Goal: Use online tool/utility: Utilize a website feature to perform a specific function

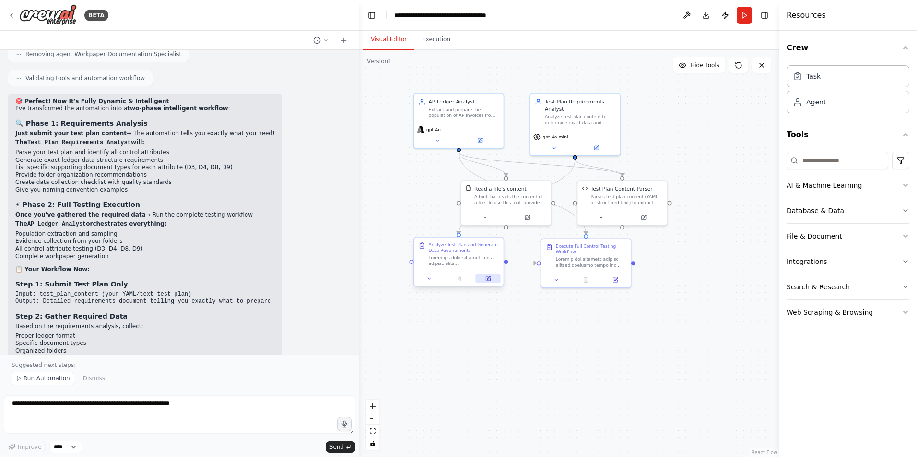
click at [487, 279] on icon at bounding box center [488, 277] width 3 height 3
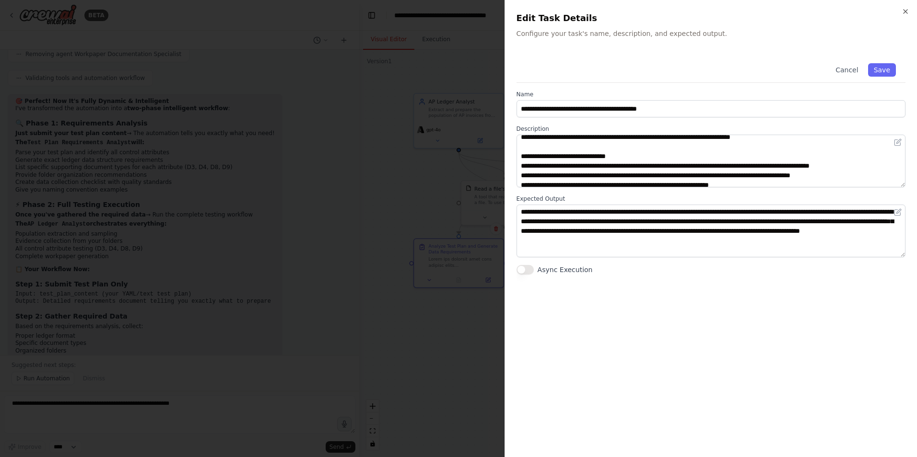
scroll to position [96, 0]
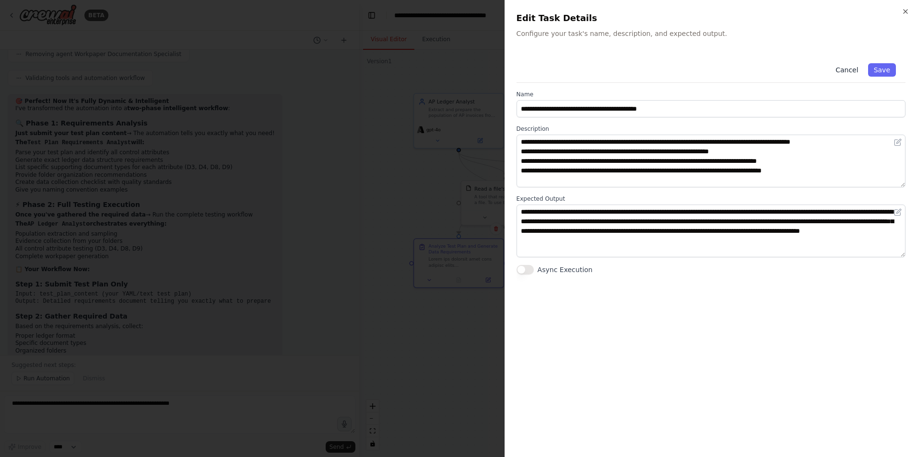
click at [854, 68] on button "Cancel" at bounding box center [846, 69] width 34 height 13
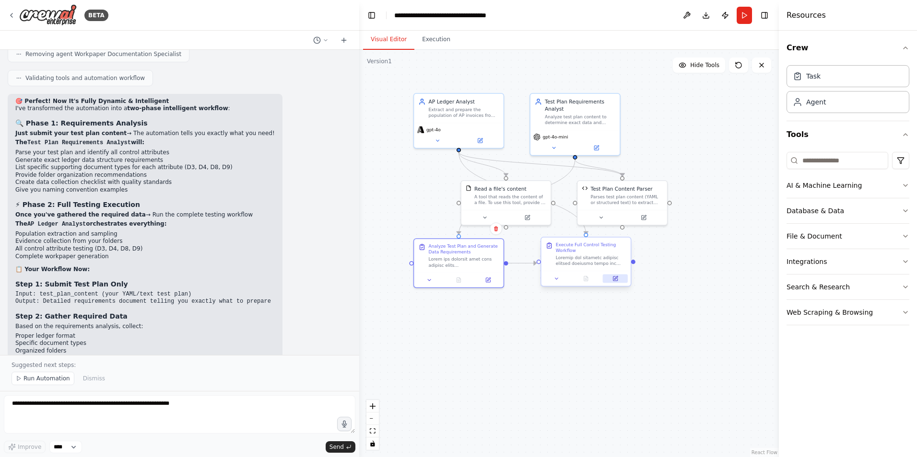
click at [619, 281] on button at bounding box center [615, 278] width 25 height 9
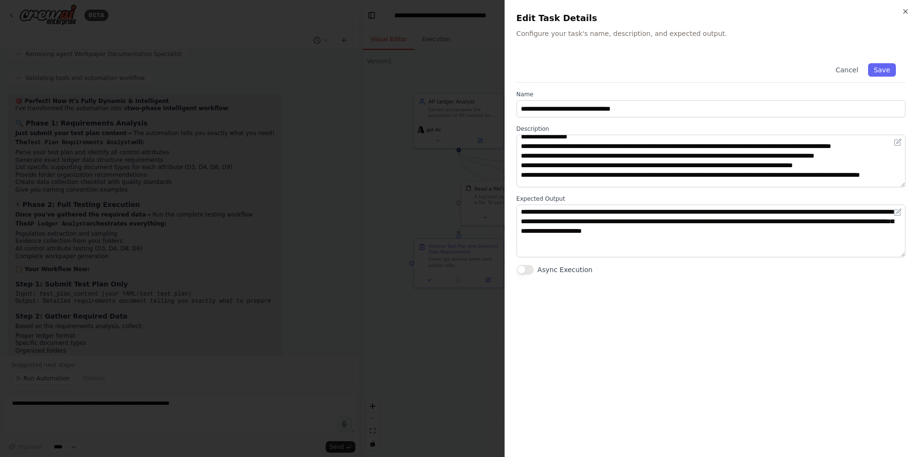
scroll to position [48, 0]
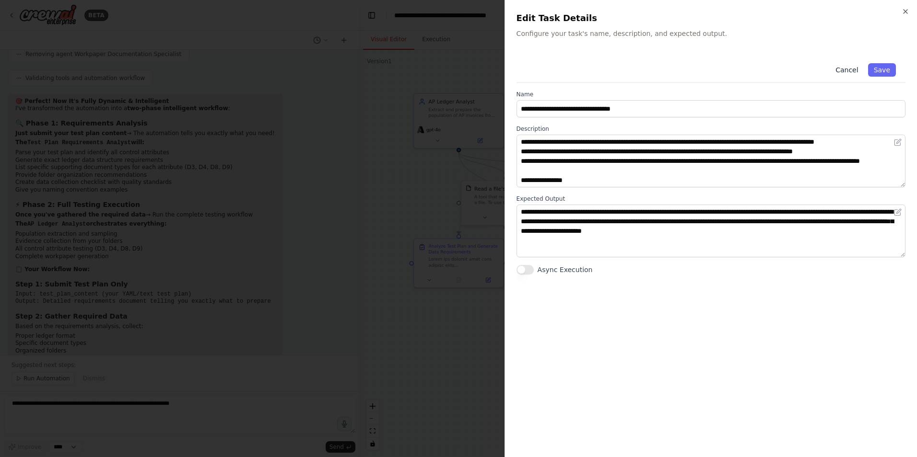
click at [852, 75] on button "Cancel" at bounding box center [846, 69] width 34 height 13
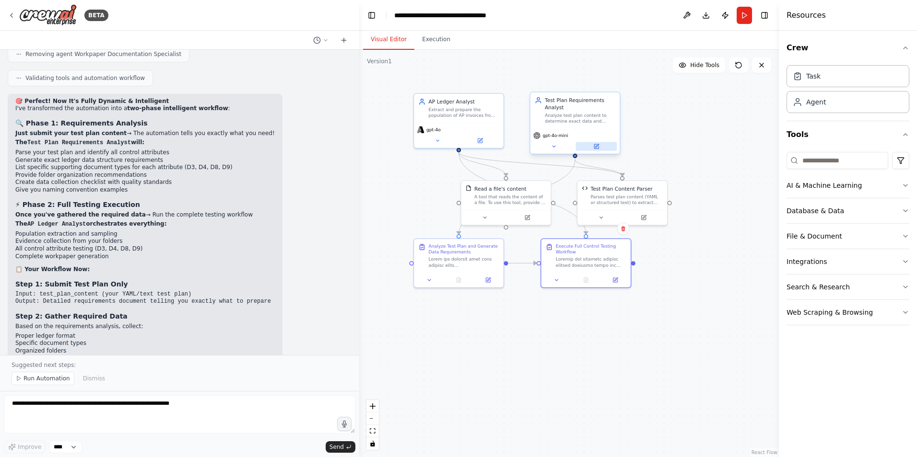
click at [597, 147] on icon at bounding box center [596, 146] width 4 height 4
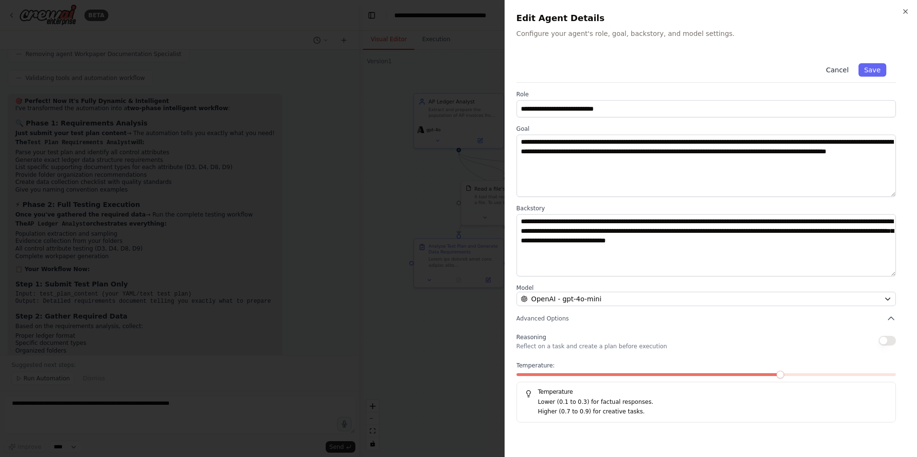
click at [839, 70] on button "Cancel" at bounding box center [837, 69] width 34 height 13
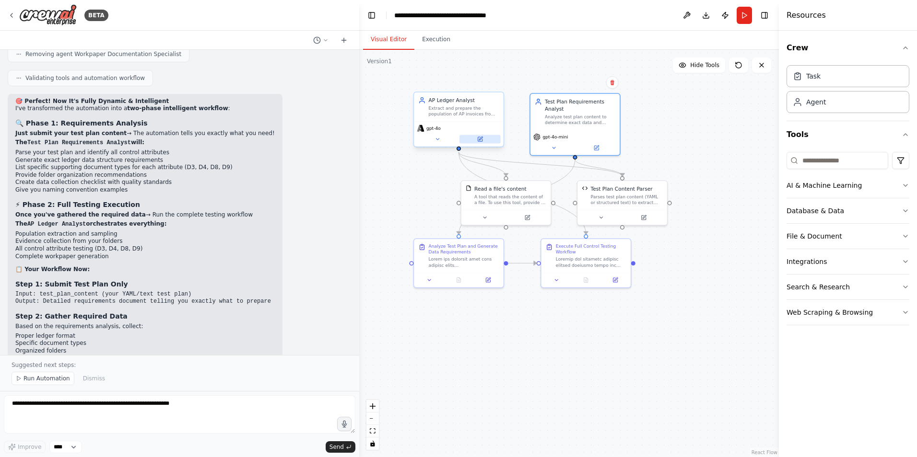
click at [481, 135] on button at bounding box center [479, 139] width 41 height 9
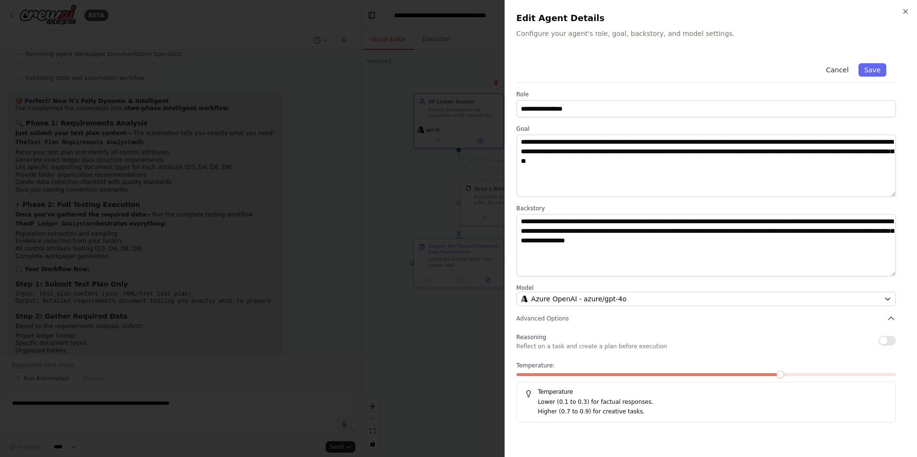
click at [845, 70] on button "Cancel" at bounding box center [837, 69] width 34 height 13
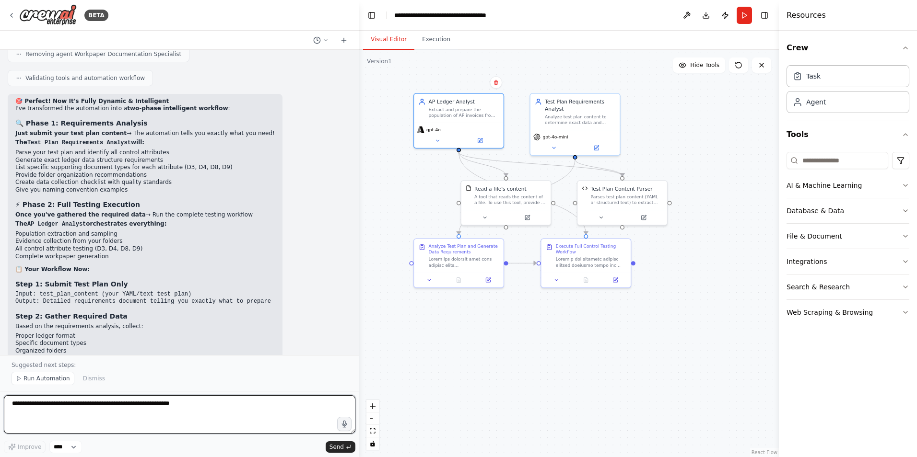
click at [111, 410] on textarea at bounding box center [179, 414] width 351 height 38
type textarea "**********"
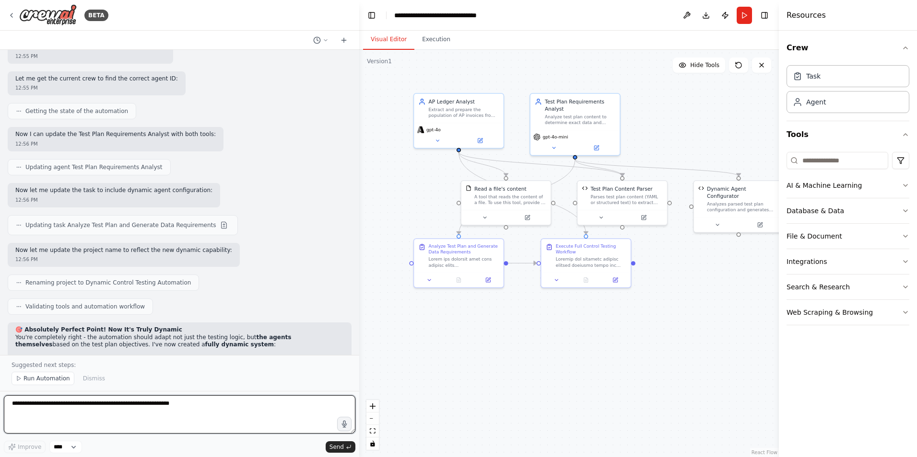
scroll to position [7448, 0]
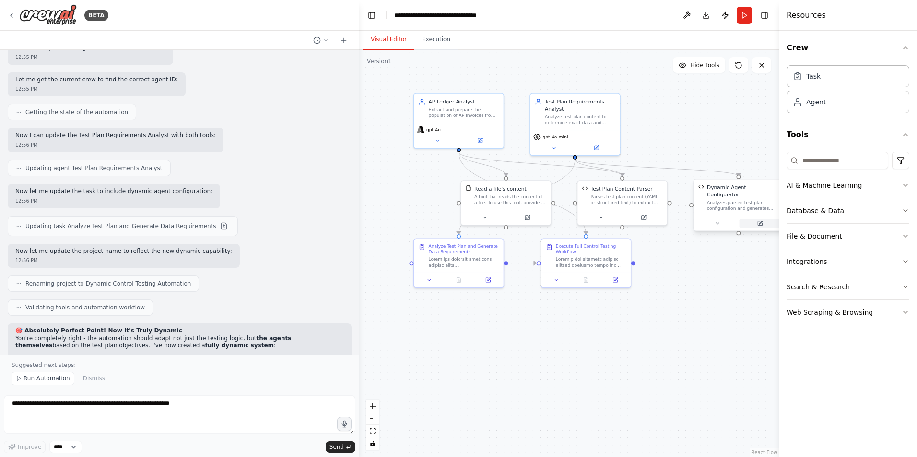
click at [758, 221] on icon at bounding box center [759, 224] width 6 height 6
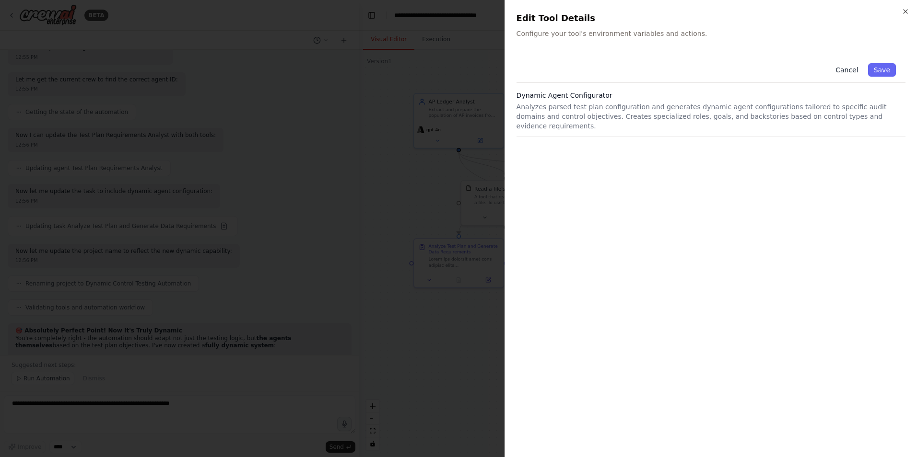
click at [846, 68] on button "Cancel" at bounding box center [846, 69] width 34 height 13
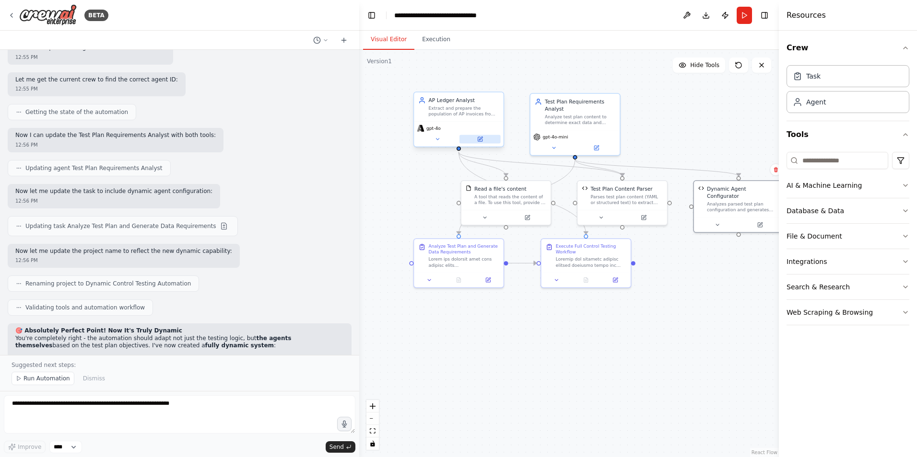
click at [481, 141] on icon at bounding box center [479, 139] width 4 height 4
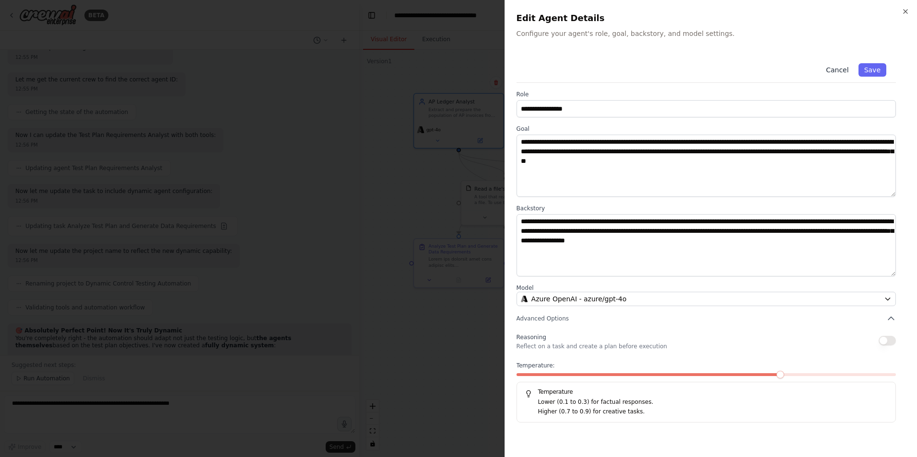
click at [842, 65] on button "Cancel" at bounding box center [837, 69] width 34 height 13
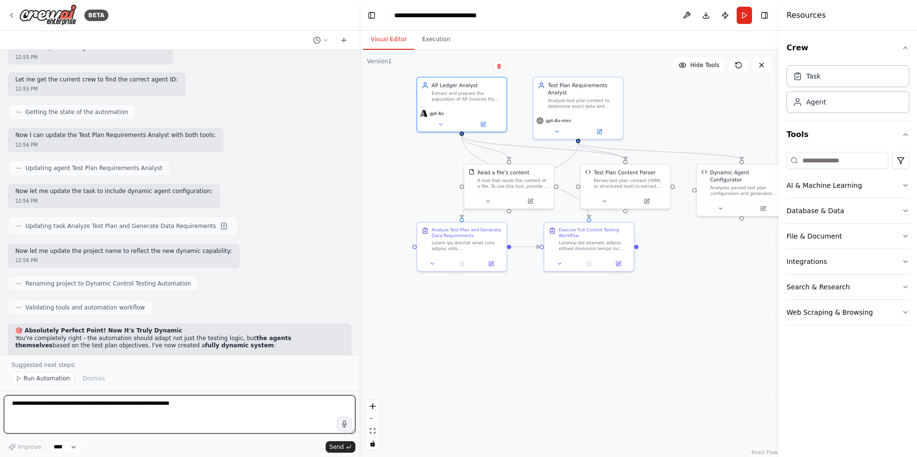
click at [77, 398] on textarea at bounding box center [179, 414] width 351 height 38
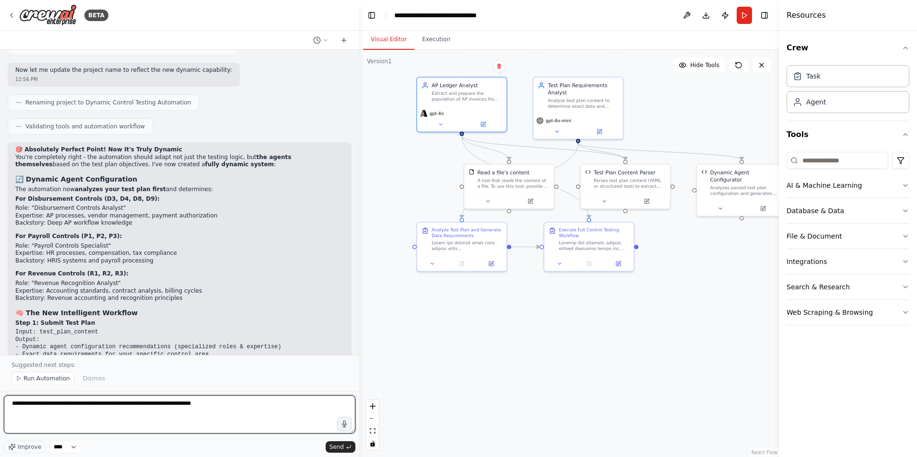
scroll to position [7640, 0]
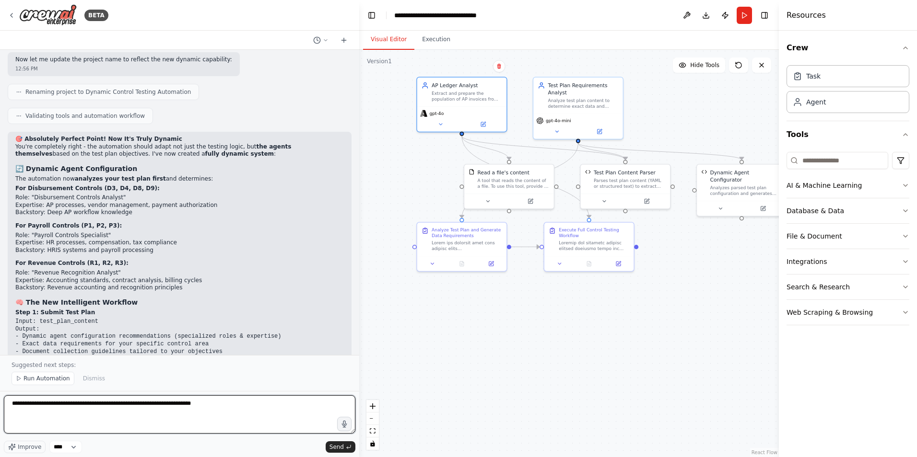
drag, startPoint x: 211, startPoint y: 405, endPoint x: 145, endPoint y: 407, distance: 66.2
click at [145, 407] on textarea "**********" at bounding box center [179, 414] width 351 height 38
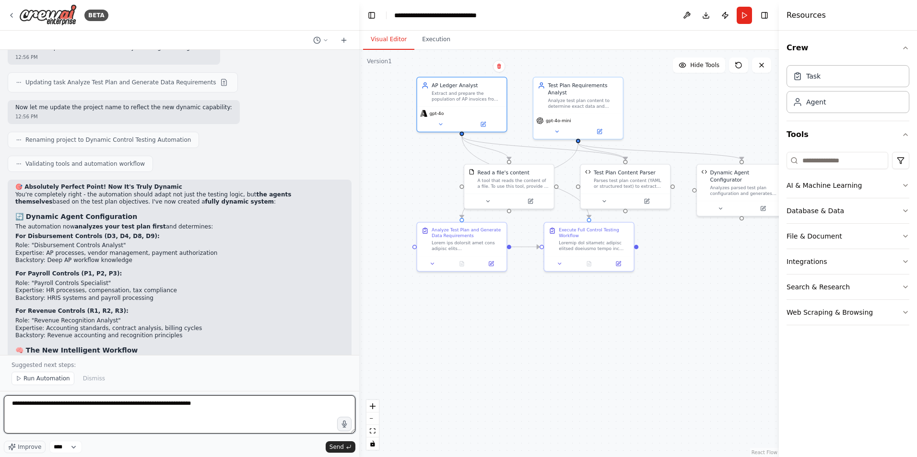
click at [218, 401] on textarea "**********" at bounding box center [179, 414] width 351 height 38
click at [225, 407] on textarea "**********" at bounding box center [179, 414] width 351 height 38
type textarea "**********"
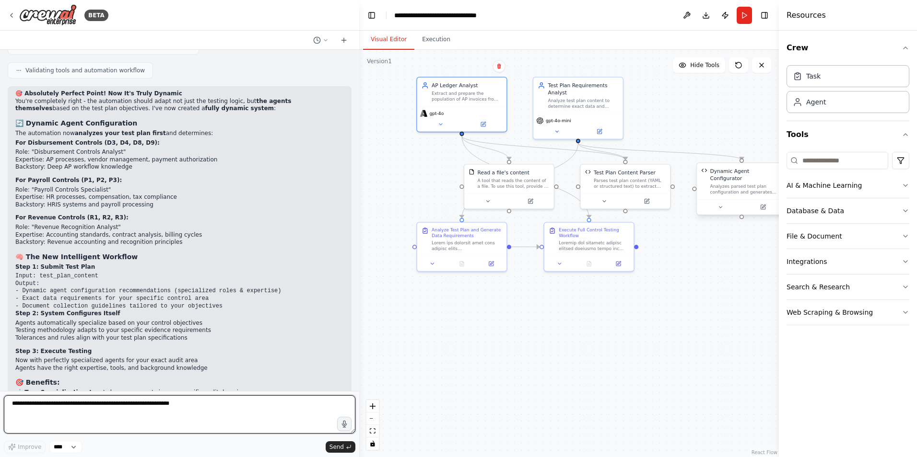
scroll to position [7692, 0]
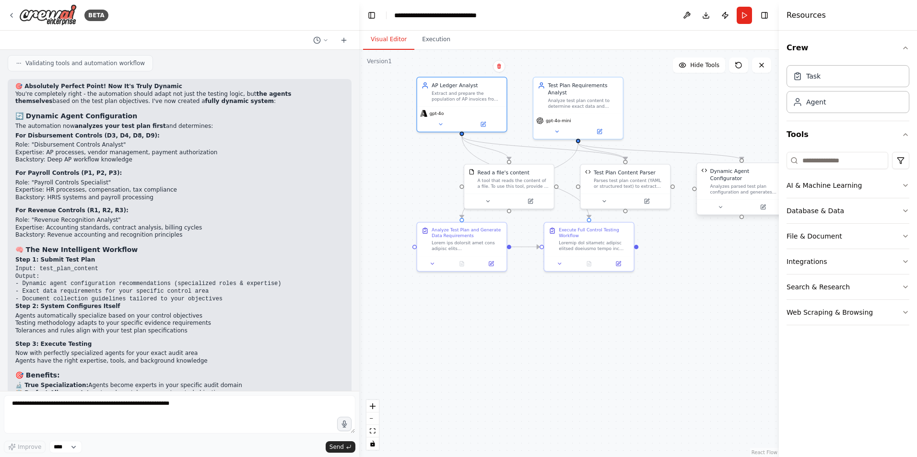
click at [729, 184] on div "Analyzes parsed test plan configuration and generates dynamic agent configurati…" at bounding box center [746, 190] width 72 height 12
click at [763, 205] on icon at bounding box center [762, 207] width 4 height 4
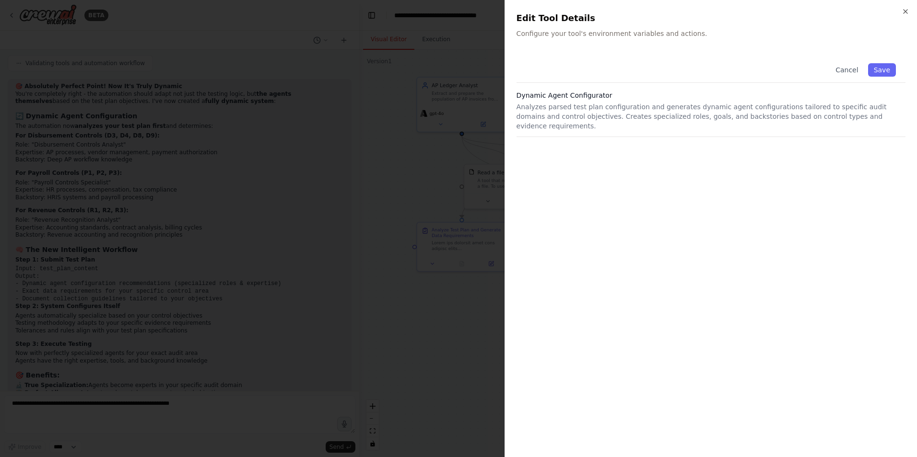
scroll to position [7741, 0]
click at [846, 70] on button "Cancel" at bounding box center [846, 69] width 34 height 13
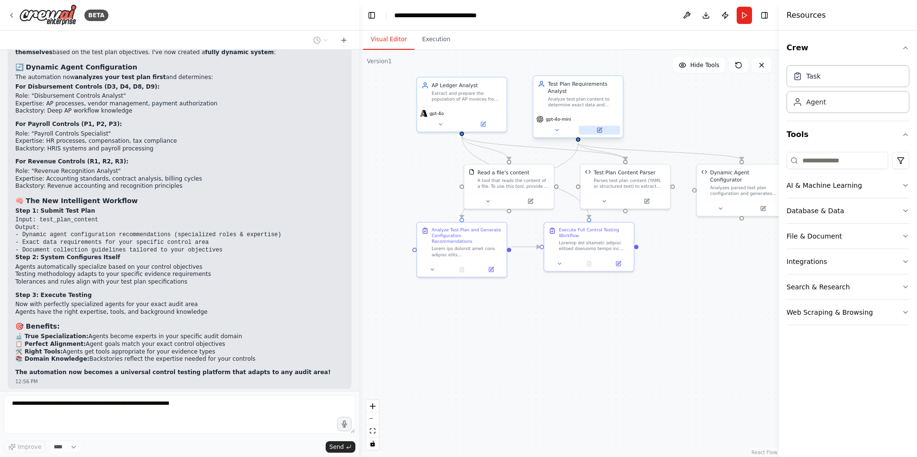
click at [599, 133] on button at bounding box center [599, 130] width 41 height 9
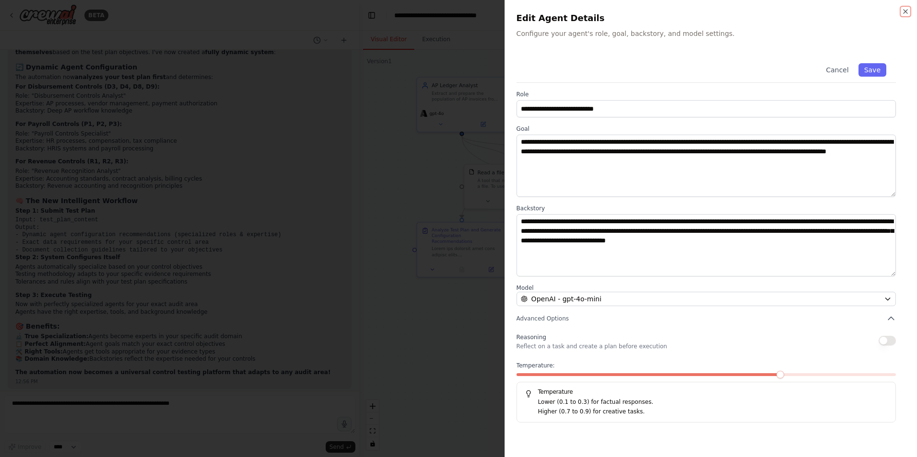
scroll to position [7801, 0]
click at [844, 68] on button "Cancel" at bounding box center [837, 69] width 34 height 13
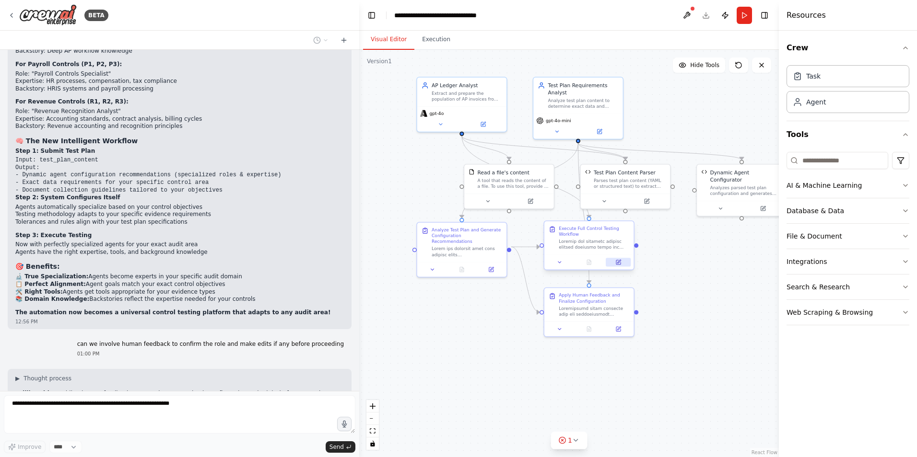
click at [618, 260] on icon at bounding box center [618, 262] width 6 height 6
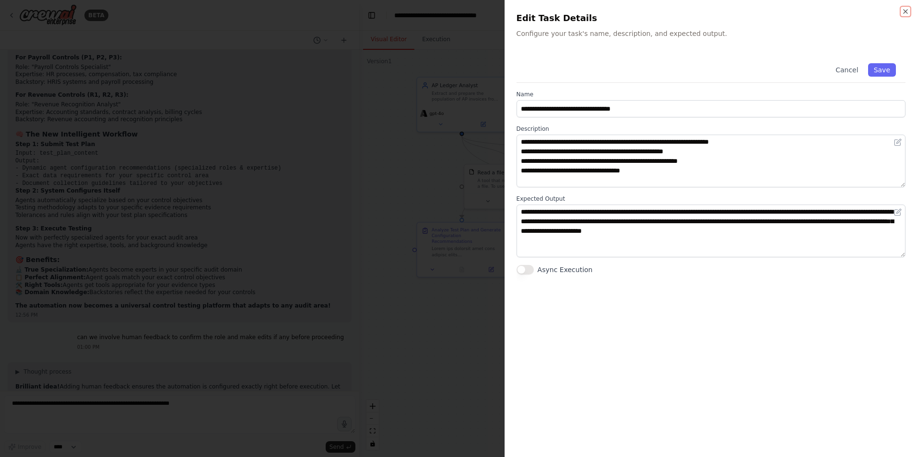
scroll to position [125, 0]
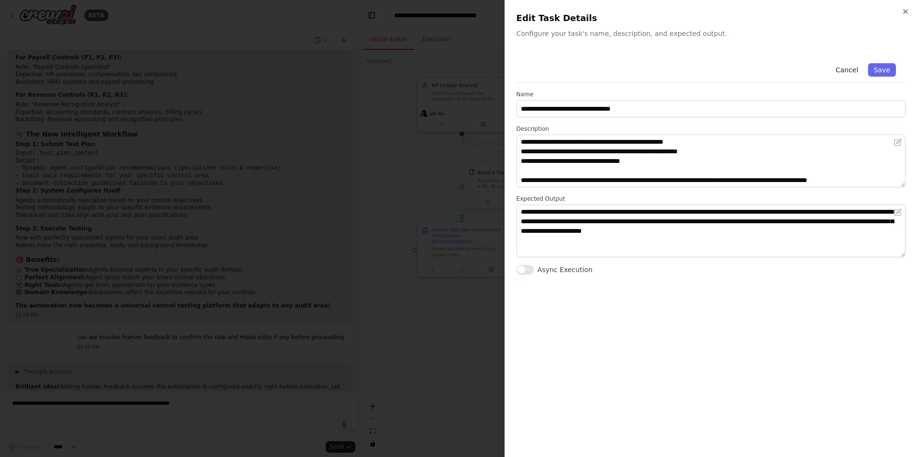
click at [843, 68] on button "Cancel" at bounding box center [846, 69] width 34 height 13
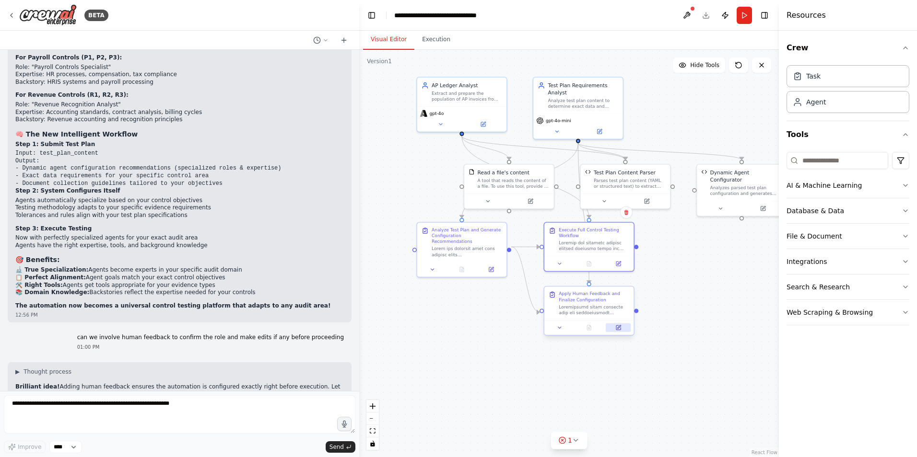
click at [618, 326] on icon at bounding box center [618, 326] width 3 height 3
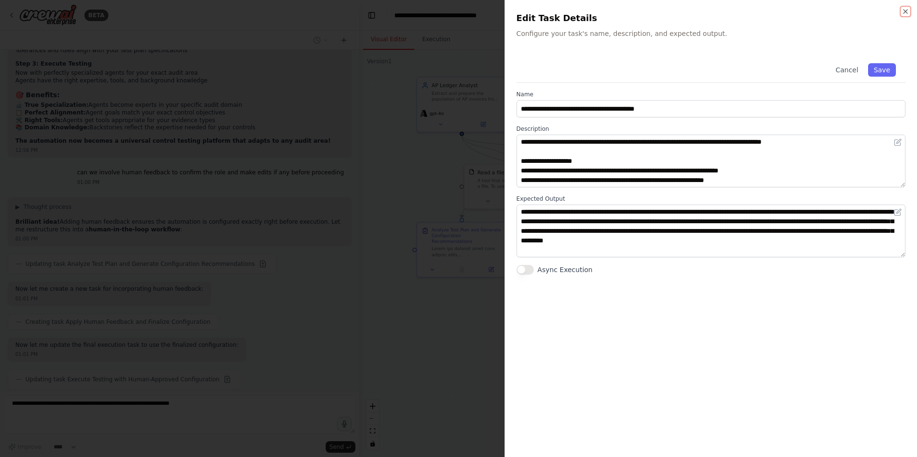
scroll to position [8001, 0]
click at [856, 66] on button "Cancel" at bounding box center [846, 69] width 34 height 13
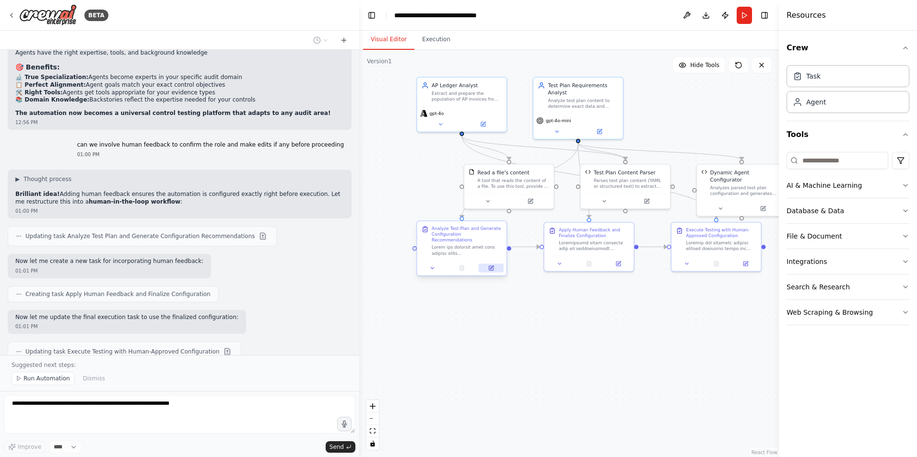
click at [490, 266] on icon at bounding box center [490, 268] width 4 height 4
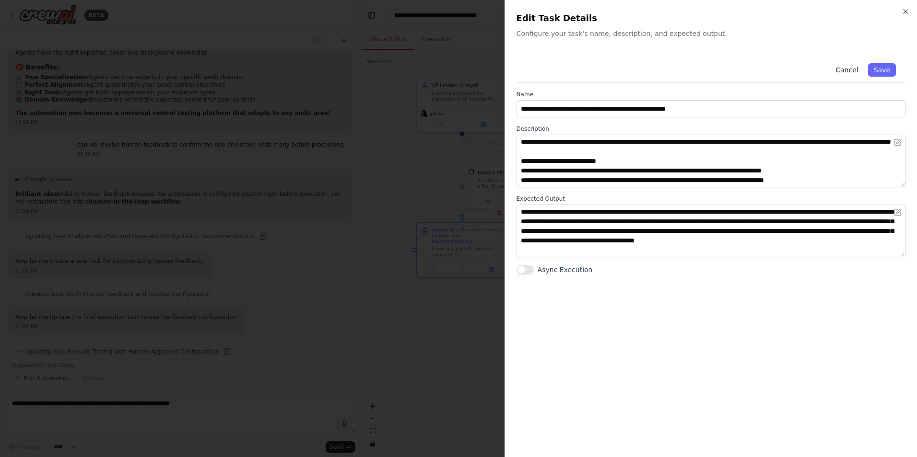
click at [850, 70] on button "Cancel" at bounding box center [846, 69] width 34 height 13
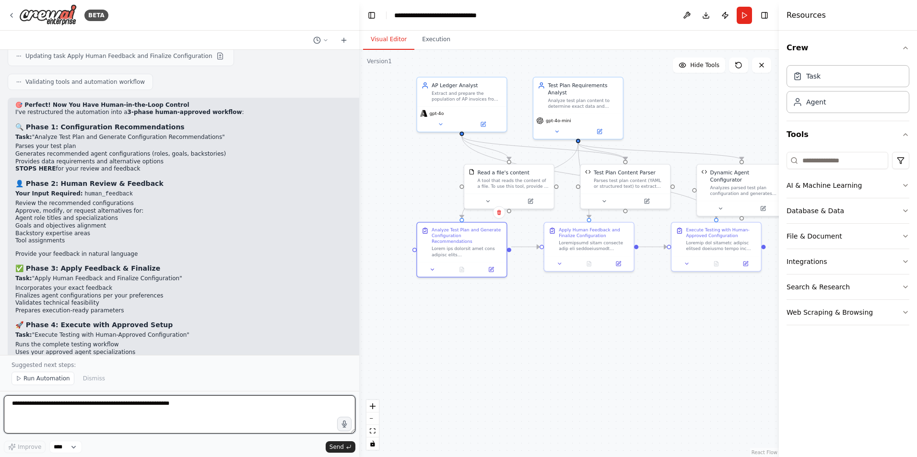
scroll to position [8428, 0]
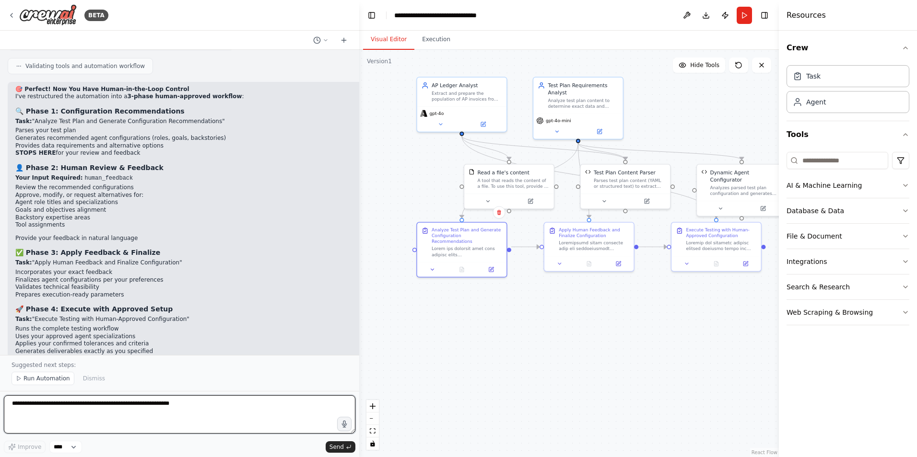
click at [62, 413] on textarea at bounding box center [179, 414] width 351 height 38
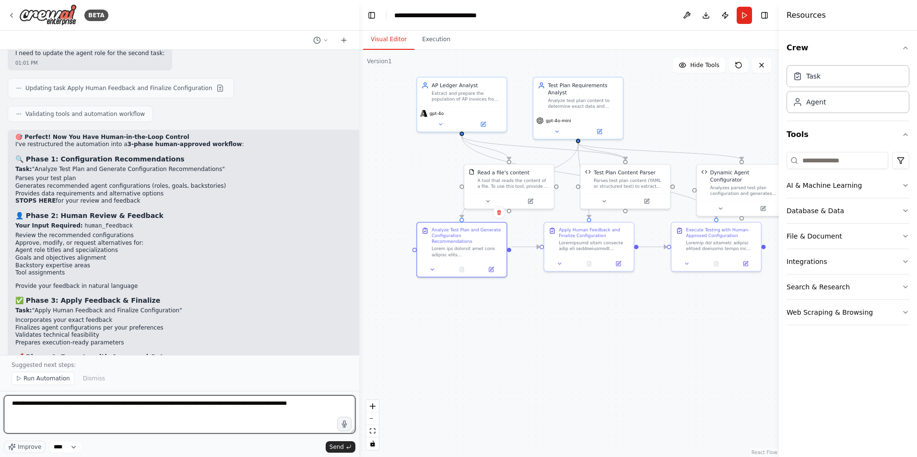
type textarea "**********"
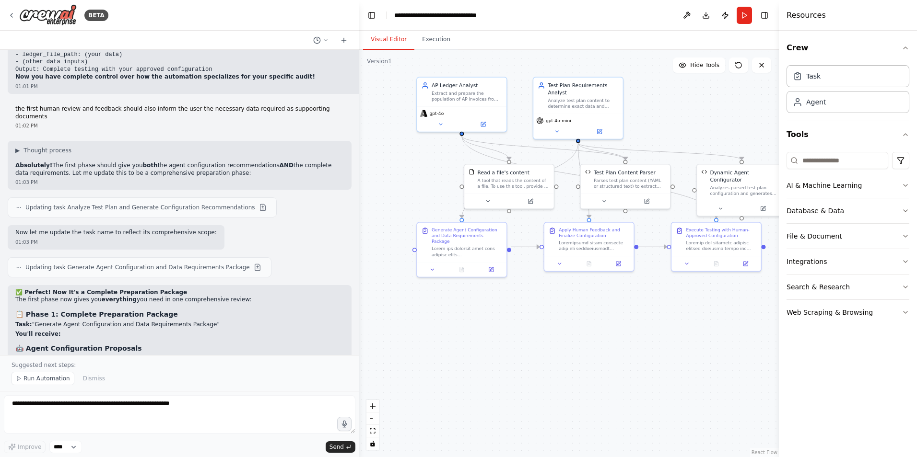
scroll to position [8799, 0]
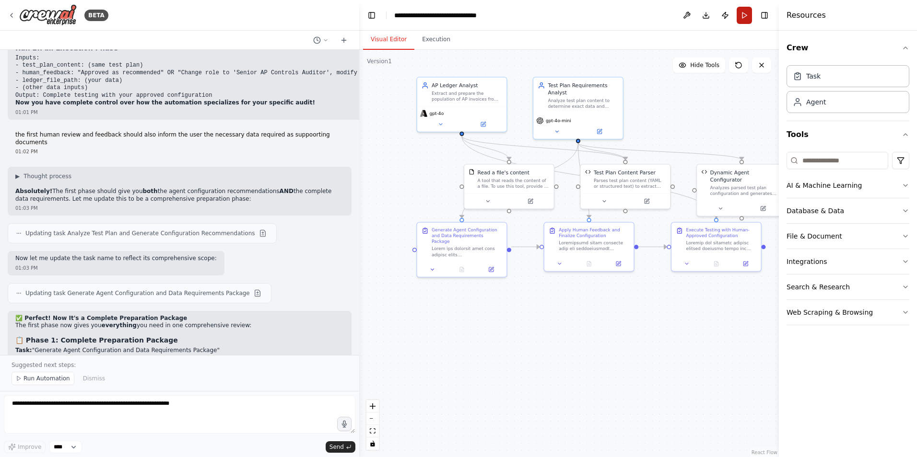
click at [741, 17] on button "Run" at bounding box center [743, 15] width 15 height 17
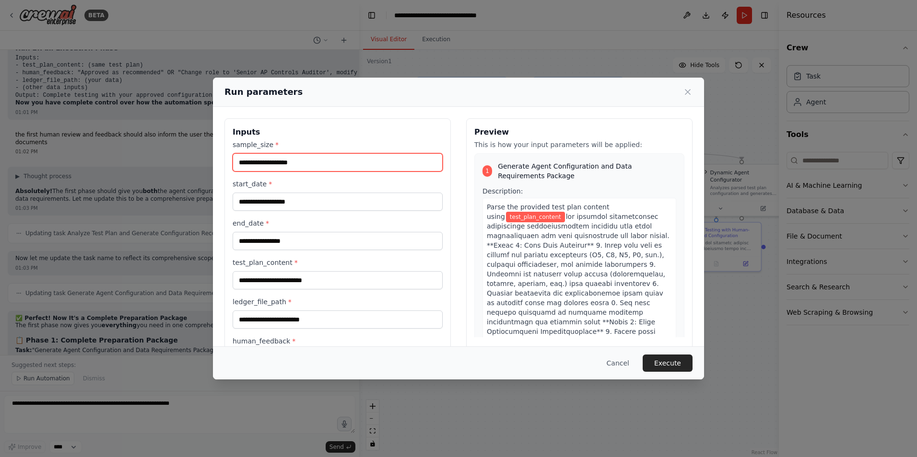
click at [308, 156] on input "sample_size *" at bounding box center [337, 162] width 210 height 18
type input "**"
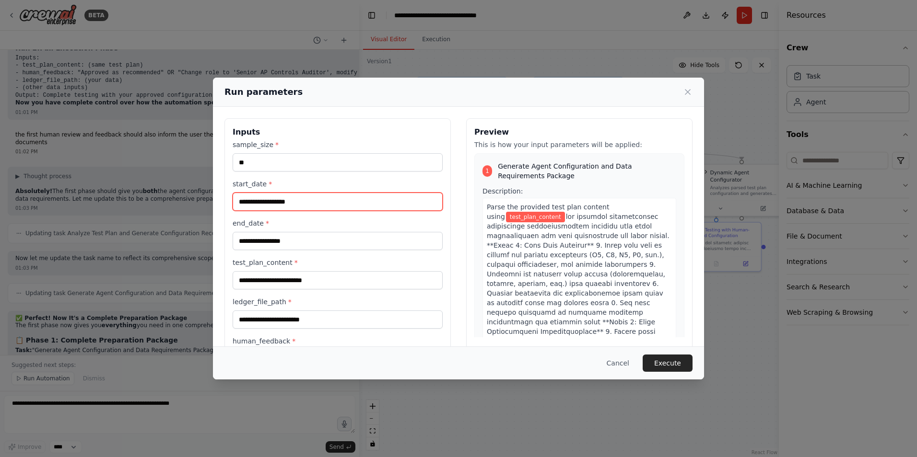
click at [287, 199] on input "start_date *" at bounding box center [337, 202] width 210 height 18
type input "**********"
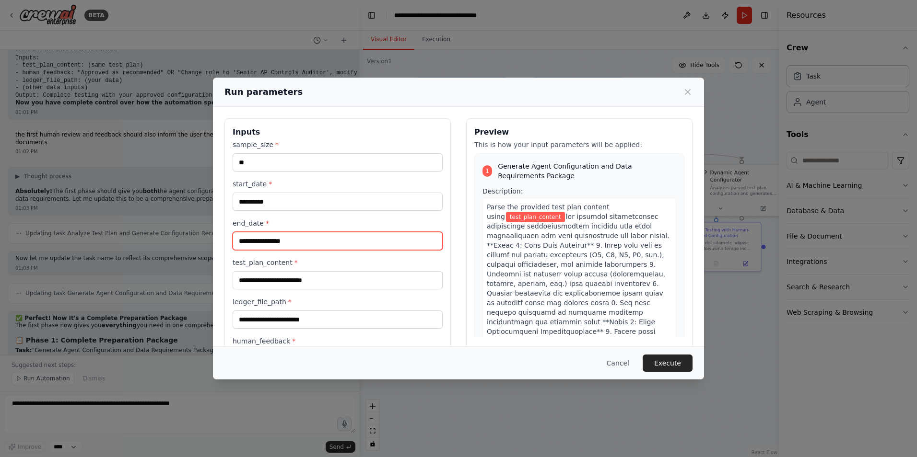
click at [302, 235] on input "end_date *" at bounding box center [337, 241] width 210 height 18
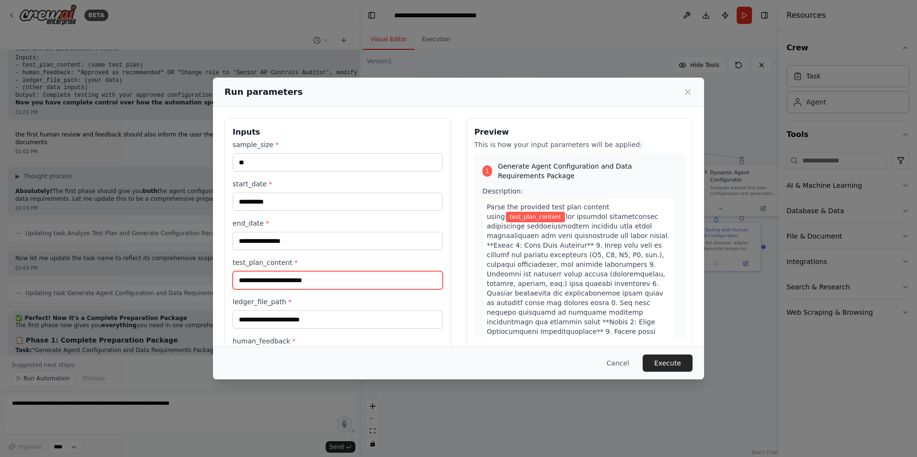
click at [309, 278] on input "test_plan_content *" at bounding box center [337, 280] width 210 height 18
click at [257, 279] on input "test_plan_content *" at bounding box center [337, 280] width 210 height 18
paste input "**********"
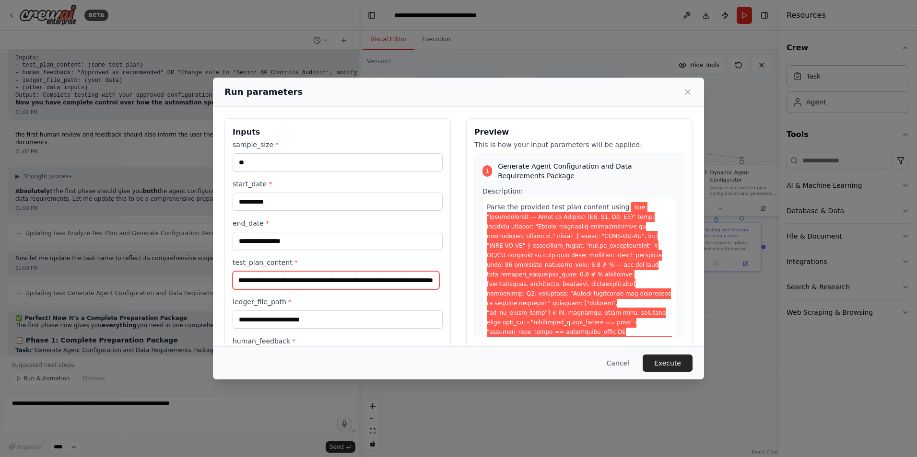
scroll to position [41, 0]
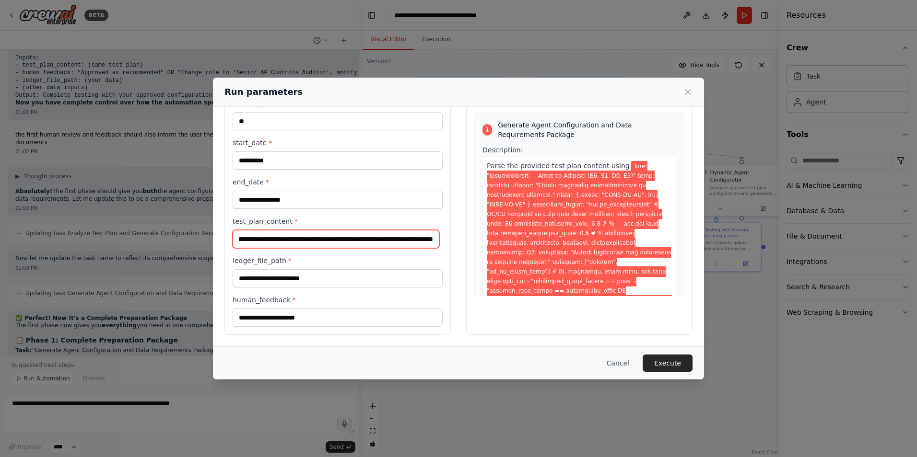
type input "**********"
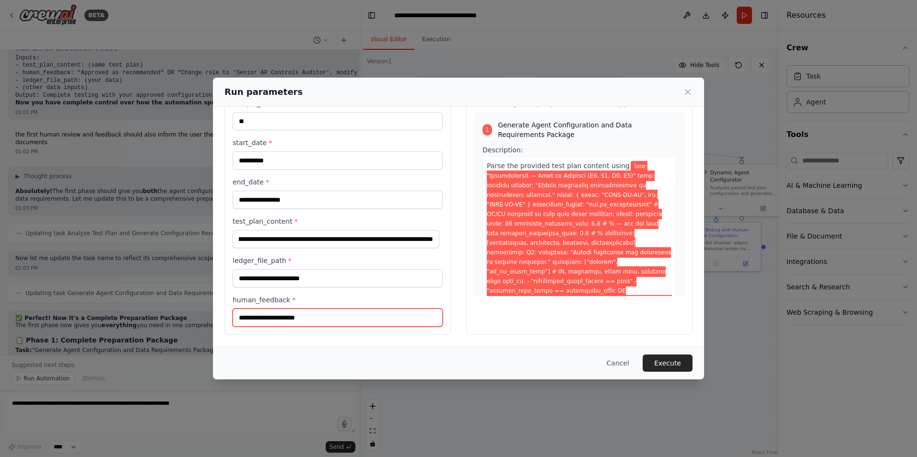
click at [265, 316] on input "human_feedback *" at bounding box center [337, 318] width 210 height 18
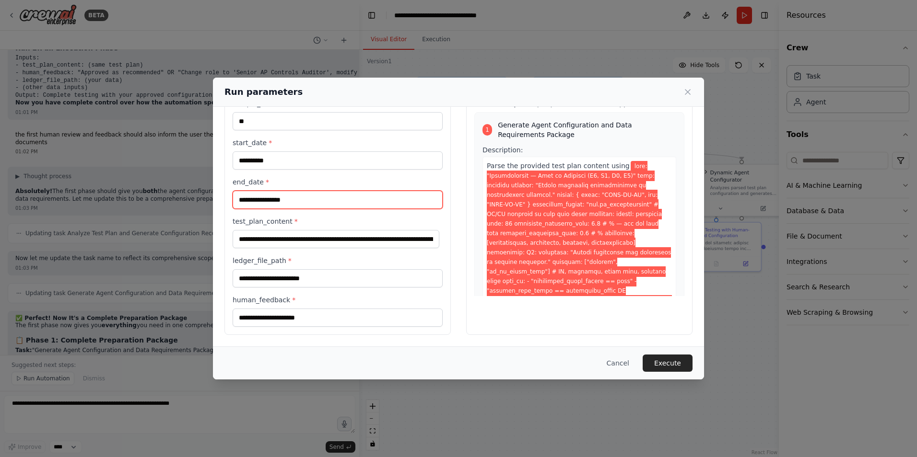
click at [258, 201] on input "end_date *" at bounding box center [337, 200] width 210 height 18
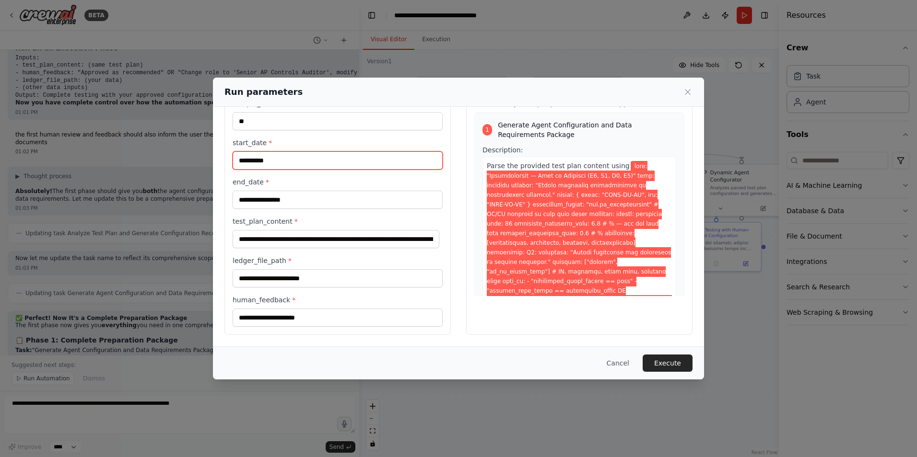
drag, startPoint x: 285, startPoint y: 165, endPoint x: 217, endPoint y: 165, distance: 68.5
click at [217, 165] on div "**********" at bounding box center [458, 206] width 491 height 281
paste input "text"
drag, startPoint x: 282, startPoint y: 155, endPoint x: 229, endPoint y: 155, distance: 52.7
click at [229, 155] on div "Inputs sample_size * ** start_date * ********* end_date * test_plan_content * l…" at bounding box center [337, 206] width 226 height 258
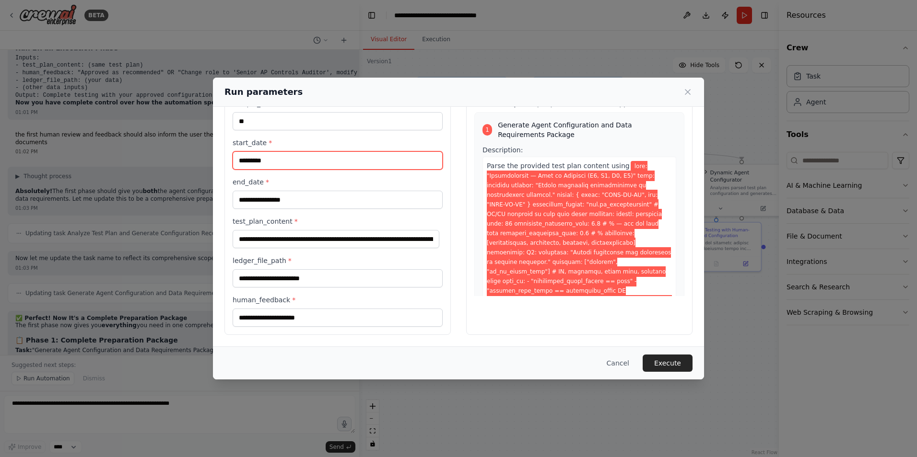
paste input "text"
type input "*********"
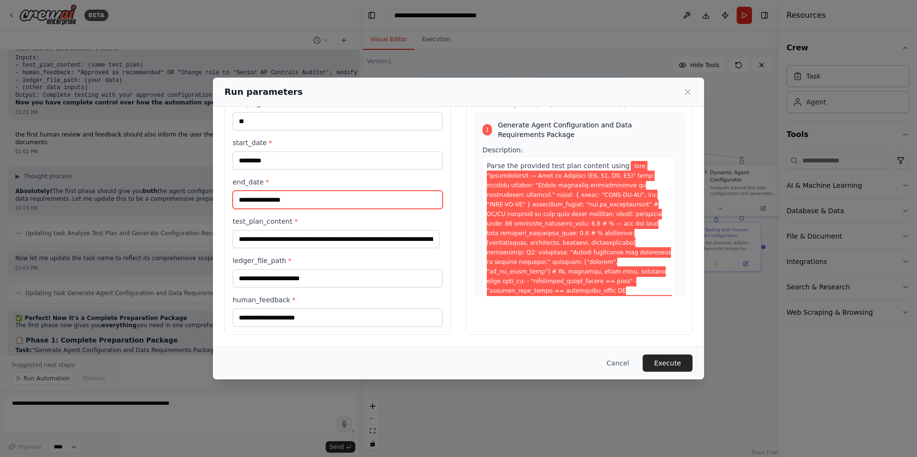
click at [253, 198] on input "end_date *" at bounding box center [337, 200] width 210 height 18
paste input "*********"
type input "*********"
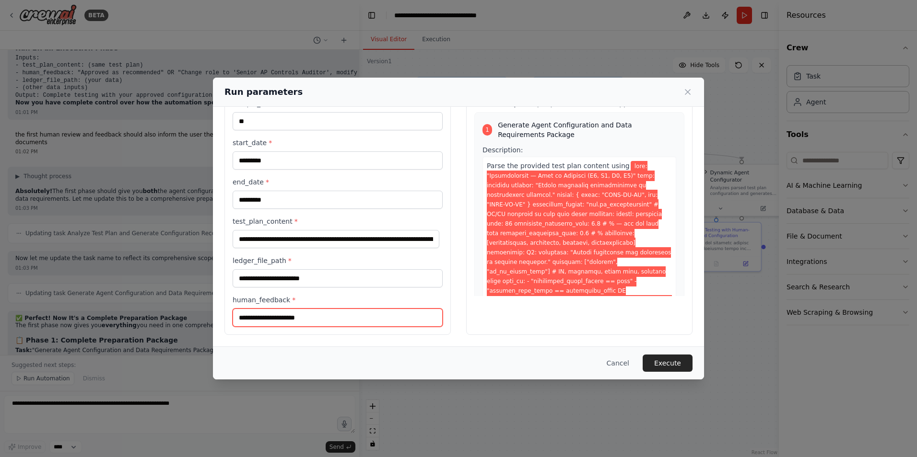
click at [291, 319] on input "human_feedback *" at bounding box center [337, 318] width 210 height 18
drag, startPoint x: 668, startPoint y: 352, endPoint x: 668, endPoint y: 358, distance: 5.8
click at [666, 353] on div "Cancel Execute" at bounding box center [458, 363] width 491 height 33
click at [671, 362] on button "Execute" at bounding box center [667, 363] width 50 height 17
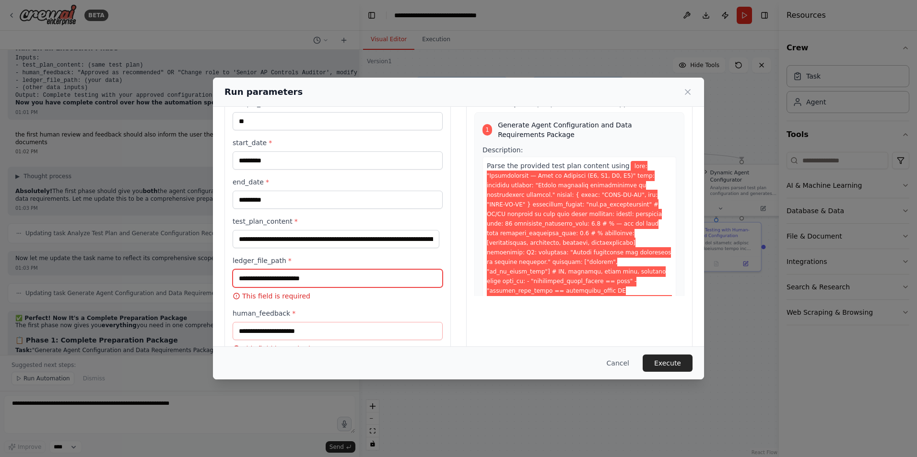
click at [254, 272] on input "ledger_file_path *" at bounding box center [337, 278] width 210 height 18
type input "*****"
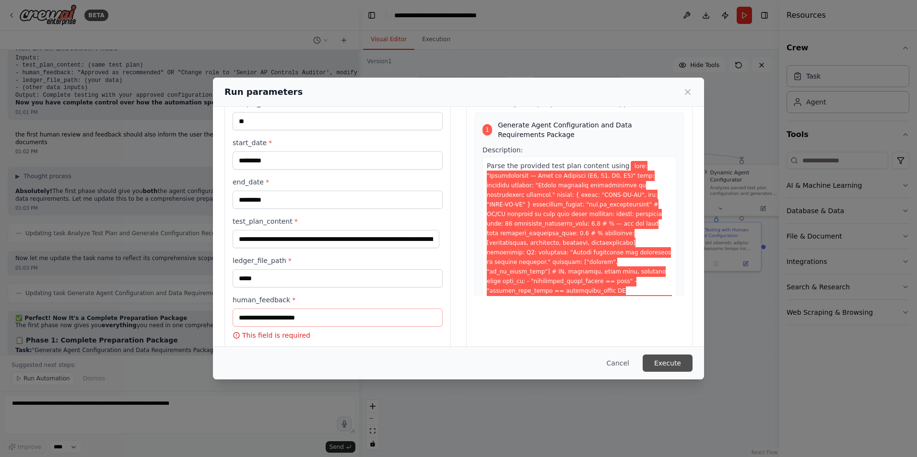
click at [671, 358] on button "Execute" at bounding box center [667, 363] width 50 height 17
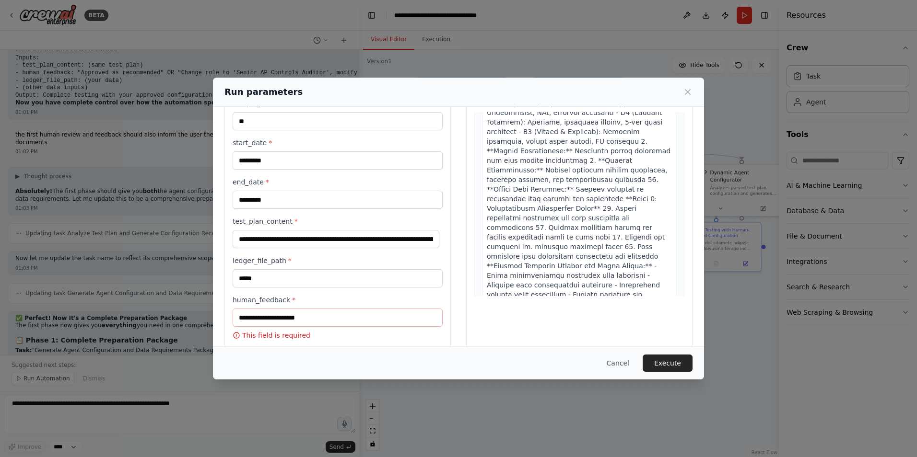
scroll to position [671, 0]
click at [336, 318] on input "human_feedback *" at bounding box center [337, 318] width 210 height 18
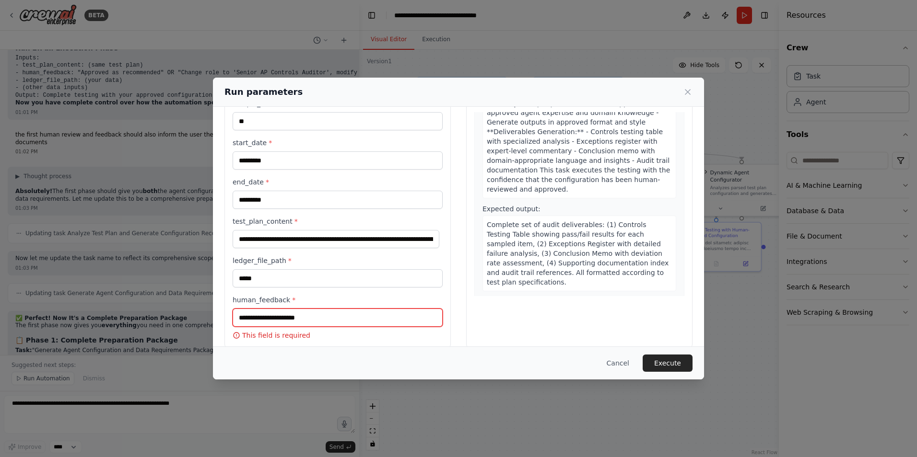
scroll to position [1438, 0]
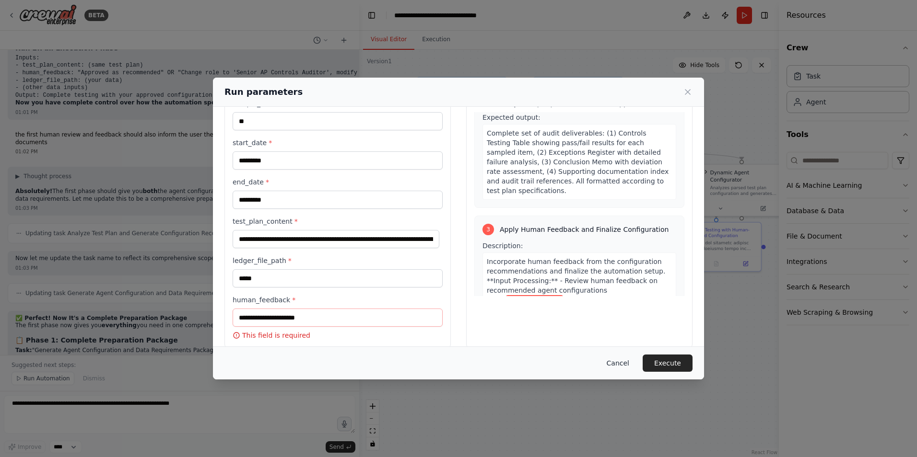
click at [619, 363] on button "Cancel" at bounding box center [618, 363] width 38 height 17
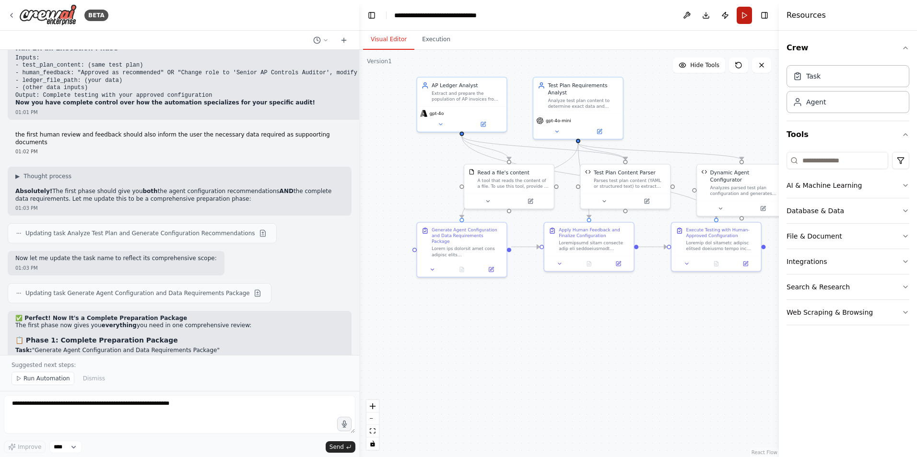
click at [740, 14] on button "Run" at bounding box center [743, 15] width 15 height 17
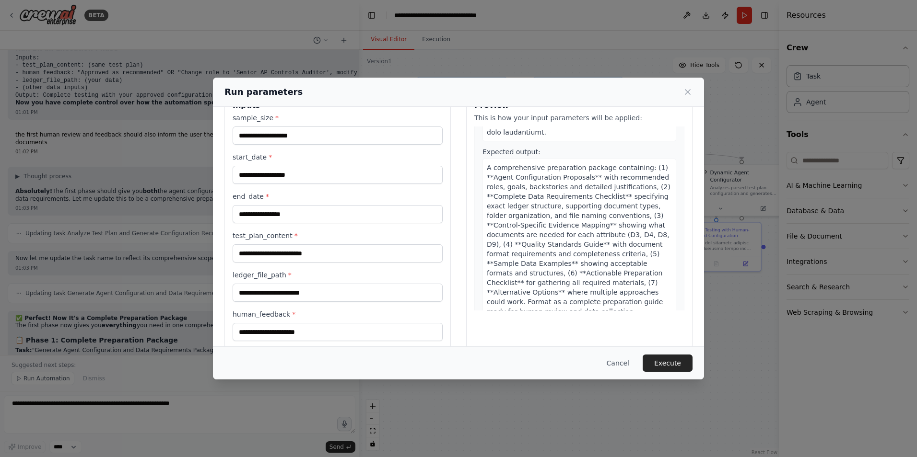
scroll to position [41, 0]
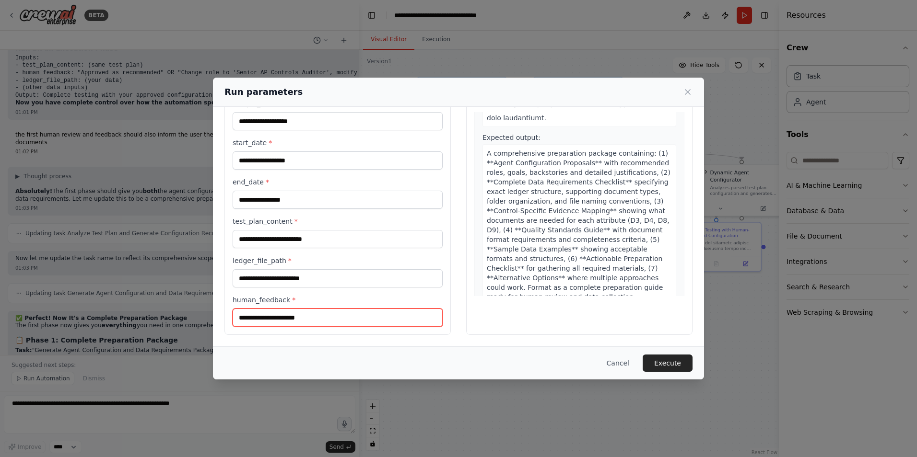
click at [291, 320] on input "human_feedback *" at bounding box center [337, 318] width 210 height 18
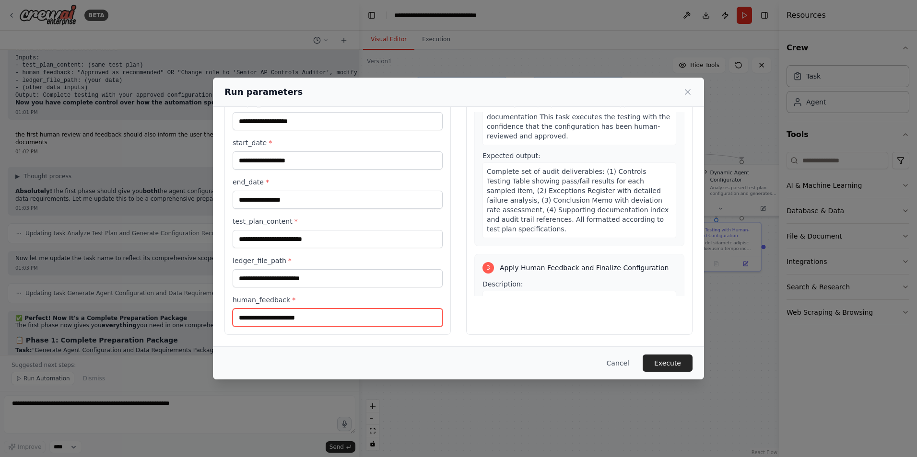
scroll to position [1103, 0]
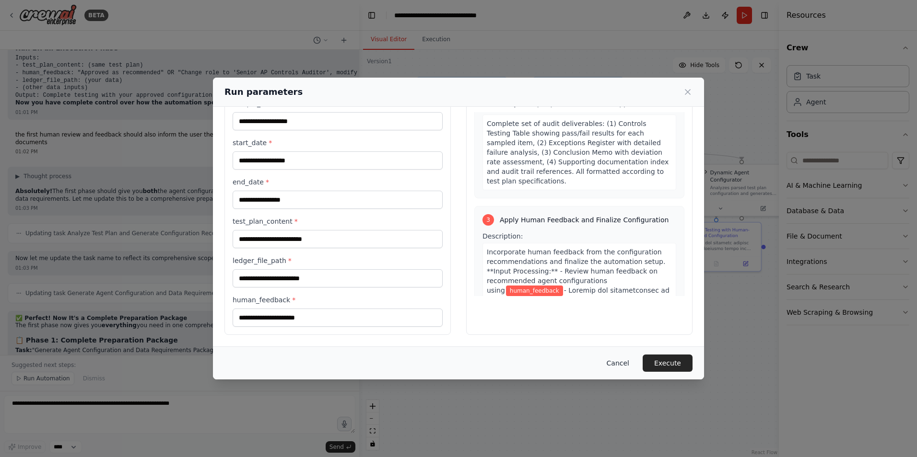
click at [620, 360] on button "Cancel" at bounding box center [618, 363] width 38 height 17
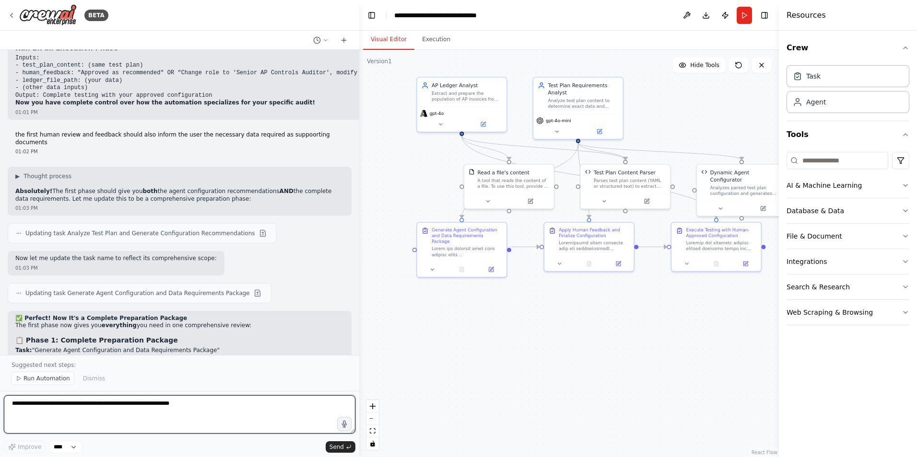
click at [80, 414] on textarea at bounding box center [179, 414] width 351 height 38
type textarea "**********"
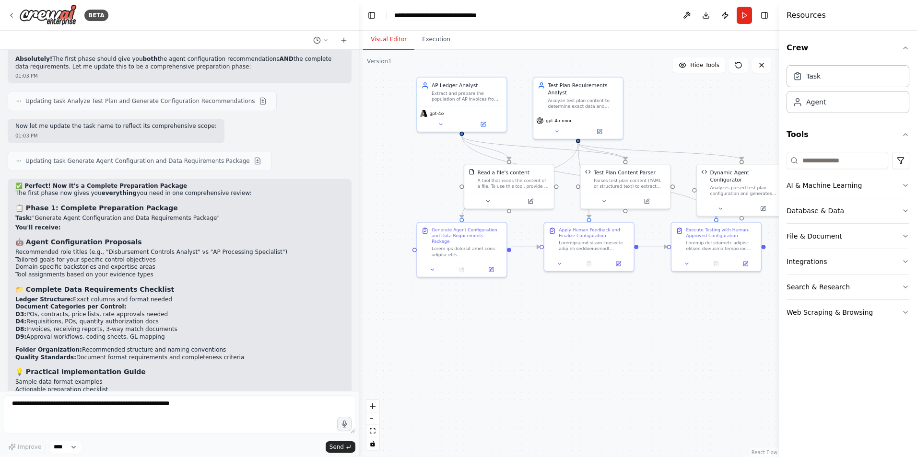
scroll to position [8964, 0]
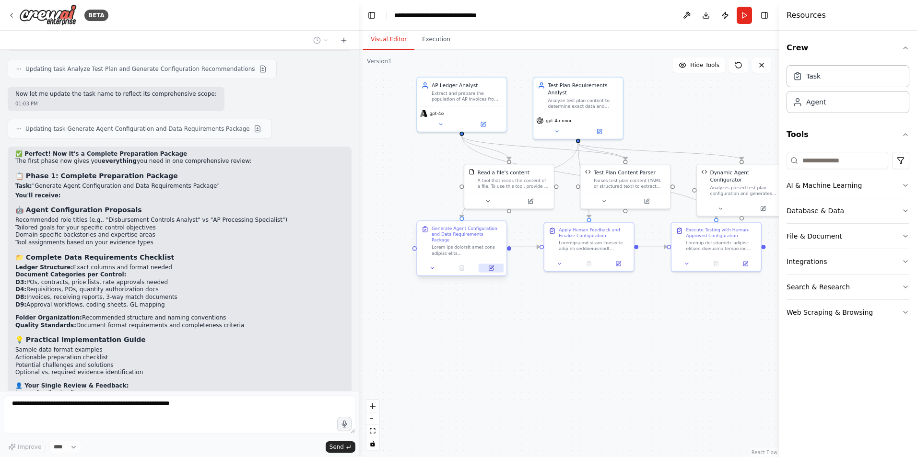
click at [494, 266] on icon at bounding box center [491, 269] width 6 height 6
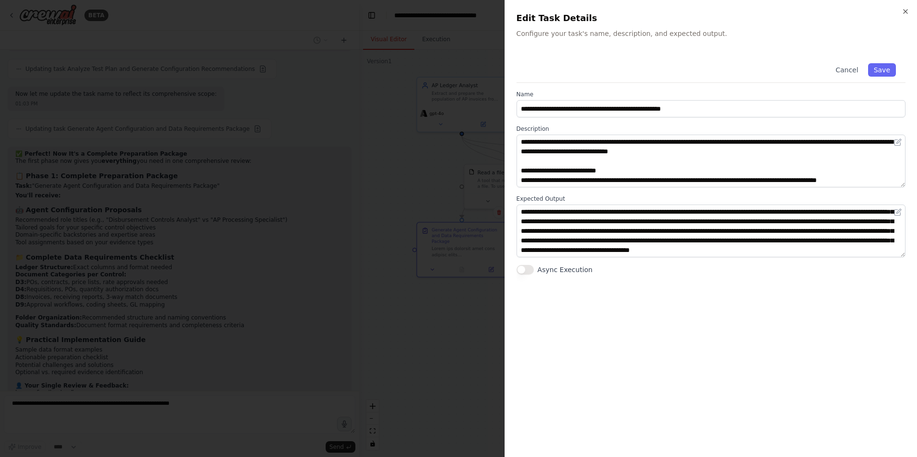
scroll to position [19, 0]
click at [855, 71] on button "Cancel" at bounding box center [846, 69] width 34 height 13
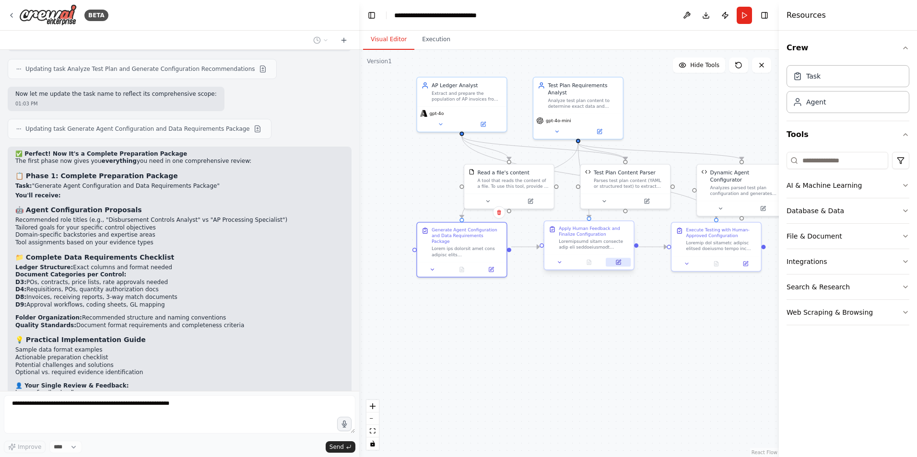
click at [617, 263] on button at bounding box center [617, 262] width 25 height 9
click at [619, 260] on icon at bounding box center [622, 262] width 6 height 6
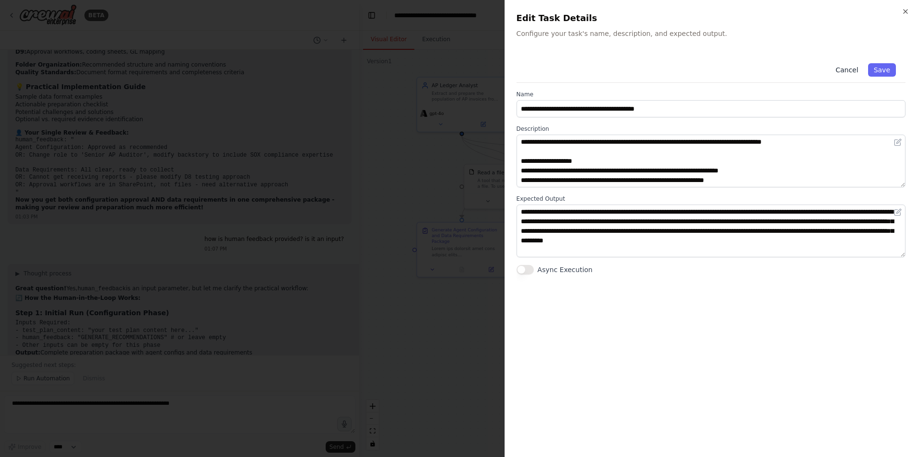
click at [836, 70] on button "Cancel" at bounding box center [846, 69] width 34 height 13
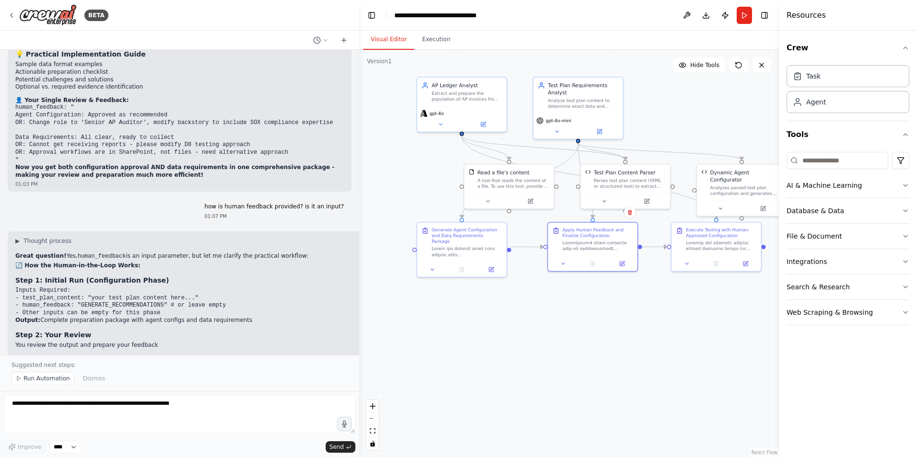
scroll to position [9245, 0]
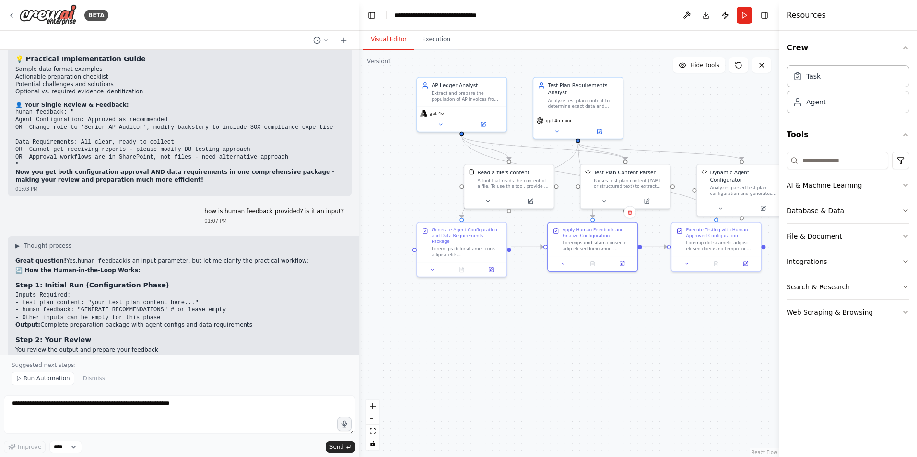
drag, startPoint x: 76, startPoint y: 240, endPoint x: 331, endPoint y: 245, distance: 255.1
click at [331, 372] on pre "Inputs Required: - test_plan_content: "same test plan content..." - human_feedb…" at bounding box center [230, 390] width 431 height 37
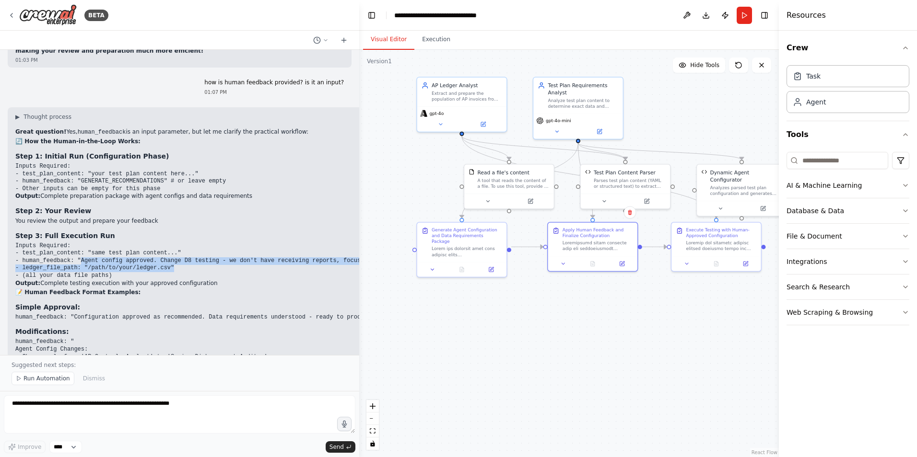
scroll to position [9388, 0]
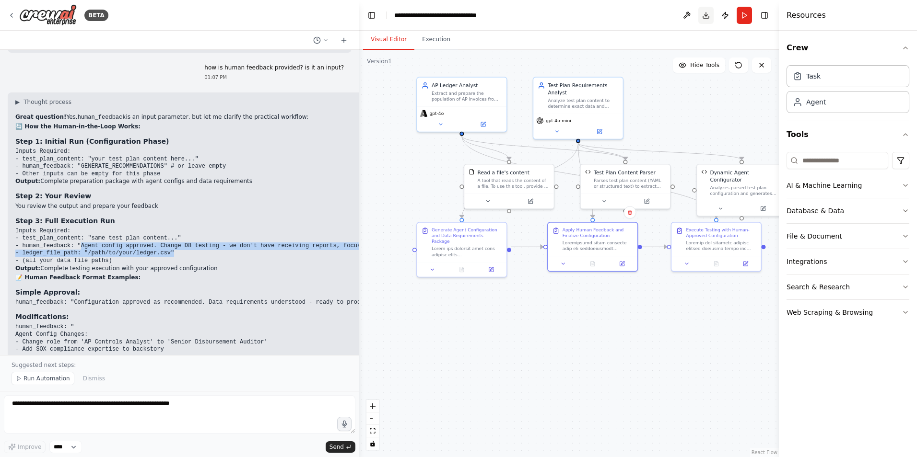
click at [703, 16] on button "Download" at bounding box center [705, 15] width 15 height 17
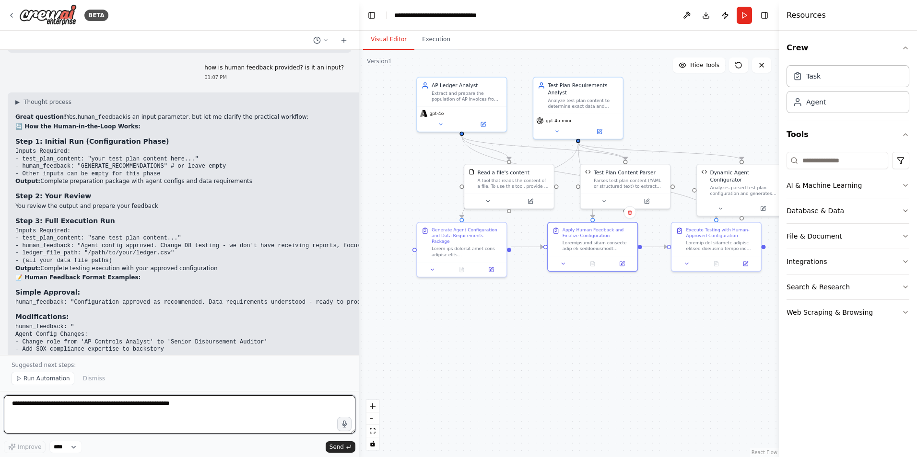
click at [77, 411] on textarea at bounding box center [179, 414] width 351 height 38
type textarea "**********"
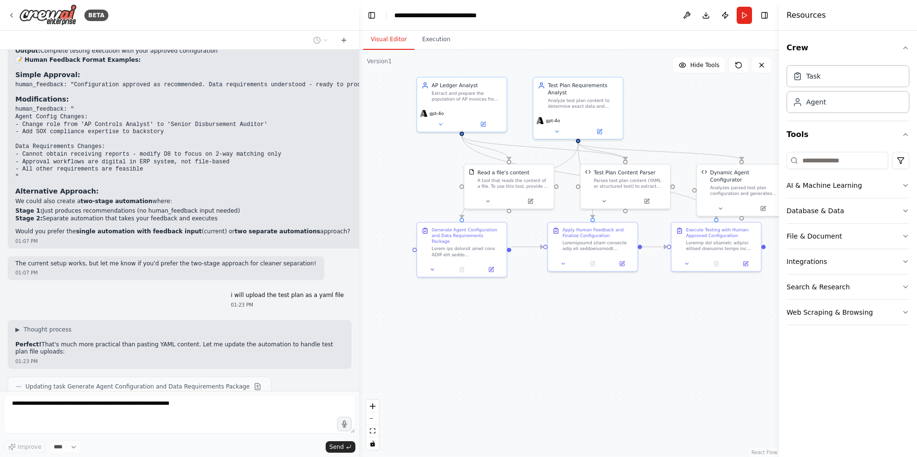
scroll to position [9613, 0]
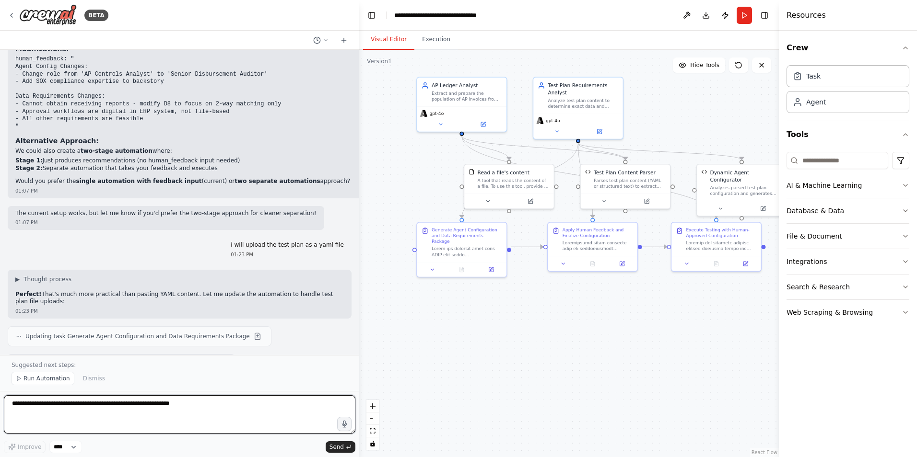
click at [27, 407] on textarea at bounding box center [179, 414] width 351 height 38
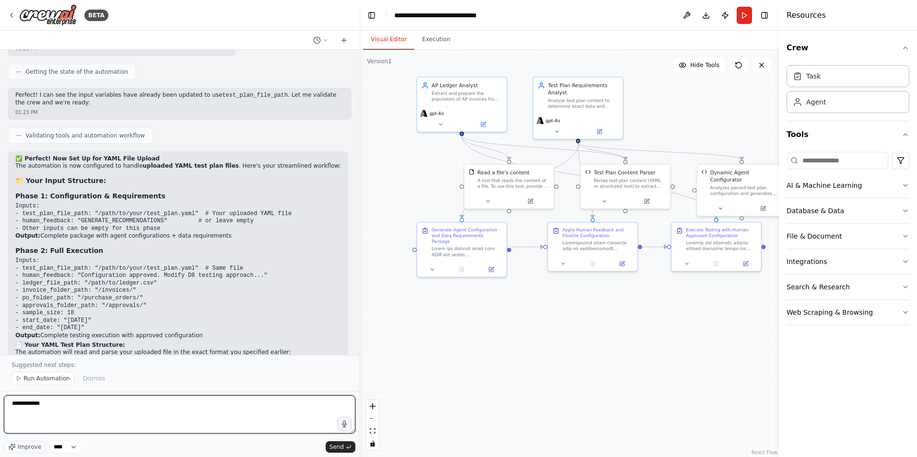
scroll to position [9987, 0]
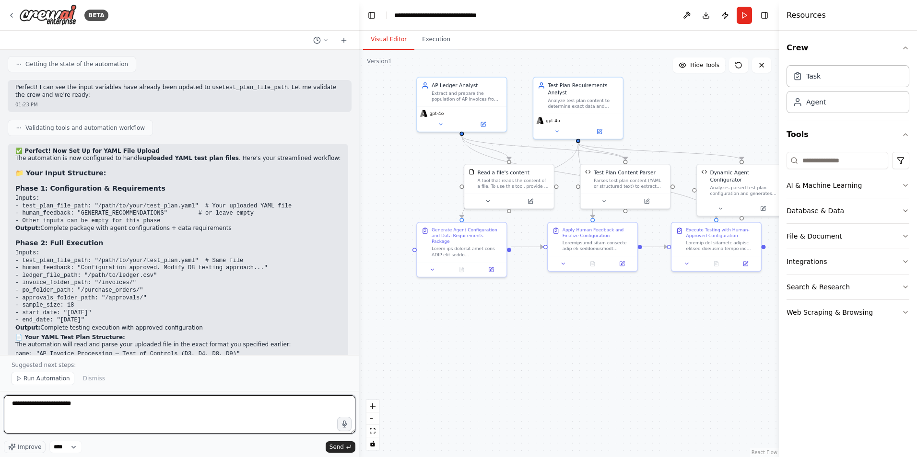
paste textarea "**********"
type textarea "**********"
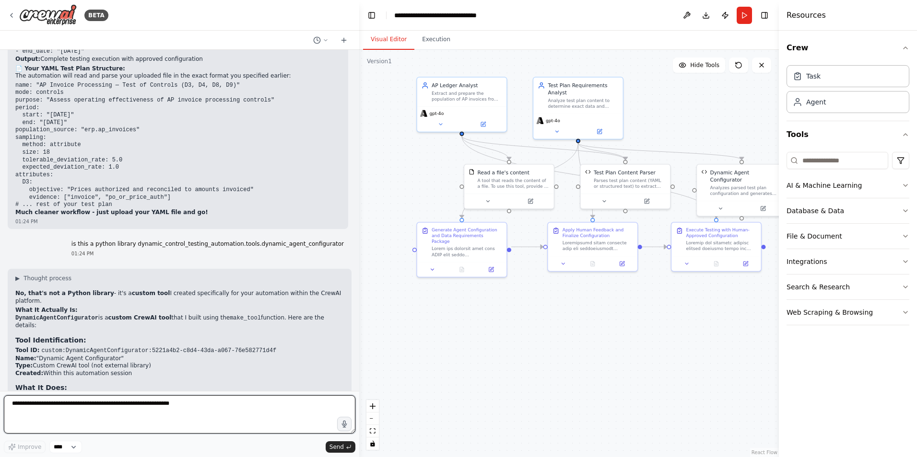
scroll to position [10265, 0]
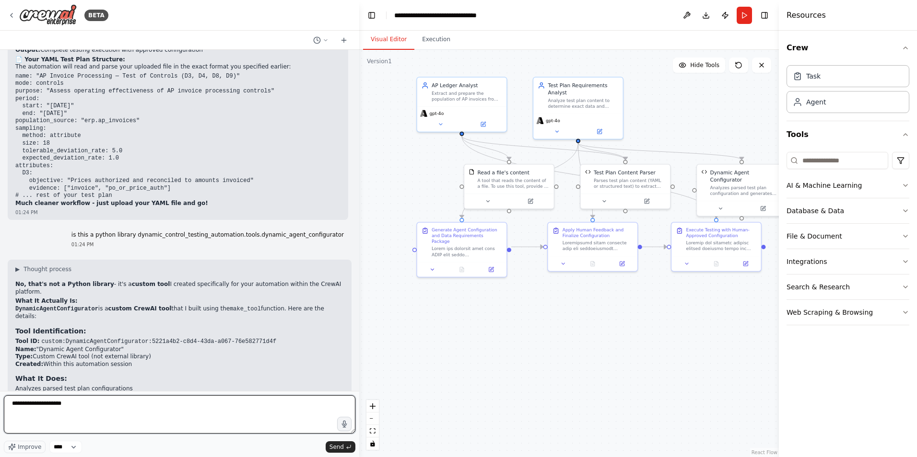
type textarea "**********"
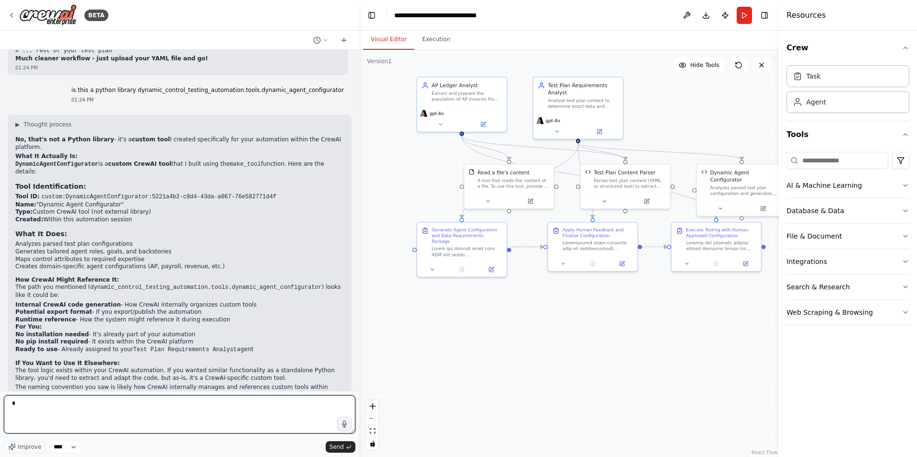
scroll to position [10417, 0]
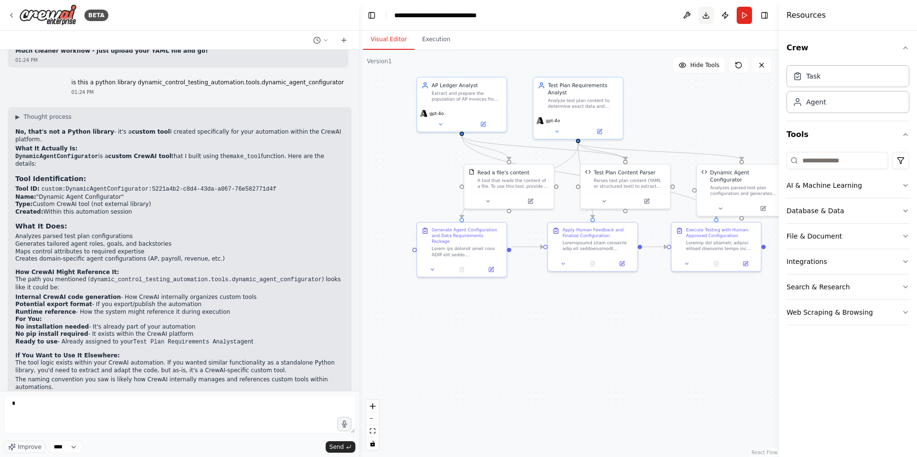
click at [704, 12] on button "Download" at bounding box center [705, 15] width 15 height 17
click at [703, 13] on button "Download" at bounding box center [705, 15] width 15 height 17
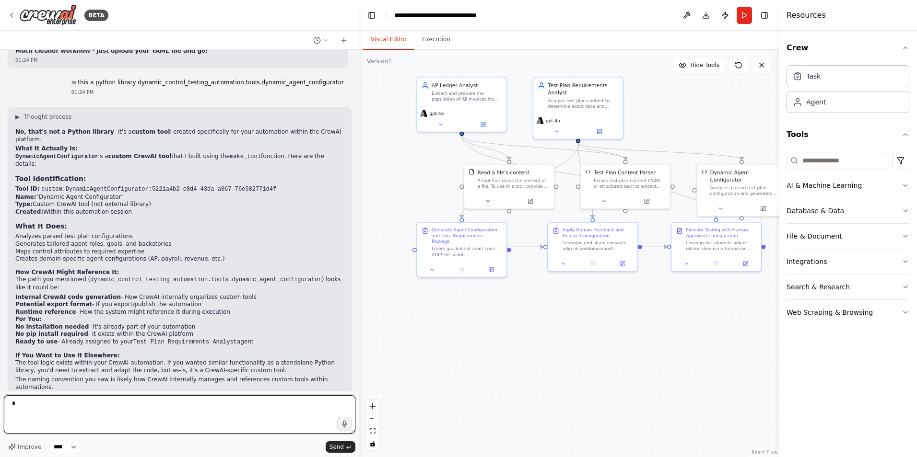
drag, startPoint x: 27, startPoint y: 406, endPoint x: -54, endPoint y: 406, distance: 81.0
click at [0, 406] on html "BETA test of controls over disbursements (checks/ACH) with attributes D3, D4, D…" at bounding box center [458, 228] width 917 height 457
paste textarea "**********"
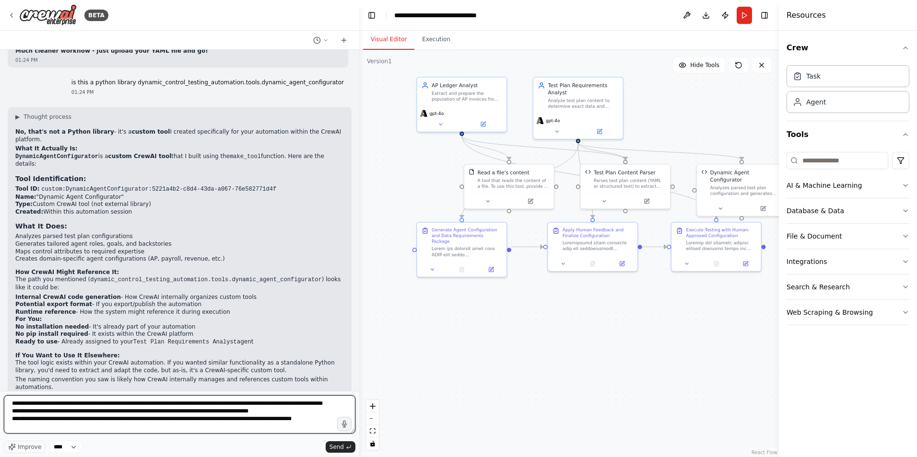
scroll to position [5, 0]
type textarea "**********"
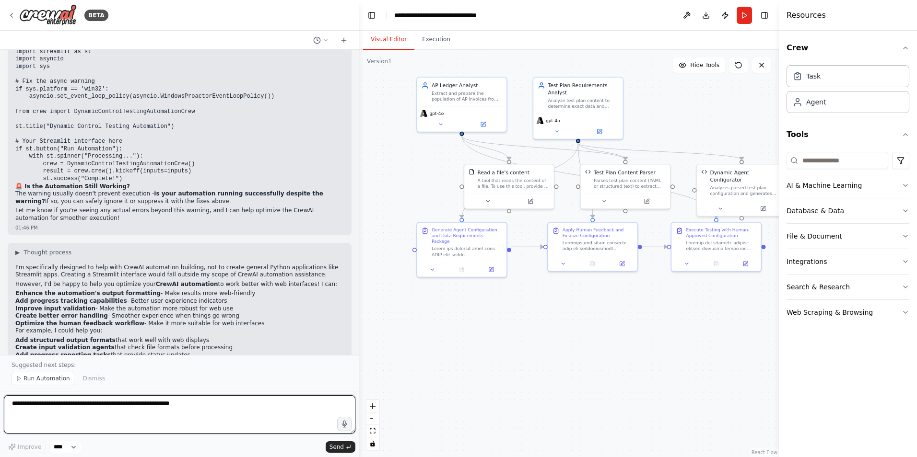
scroll to position [12545, 0]
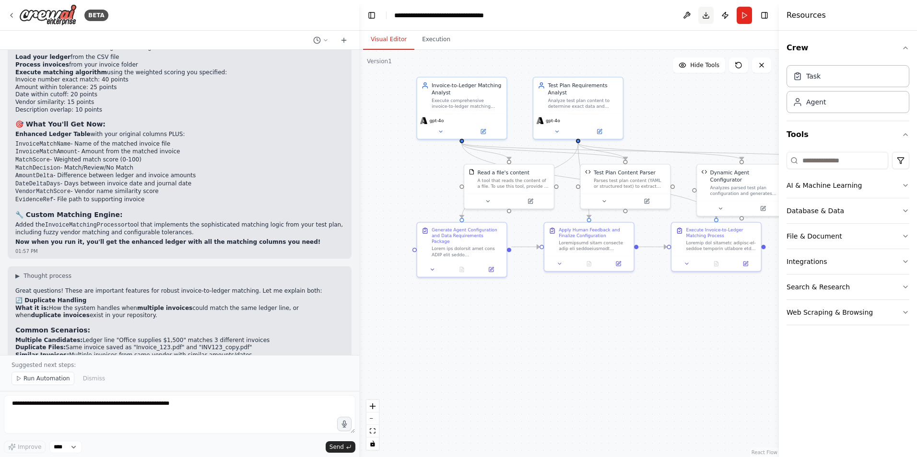
click at [704, 14] on button "Download" at bounding box center [705, 15] width 15 height 17
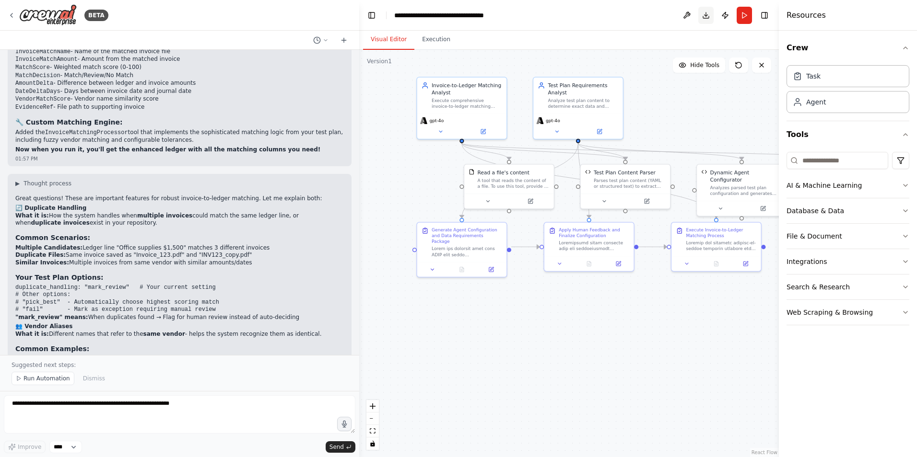
click at [707, 17] on button "Download" at bounding box center [705, 15] width 15 height 17
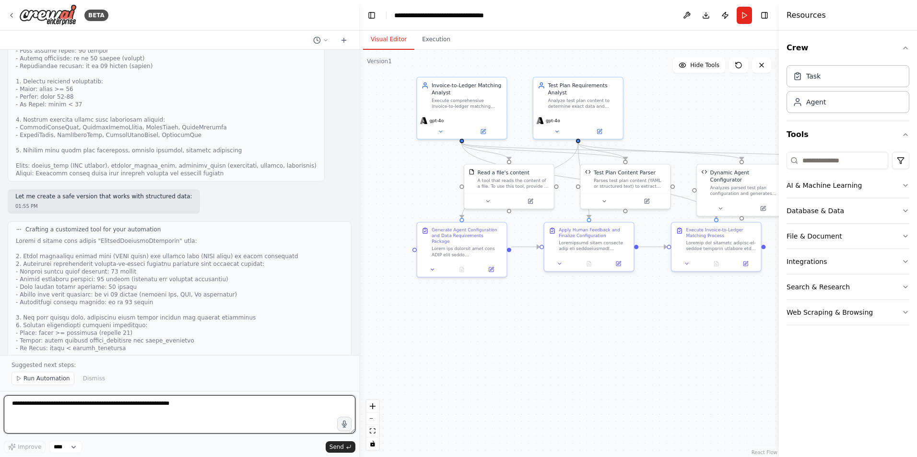
scroll to position [16138, 0]
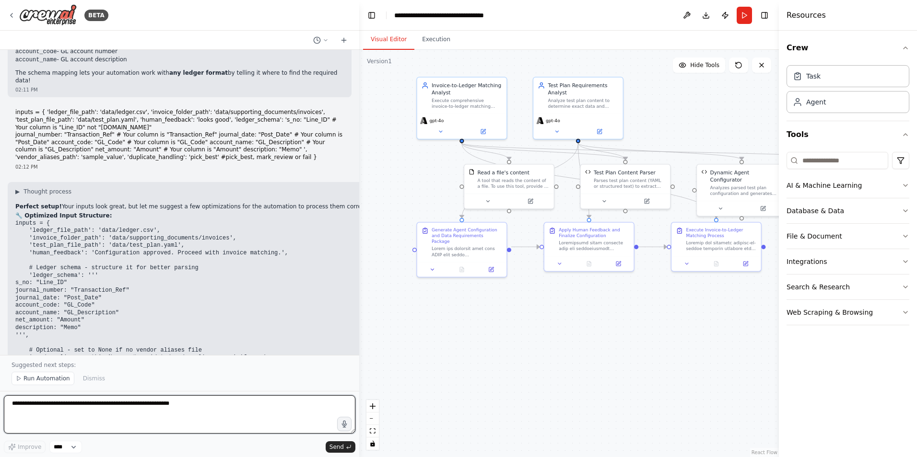
click at [58, 409] on textarea at bounding box center [179, 414] width 351 height 38
paste textarea "**********"
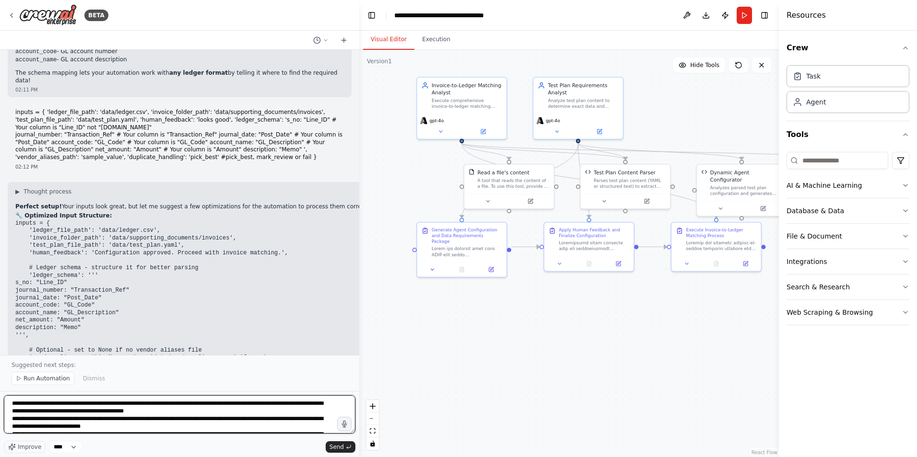
scroll to position [74, 0]
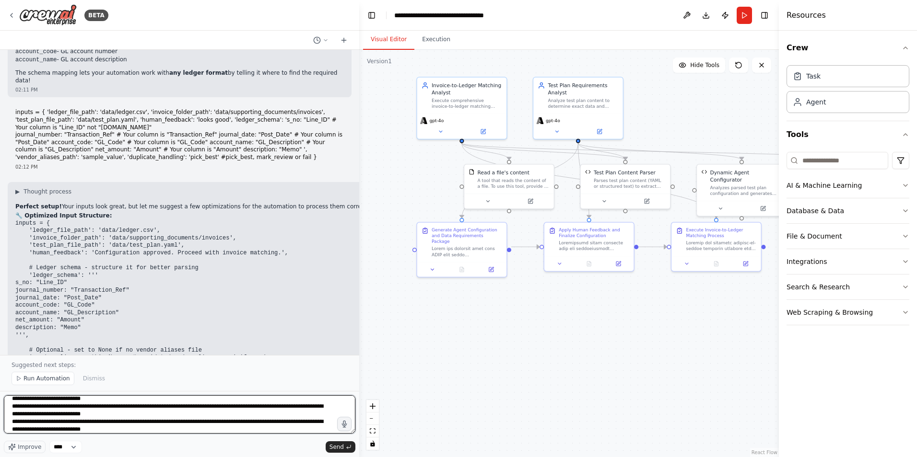
type textarea "**********"
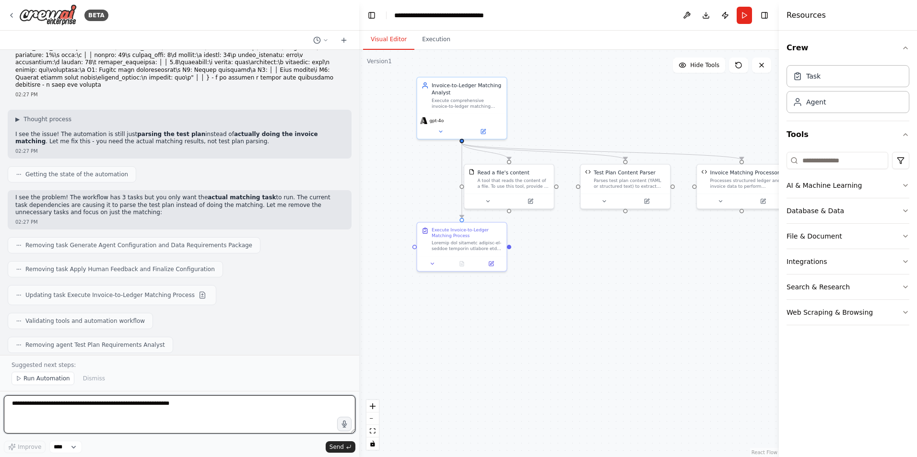
scroll to position [16753, 0]
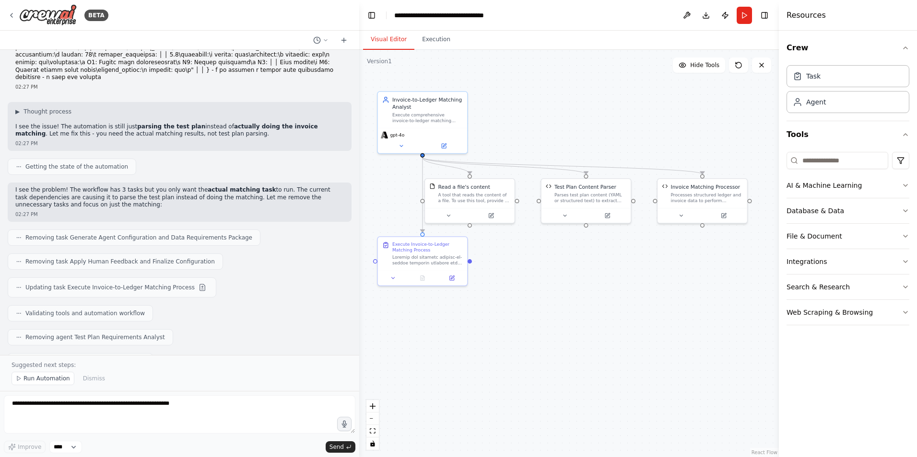
drag, startPoint x: 650, startPoint y: 323, endPoint x: 611, endPoint y: 337, distance: 41.0
click at [611, 337] on div ".deletable-edge-delete-btn { width: 20px; height: 20px; border: 0px solid #ffff…" at bounding box center [568, 253] width 419 height 407
click at [697, 191] on div "Processes structured ledger and invoice data to perform sophisticated invoice-t…" at bounding box center [707, 197] width 72 height 12
click at [725, 212] on icon at bounding box center [723, 213] width 3 height 3
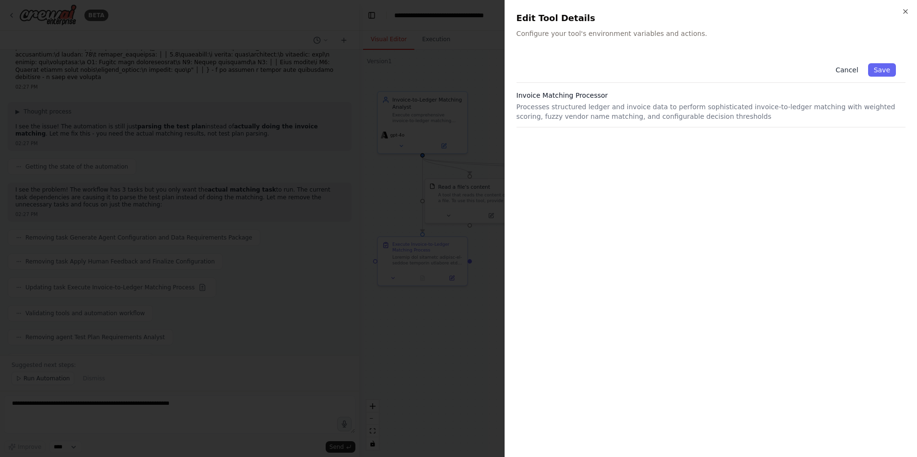
click at [848, 70] on button "Cancel" at bounding box center [846, 69] width 34 height 13
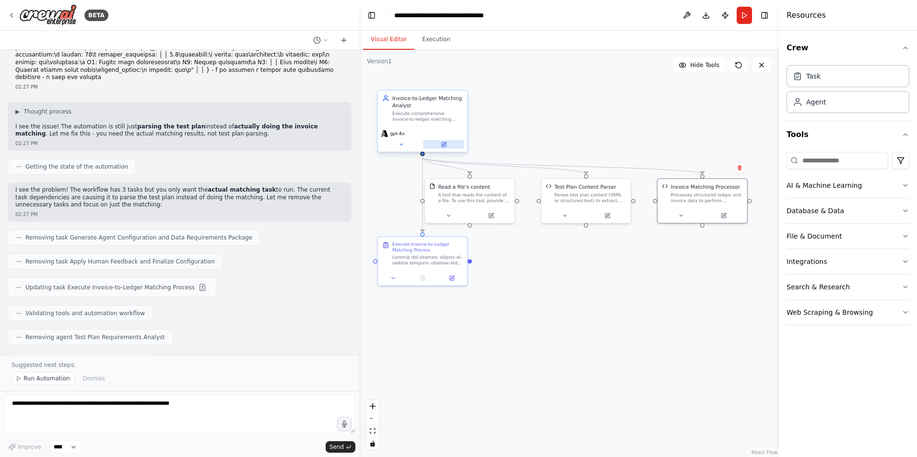
click at [444, 142] on icon at bounding box center [444, 145] width 6 height 6
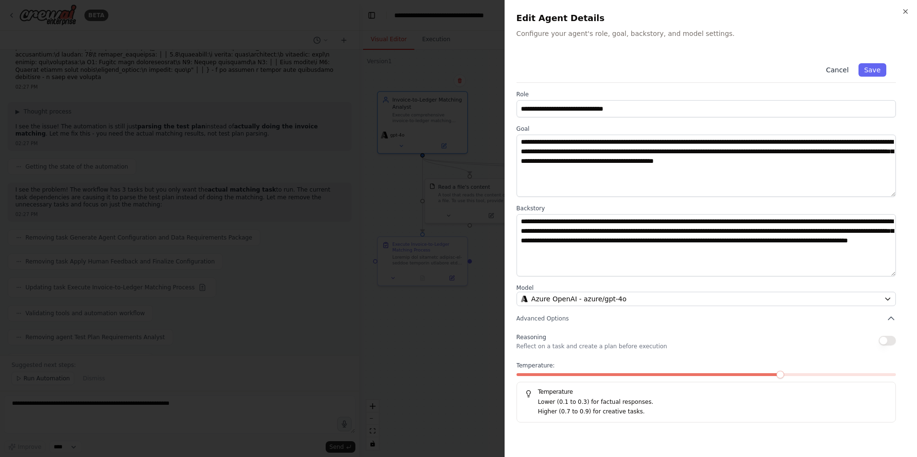
click at [843, 68] on button "Cancel" at bounding box center [837, 69] width 34 height 13
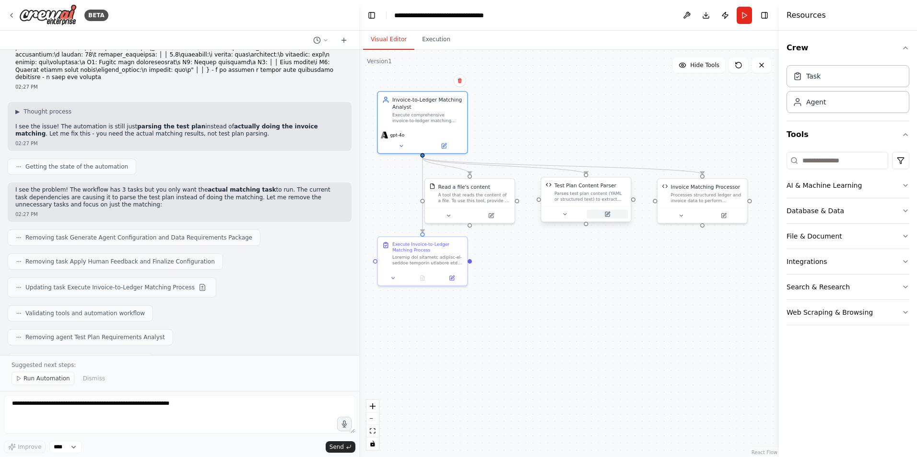
click at [608, 215] on icon at bounding box center [607, 214] width 4 height 4
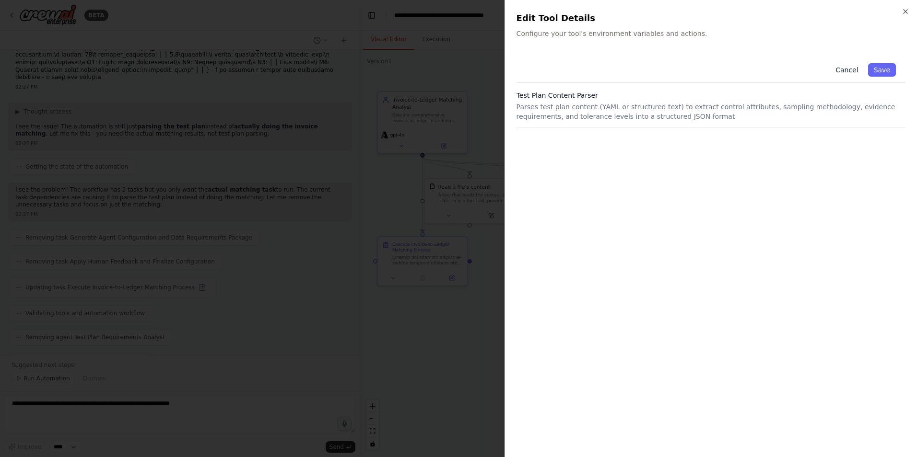
click at [854, 68] on button "Cancel" at bounding box center [846, 69] width 34 height 13
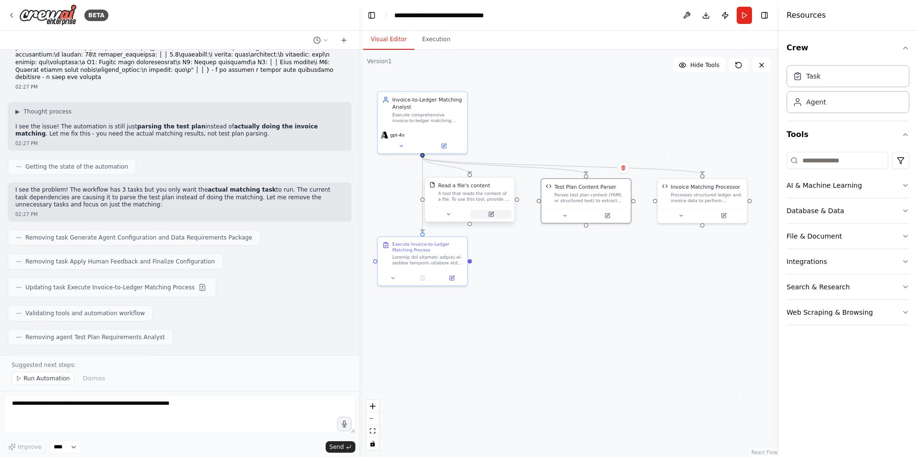
click at [491, 213] on icon at bounding box center [491, 213] width 3 height 3
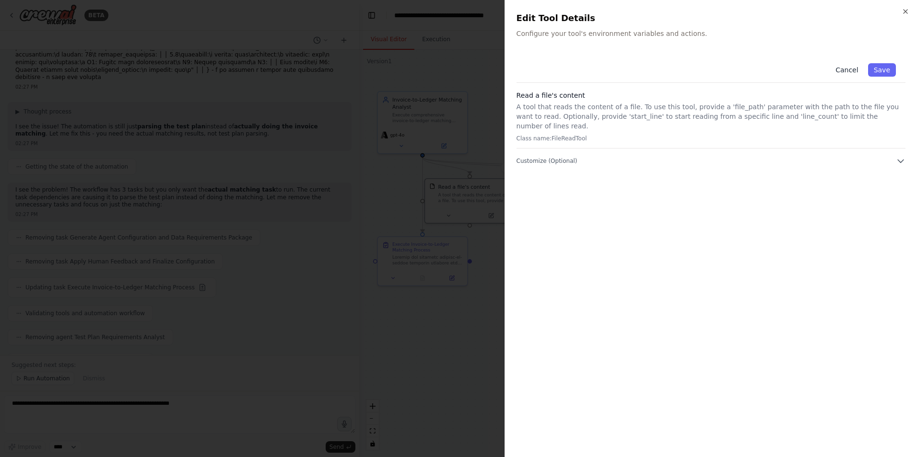
click at [853, 70] on button "Cancel" at bounding box center [846, 69] width 34 height 13
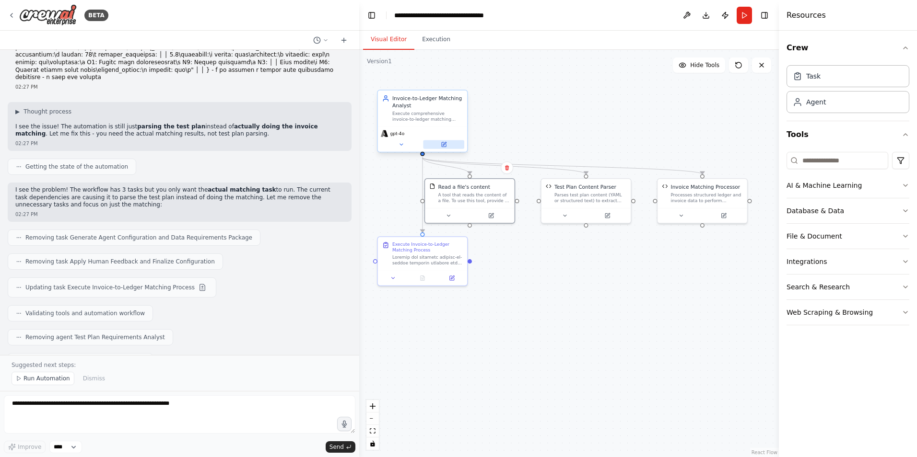
click at [442, 146] on icon at bounding box center [443, 144] width 4 height 4
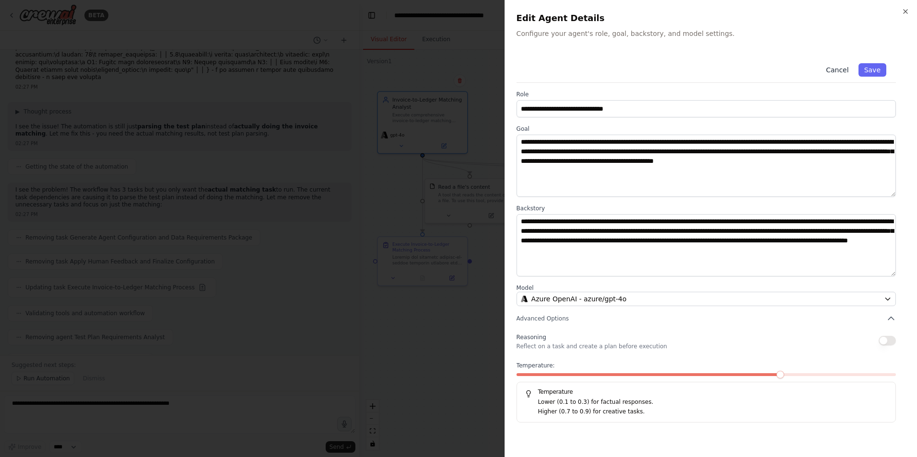
click at [842, 70] on button "Cancel" at bounding box center [837, 69] width 34 height 13
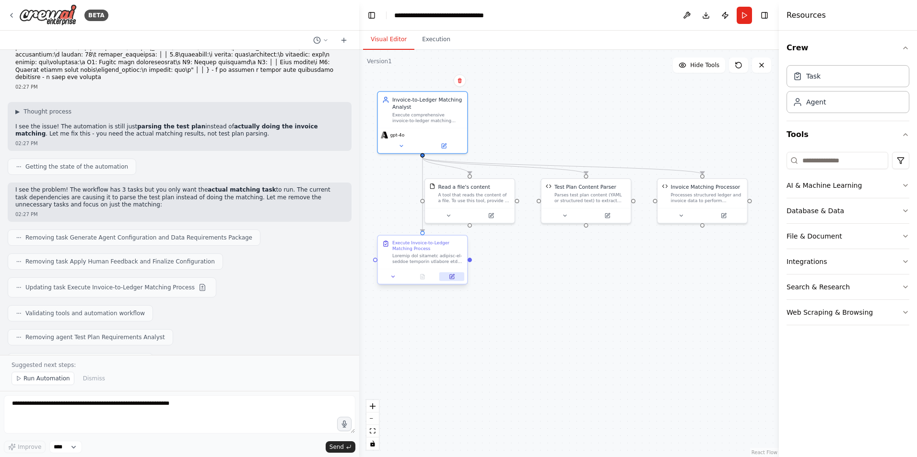
click at [455, 279] on button at bounding box center [451, 276] width 25 height 9
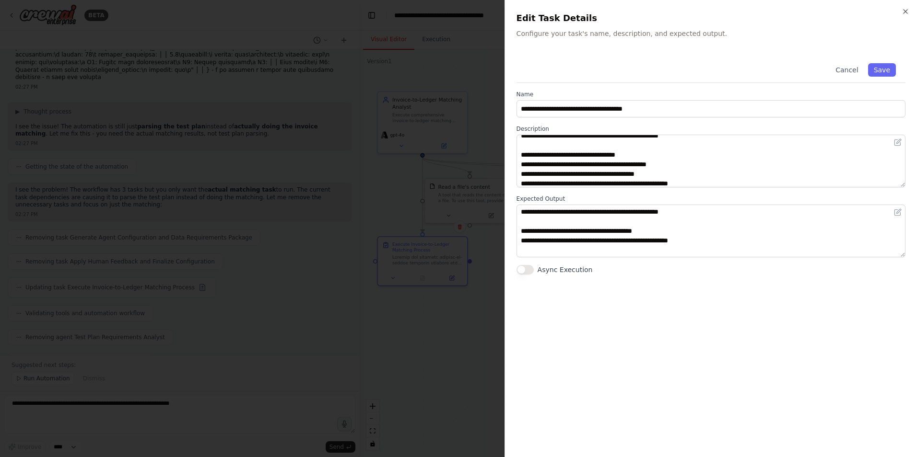
scroll to position [288, 0]
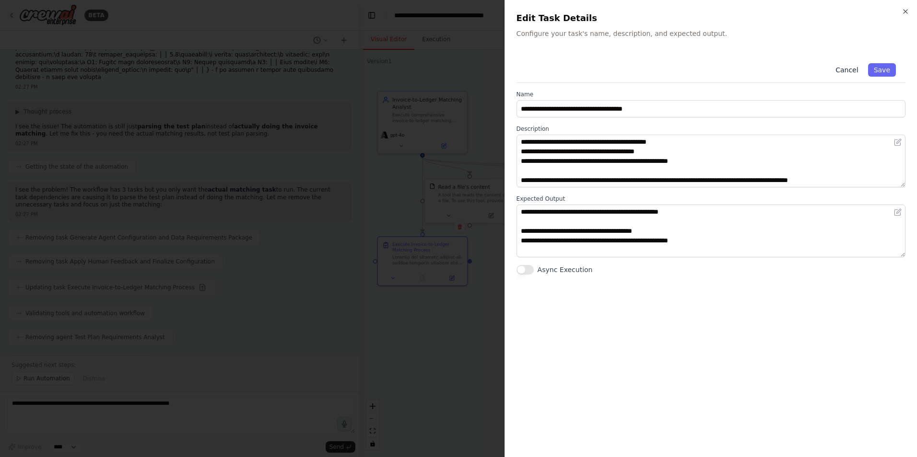
click at [844, 69] on button "Cancel" at bounding box center [846, 69] width 34 height 13
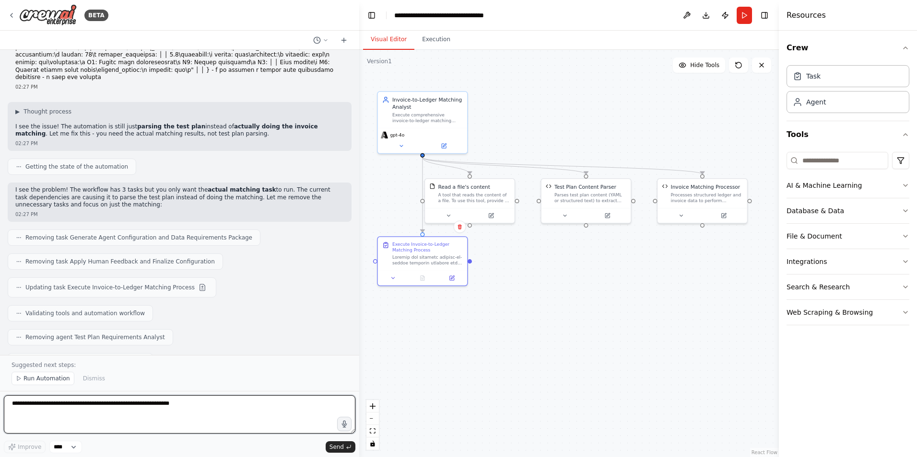
click at [96, 396] on textarea at bounding box center [179, 414] width 351 height 38
type textarea "**********"
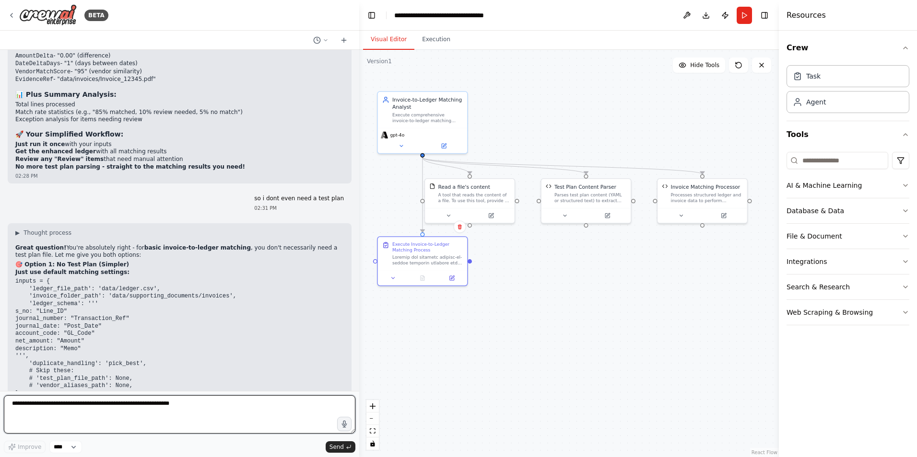
scroll to position [17220, 0]
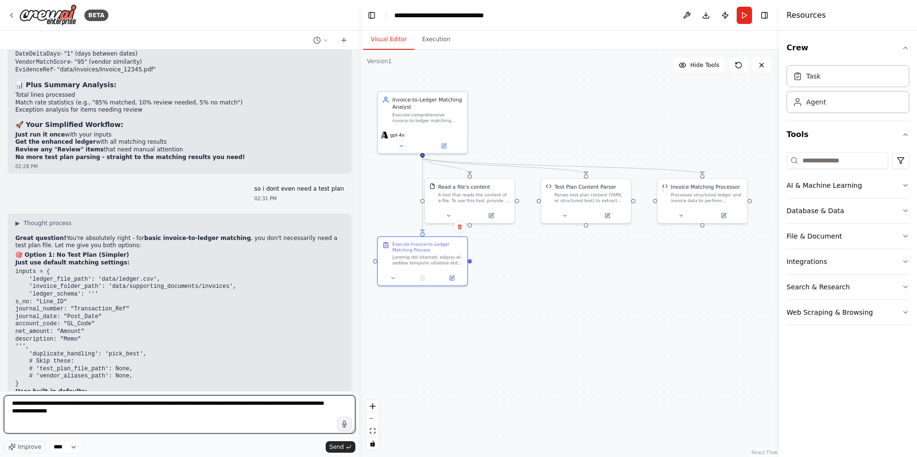
type textarea "**********"
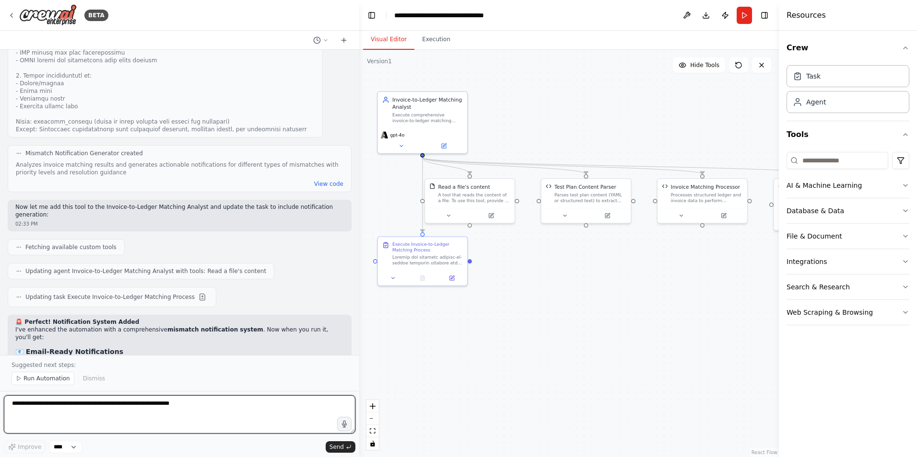
scroll to position [18130, 0]
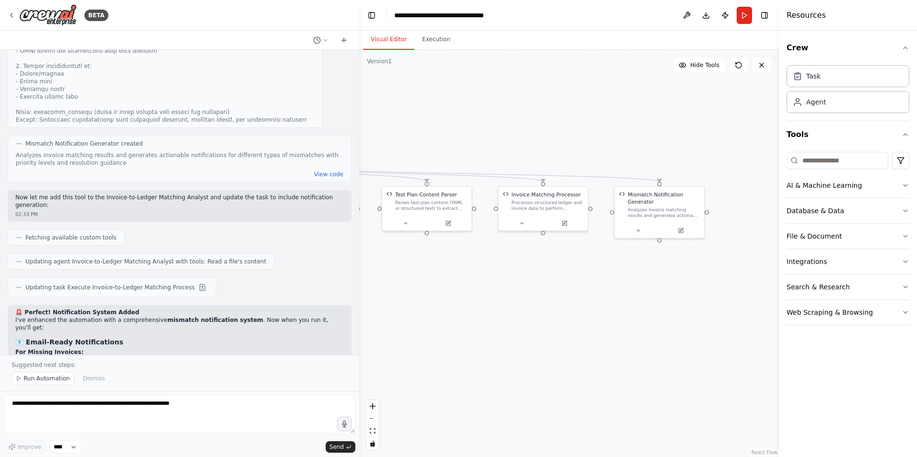
drag, startPoint x: 647, startPoint y: 286, endPoint x: 495, endPoint y: 293, distance: 151.7
click at [494, 293] on div ".deletable-edge-delete-btn { width: 20px; height: 20px; border: 0px solid #ffff…" at bounding box center [568, 253] width 419 height 407
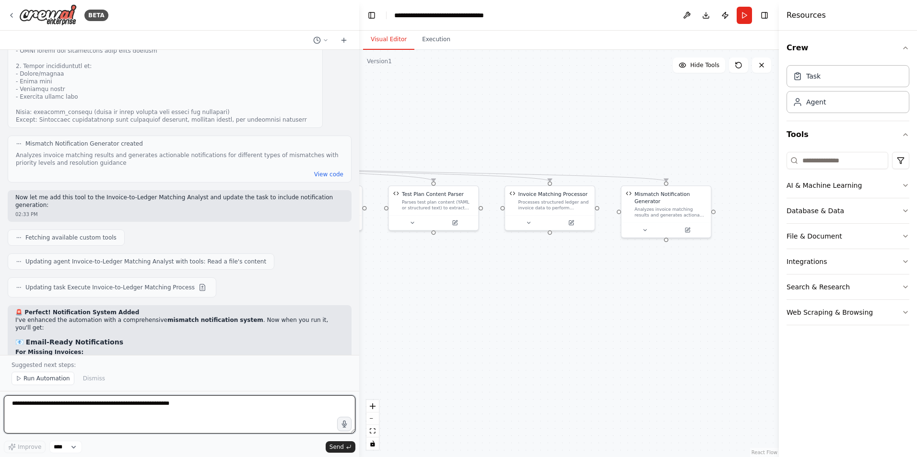
click at [84, 407] on textarea at bounding box center [179, 414] width 351 height 38
type textarea "**********"
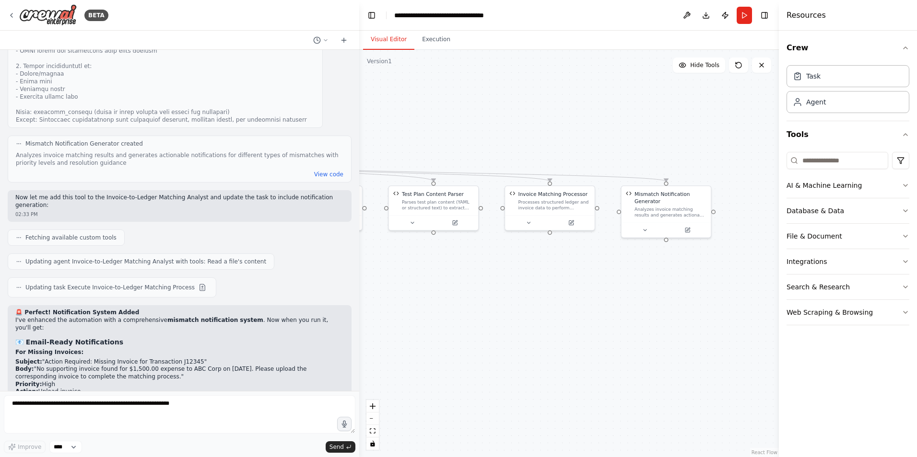
scroll to position [18158, 0]
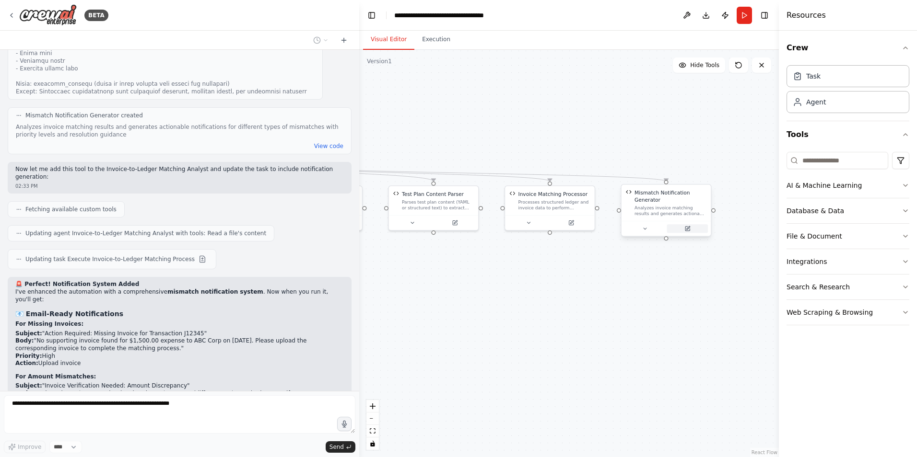
click at [685, 226] on icon at bounding box center [687, 229] width 6 height 6
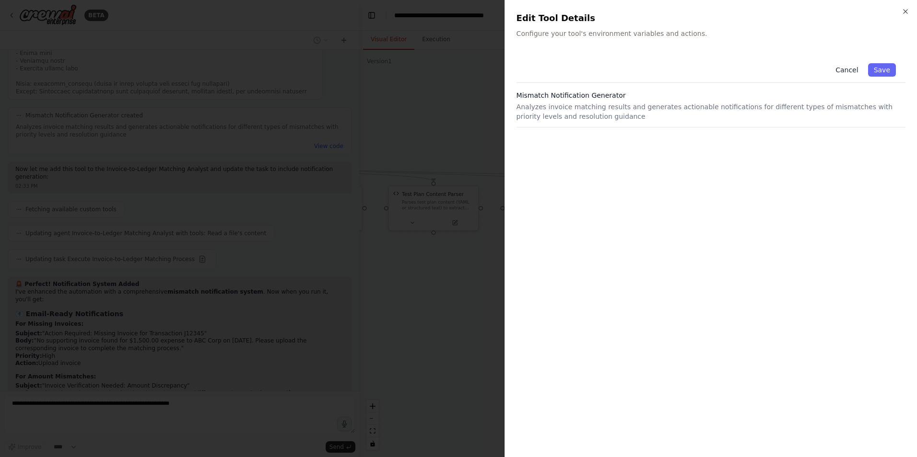
click at [844, 65] on button "Cancel" at bounding box center [846, 69] width 34 height 13
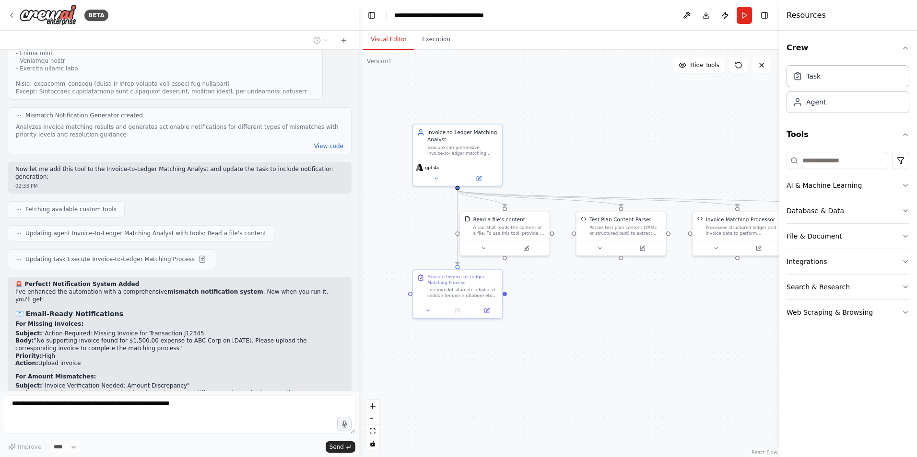
drag, startPoint x: 476, startPoint y: 337, endPoint x: 660, endPoint y: 362, distance: 185.7
click at [660, 362] on div ".deletable-edge-delete-btn { width: 20px; height: 20px; border: 0px solid #ffff…" at bounding box center [568, 253] width 419 height 407
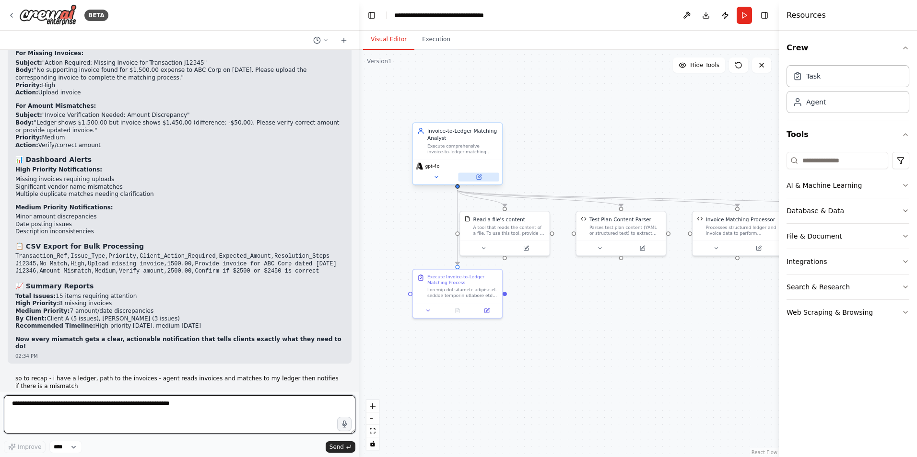
scroll to position [18436, 0]
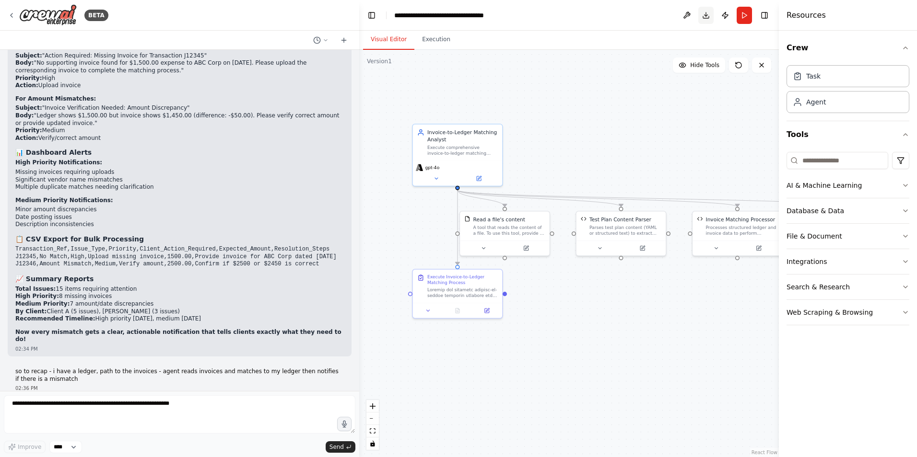
click at [706, 14] on button "Download" at bounding box center [705, 15] width 15 height 17
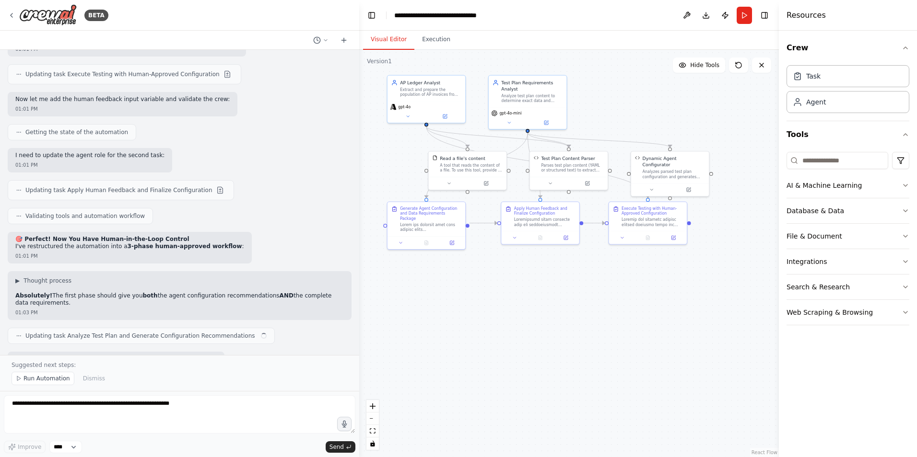
scroll to position [8276, 0]
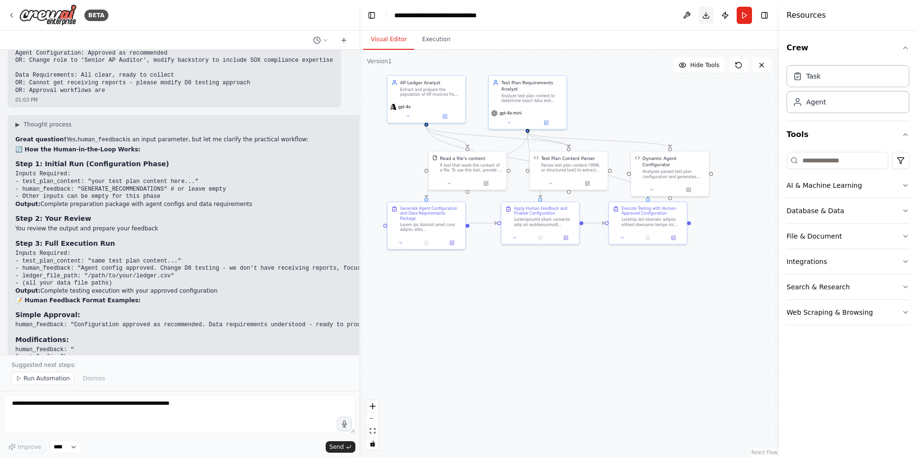
click at [704, 14] on button "Download" at bounding box center [705, 15] width 15 height 17
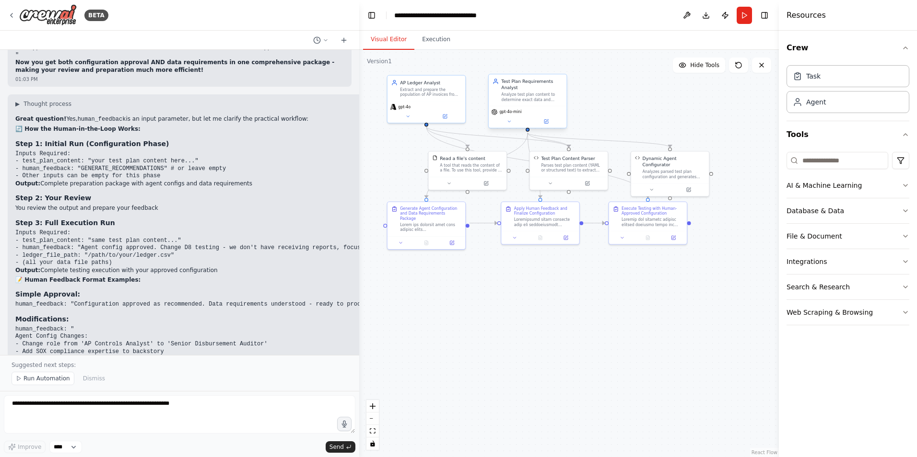
scroll to position [9627, 0]
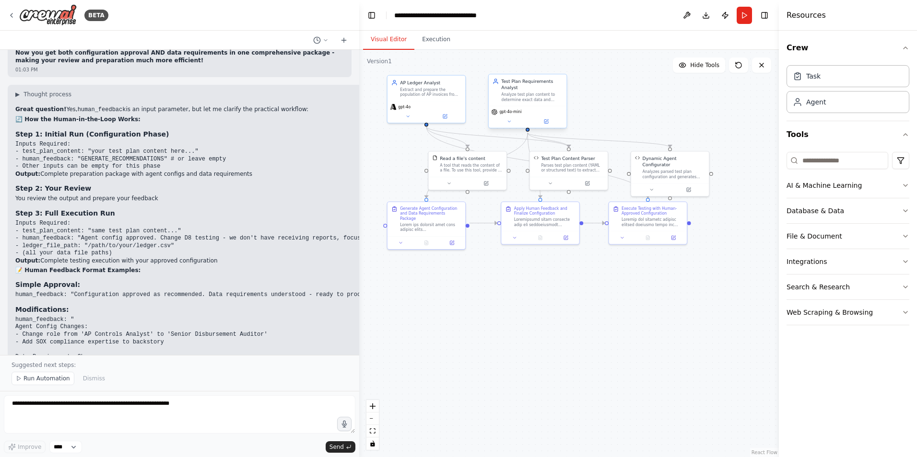
click at [508, 116] on div "gpt-4o-mini" at bounding box center [527, 117] width 78 height 22
click at [546, 119] on icon at bounding box center [545, 121] width 5 height 5
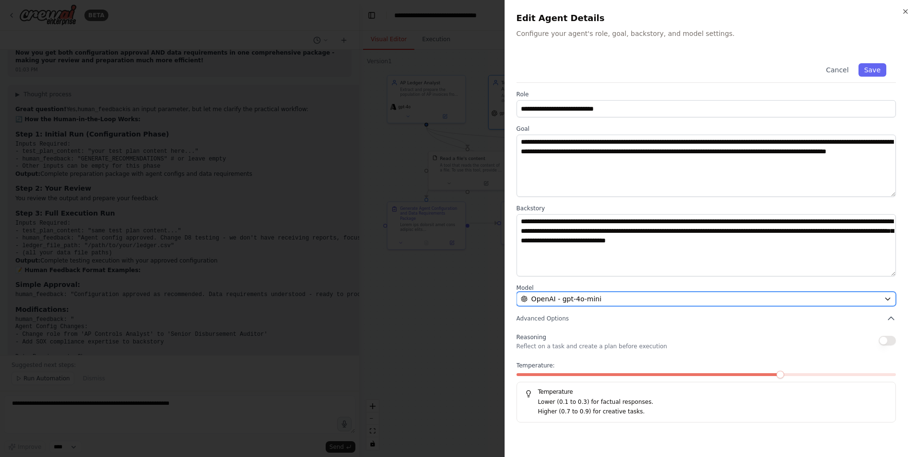
click at [612, 295] on div "OpenAI - gpt-4o-mini" at bounding box center [700, 299] width 359 height 10
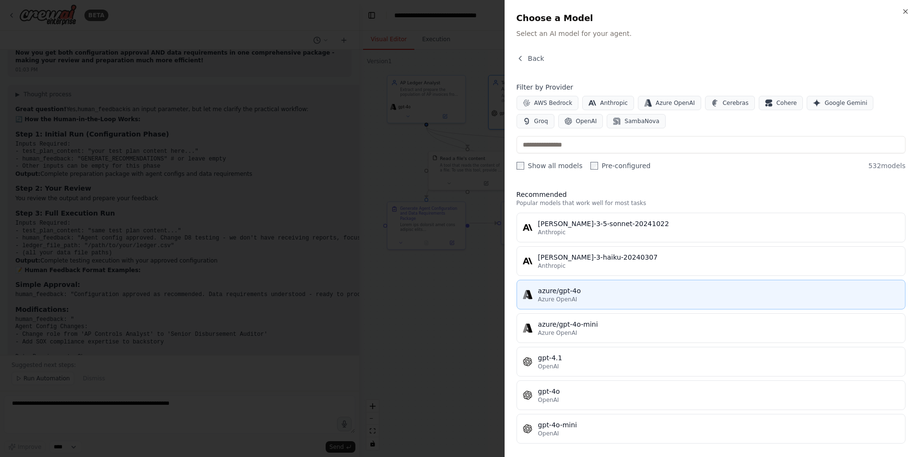
click at [576, 294] on div "azure/gpt-4o" at bounding box center [718, 291] width 361 height 10
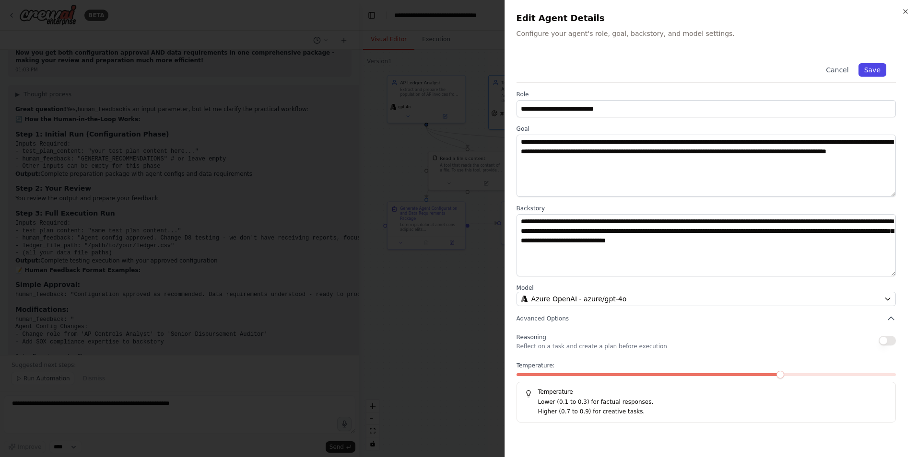
click at [875, 68] on button "Save" at bounding box center [872, 69] width 28 height 13
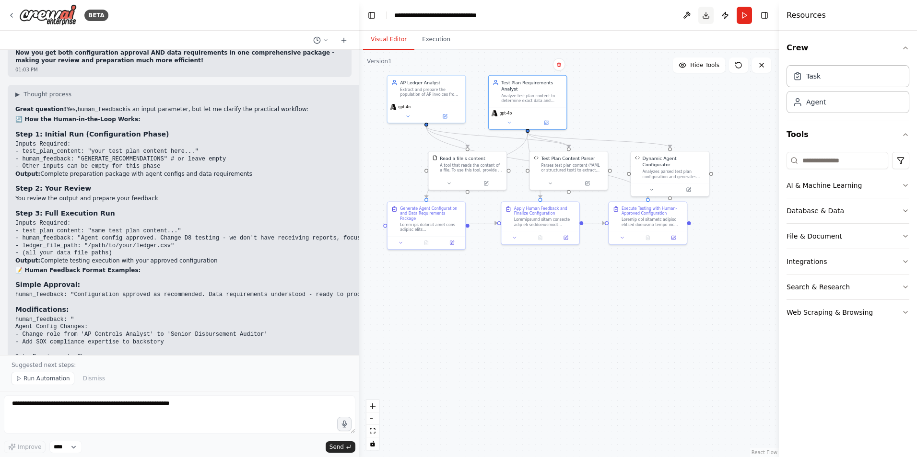
click at [701, 13] on button "Download" at bounding box center [705, 15] width 15 height 17
click at [709, 16] on button "Download" at bounding box center [705, 15] width 15 height 17
click at [743, 12] on button "Run" at bounding box center [743, 15] width 15 height 17
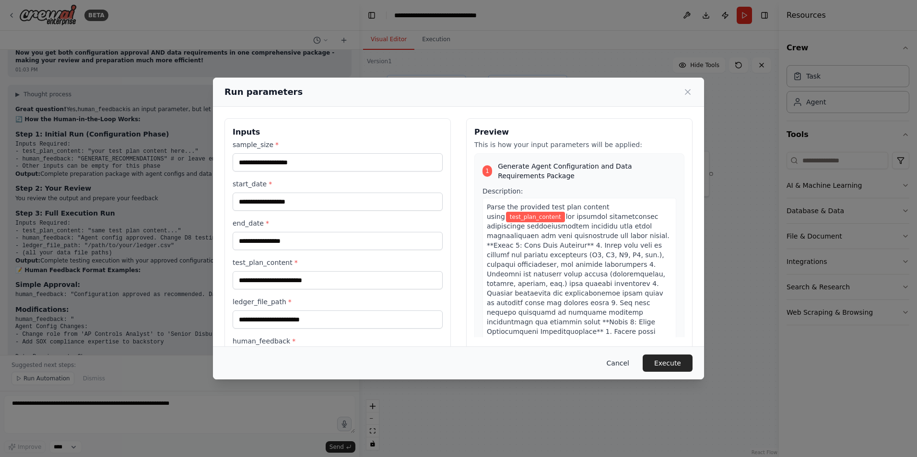
click at [619, 362] on button "Cancel" at bounding box center [618, 363] width 38 height 17
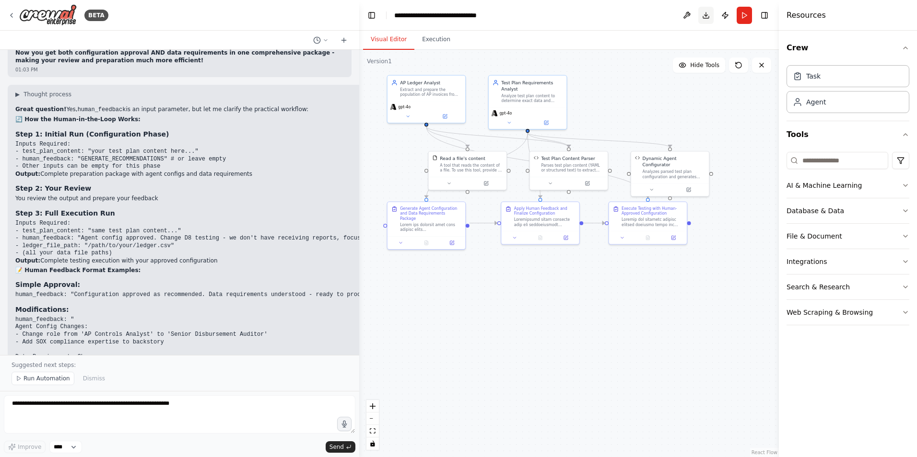
click at [708, 15] on button "Download" at bounding box center [705, 15] width 15 height 17
click at [706, 15] on button "Download" at bounding box center [705, 15] width 15 height 17
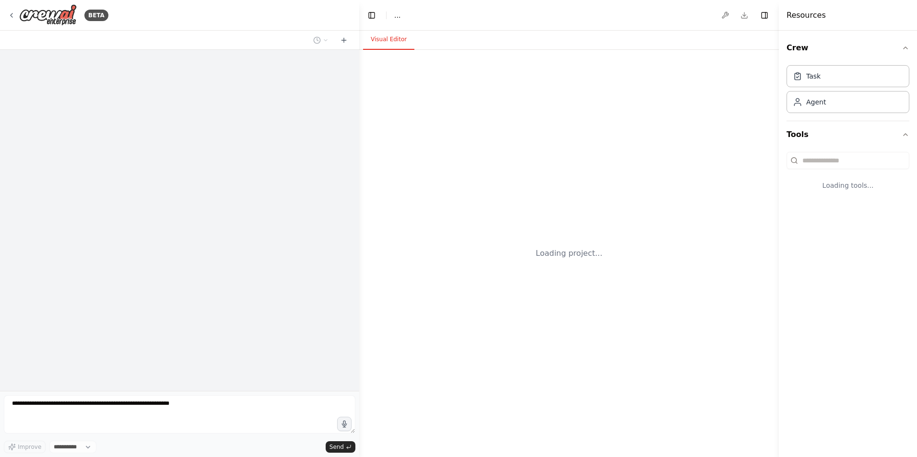
select select "****"
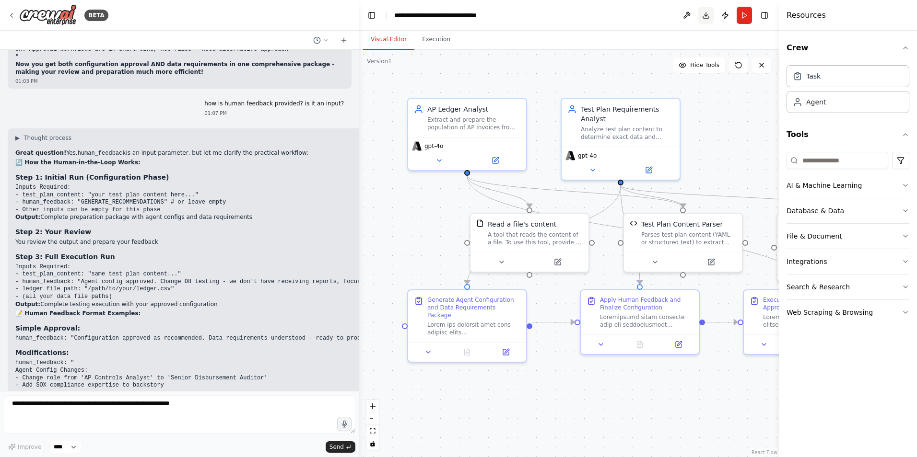
click at [705, 15] on button "Download" at bounding box center [705, 15] width 15 height 17
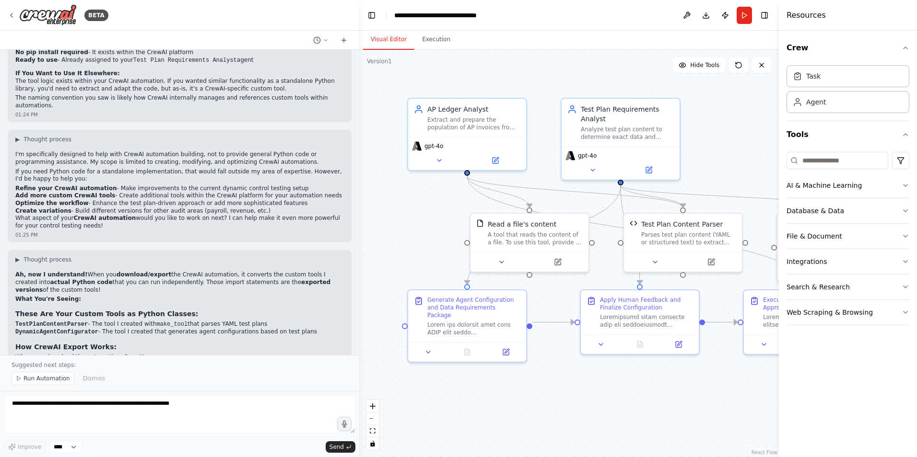
scroll to position [10644, 0]
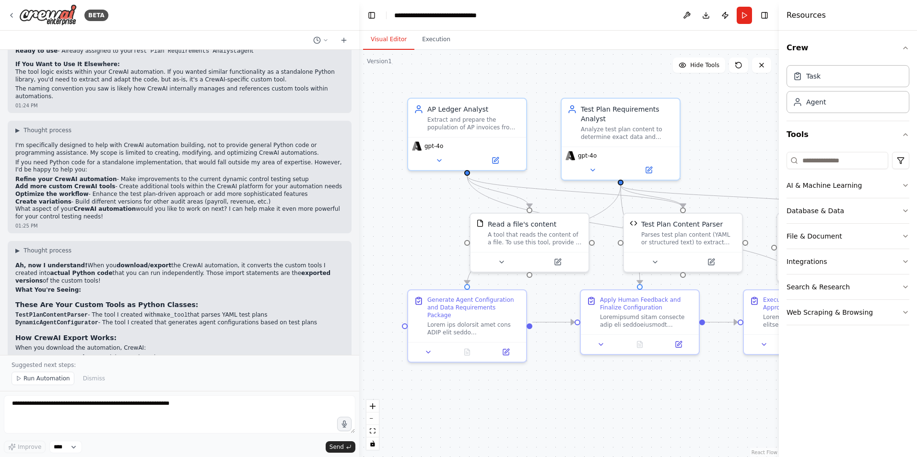
drag, startPoint x: 704, startPoint y: 16, endPoint x: 716, endPoint y: 26, distance: 15.7
click at [704, 16] on button "Download" at bounding box center [705, 15] width 15 height 17
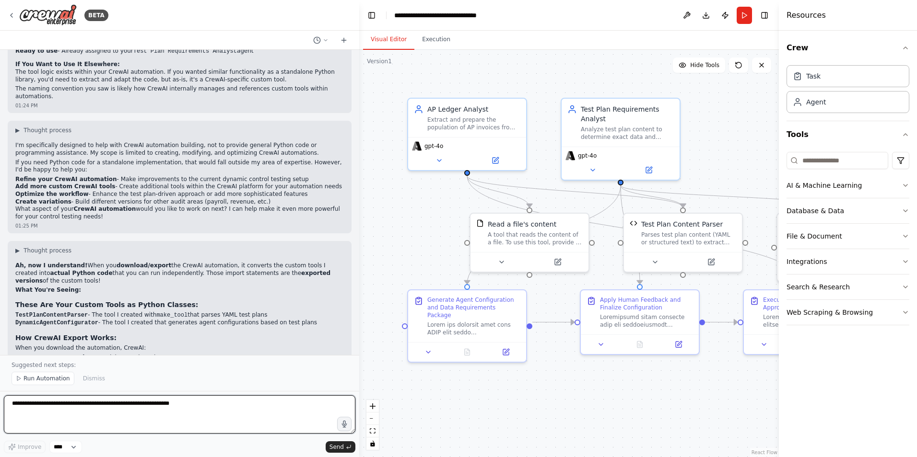
click at [34, 407] on textarea at bounding box center [179, 414] width 351 height 38
type textarea "**********"
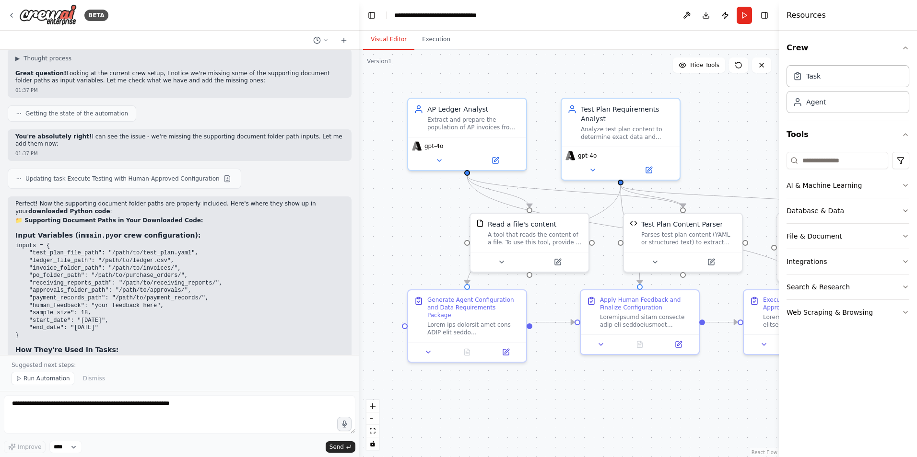
scroll to position [11171, 0]
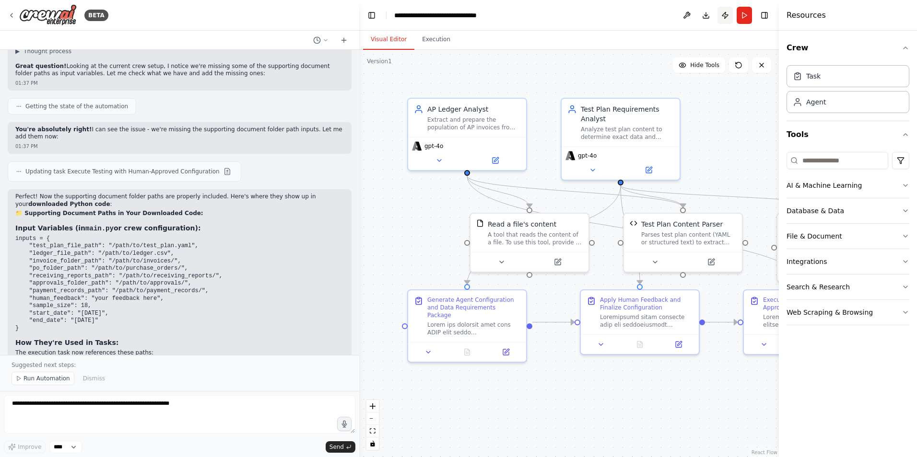
drag, startPoint x: 707, startPoint y: 17, endPoint x: 731, endPoint y: 21, distance: 23.7
click at [707, 16] on button "Download" at bounding box center [705, 15] width 15 height 17
click at [745, 14] on header "**********" at bounding box center [568, 15] width 419 height 31
click at [609, 32] on div "Visual Editor Execution" at bounding box center [568, 40] width 419 height 19
click at [743, 17] on button "Run" at bounding box center [743, 15] width 15 height 17
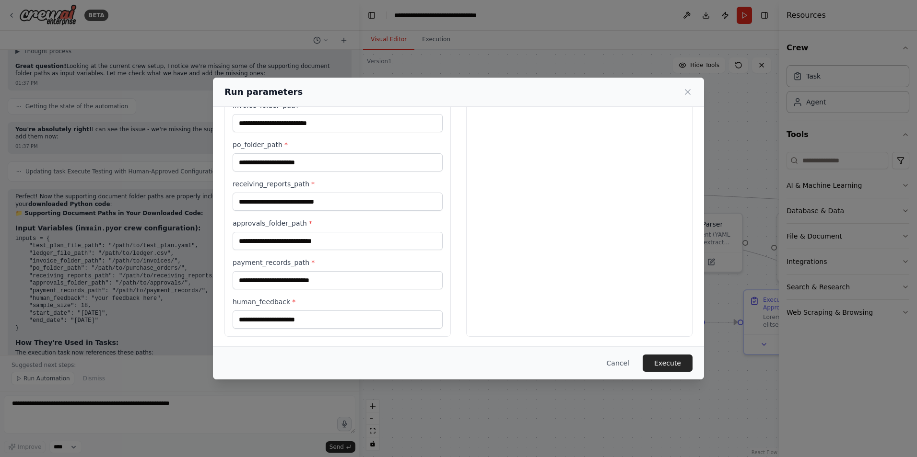
scroll to position [238, 0]
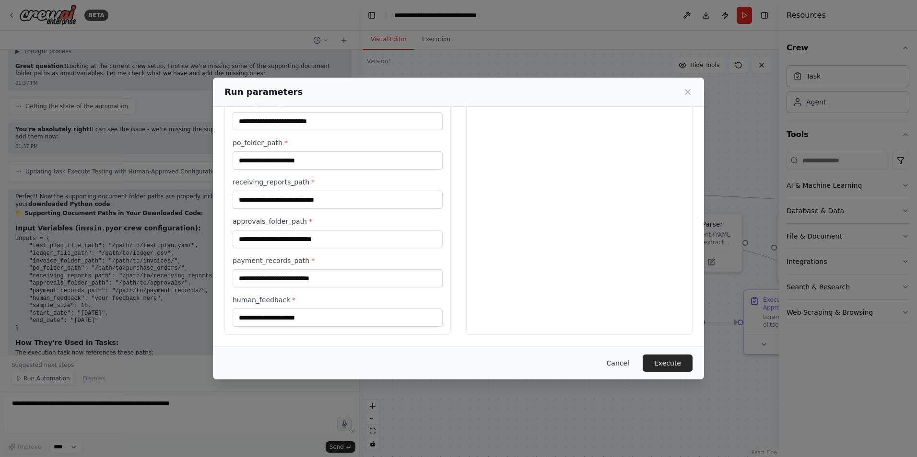
click at [611, 364] on button "Cancel" at bounding box center [618, 363] width 38 height 17
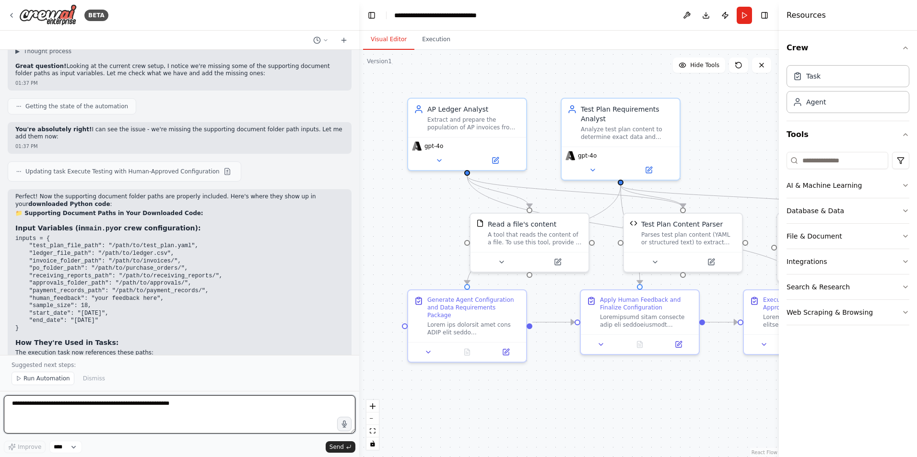
click at [46, 403] on textarea at bounding box center [179, 414] width 351 height 38
type textarea "**********"
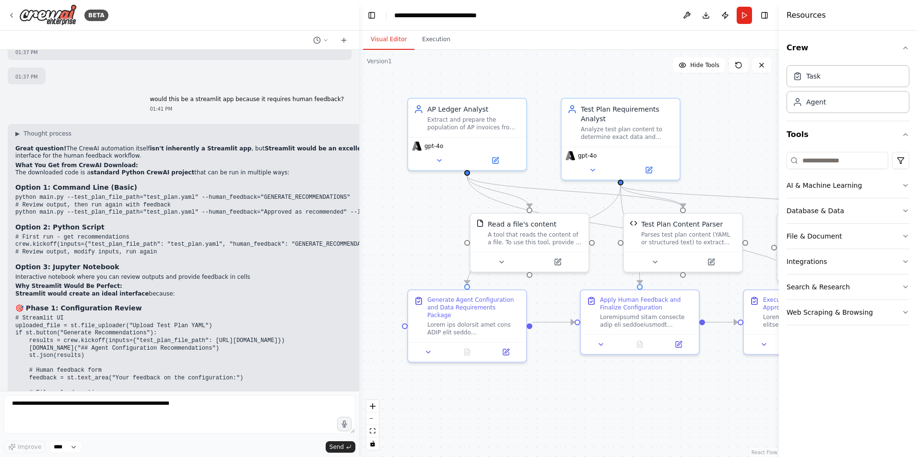
scroll to position [11622, 0]
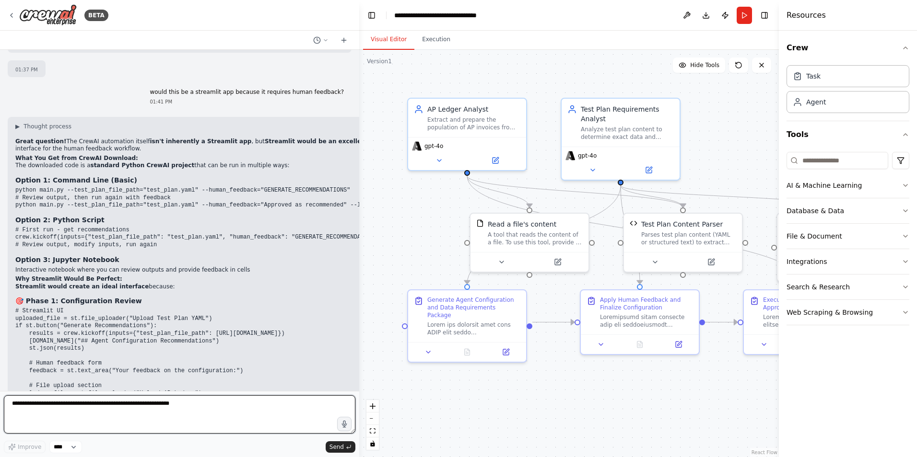
click at [111, 403] on textarea at bounding box center [179, 414] width 351 height 38
paste textarea "**********"
type textarea "**********"
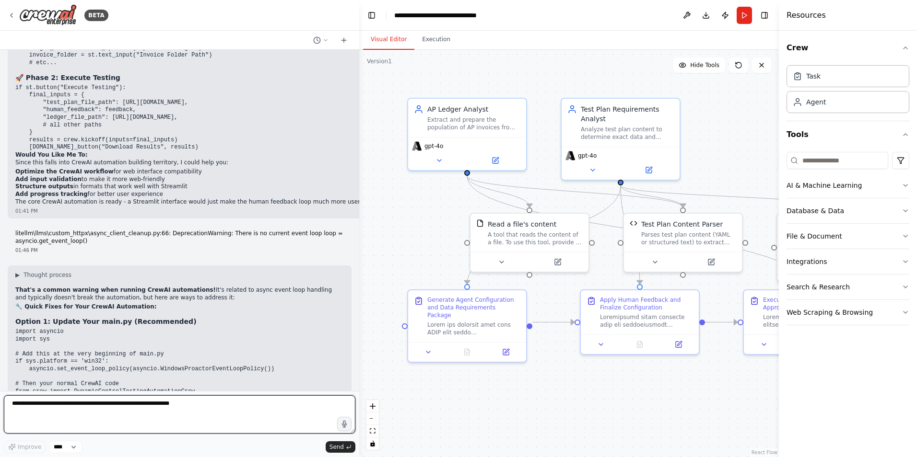
scroll to position [12111, 0]
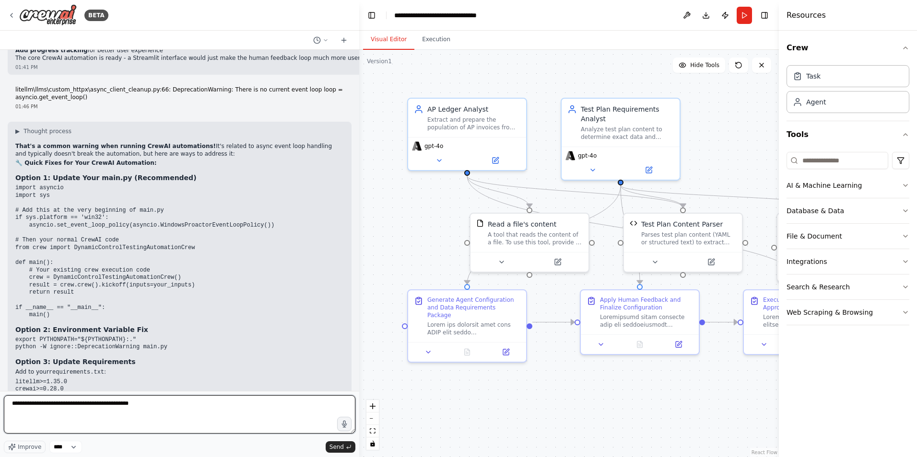
type textarea "**********"
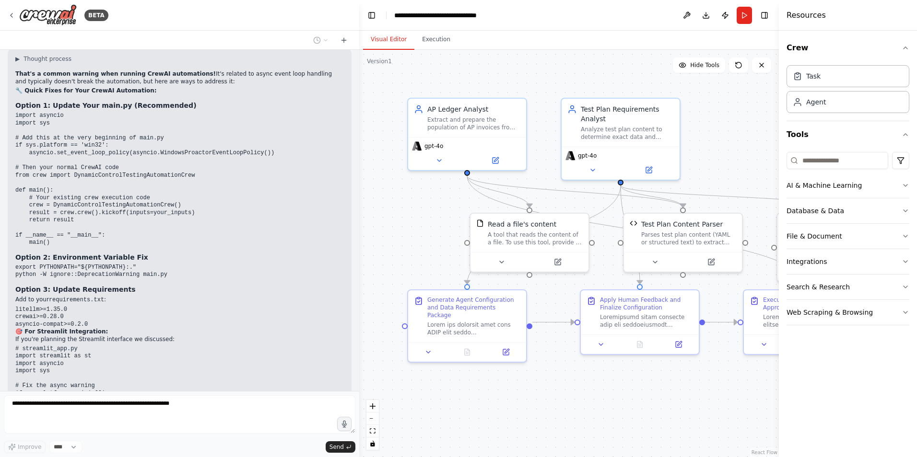
scroll to position [12216, 0]
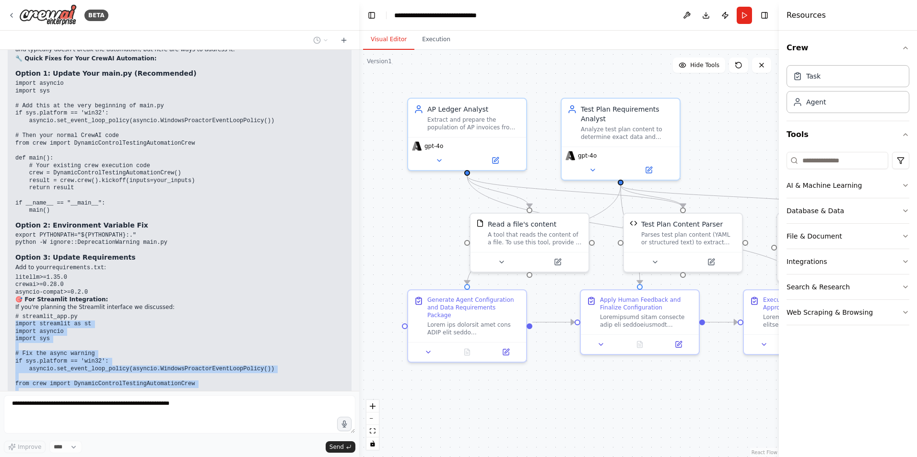
drag, startPoint x: 117, startPoint y: 271, endPoint x: 9, endPoint y: 143, distance: 167.7
click at [9, 143] on div "▶ Thought process That's a common warning when running CrewAI automations! It's…" at bounding box center [180, 262] width 344 height 490
copy code "import streamlit as st import asyncio import sys # Fix the async warning if sys…"
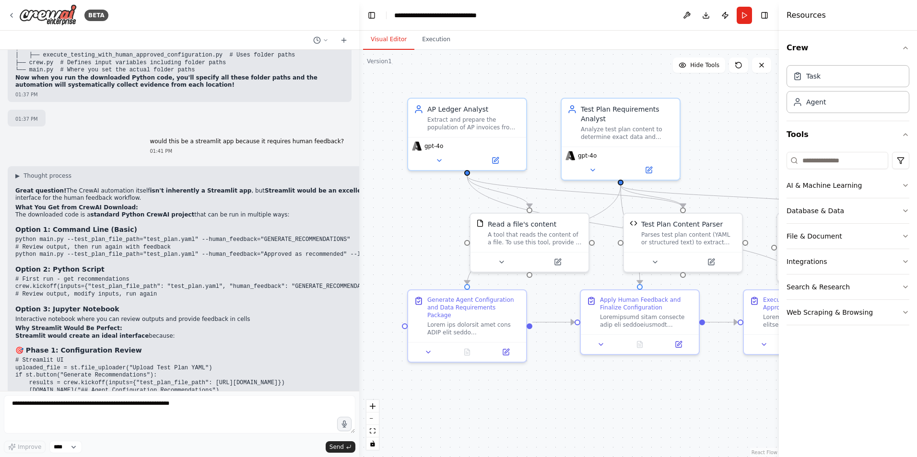
scroll to position [11589, 0]
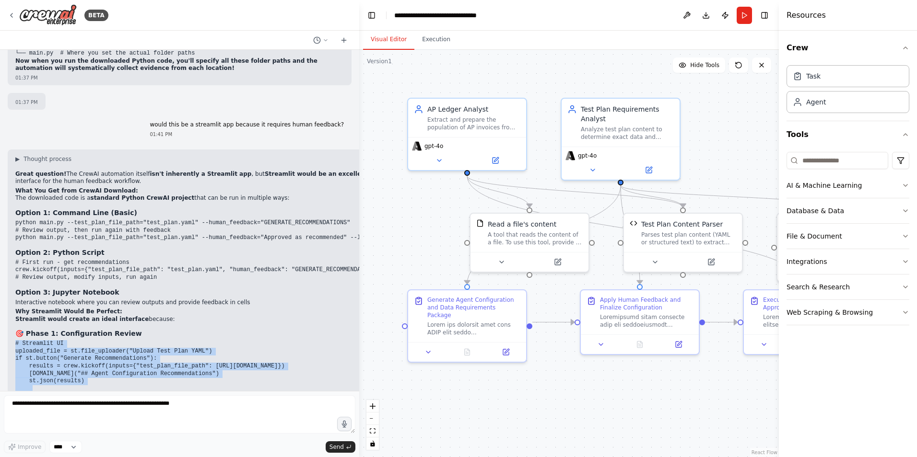
drag, startPoint x: 177, startPoint y: 341, endPoint x: 9, endPoint y: 162, distance: 246.2
click at [9, 162] on div "▶ Thought process Great question! The CrewAI automation itself isn't inherently…" at bounding box center [243, 374] width 471 height 448
copy div "# Streamlit UI uploaded_file = st.file_uploader("Upload Test Plan YAML") if st.…"
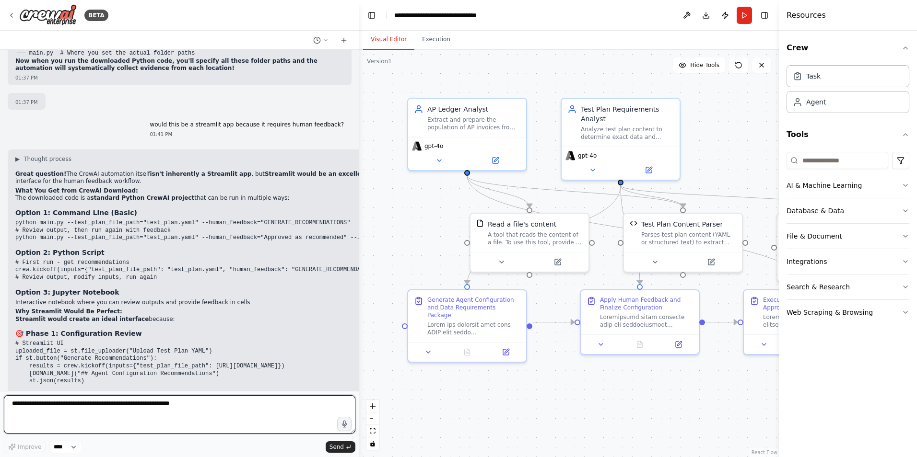
click at [62, 409] on textarea at bounding box center [179, 414] width 351 height 38
paste textarea "**********"
type textarea "**********"
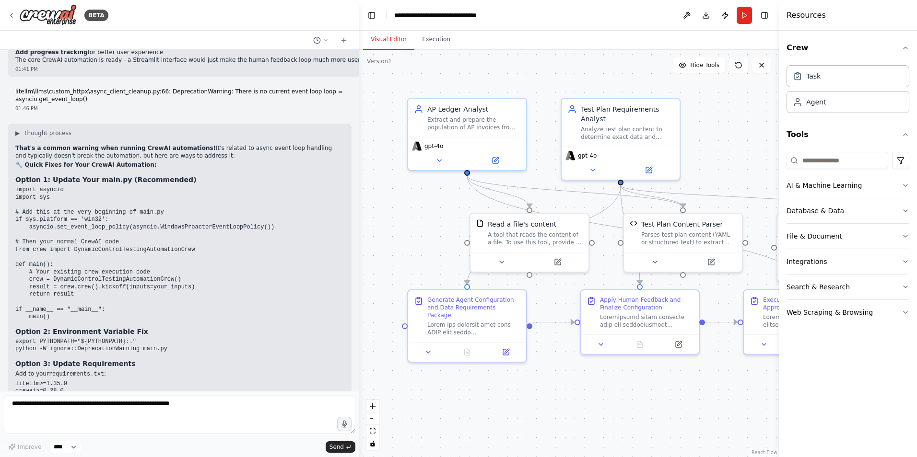
scroll to position [12082, 0]
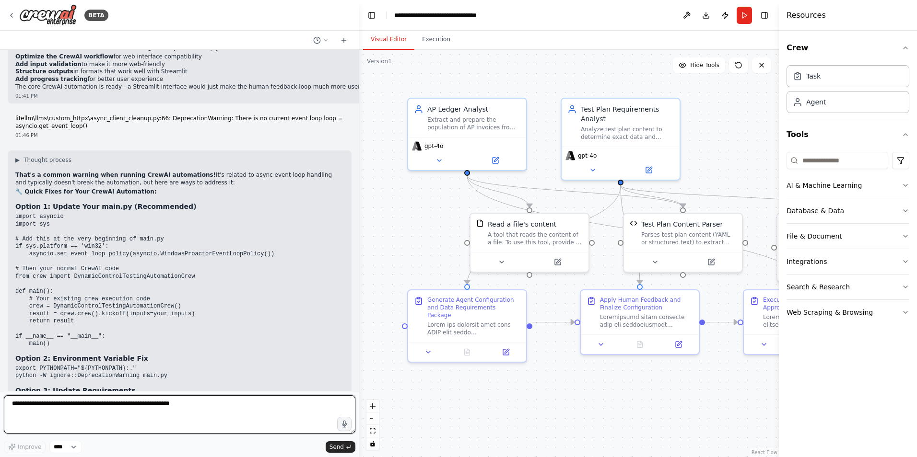
click at [53, 419] on textarea at bounding box center [179, 414] width 351 height 38
paste textarea "**********"
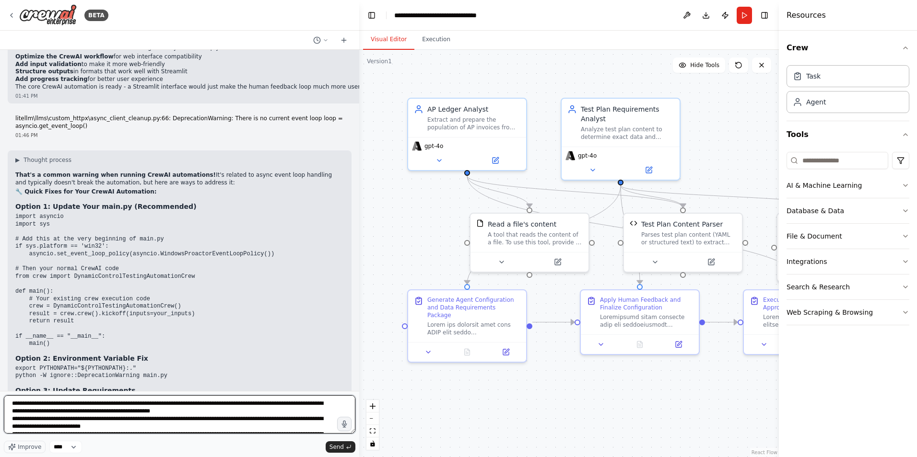
scroll to position [189, 0]
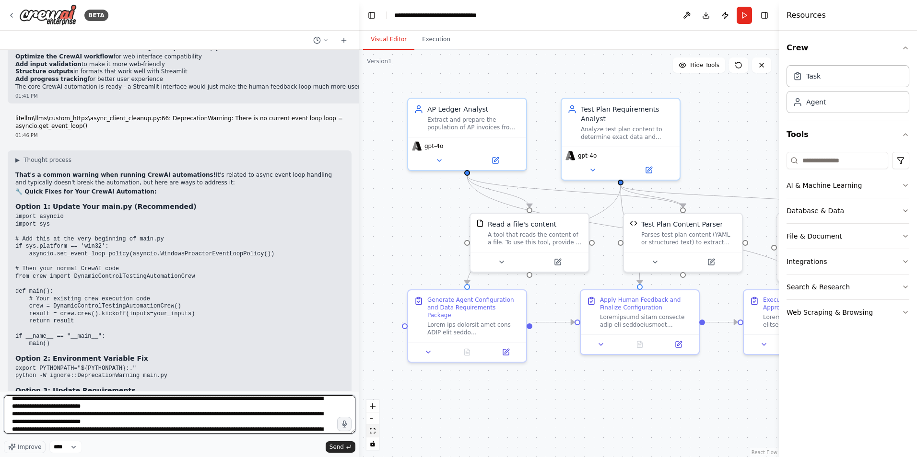
paste textarea "**********"
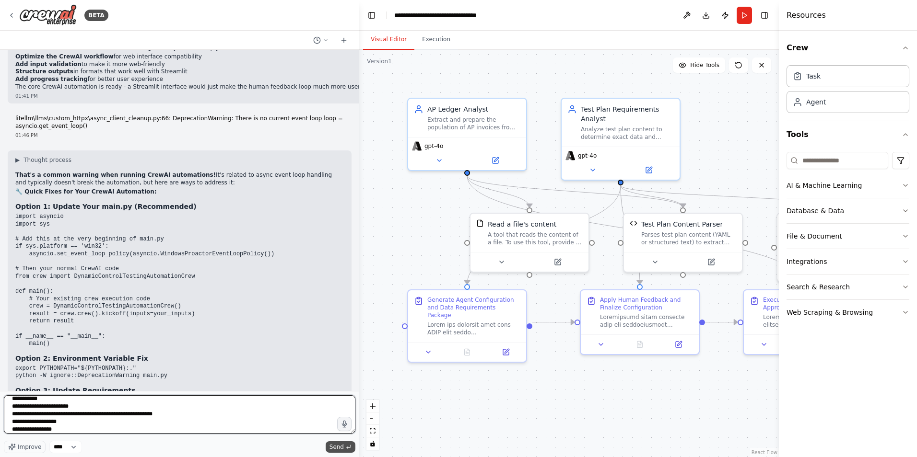
type textarea "**********"
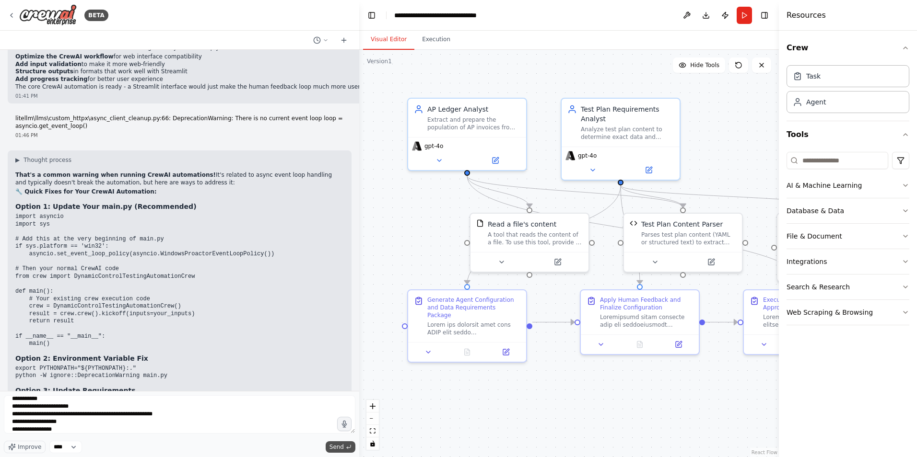
click at [338, 445] on span "Send" at bounding box center [336, 447] width 14 height 8
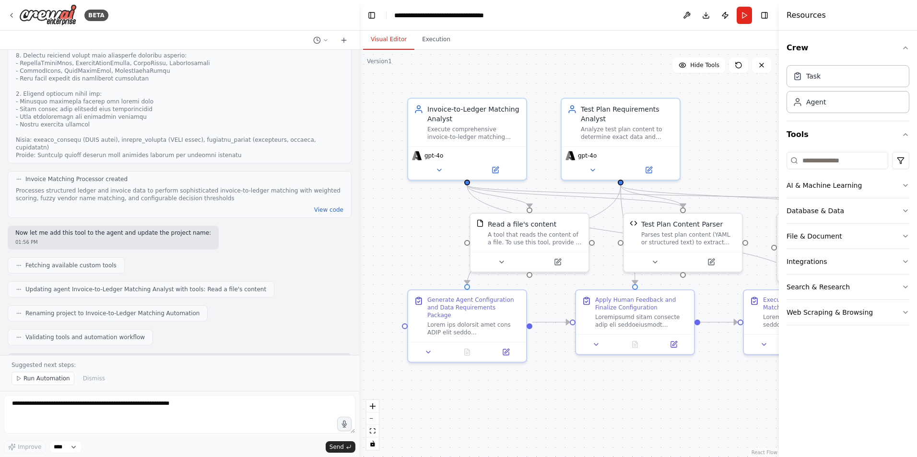
scroll to position [14424, 0]
click at [743, 12] on button "Run" at bounding box center [743, 15] width 15 height 17
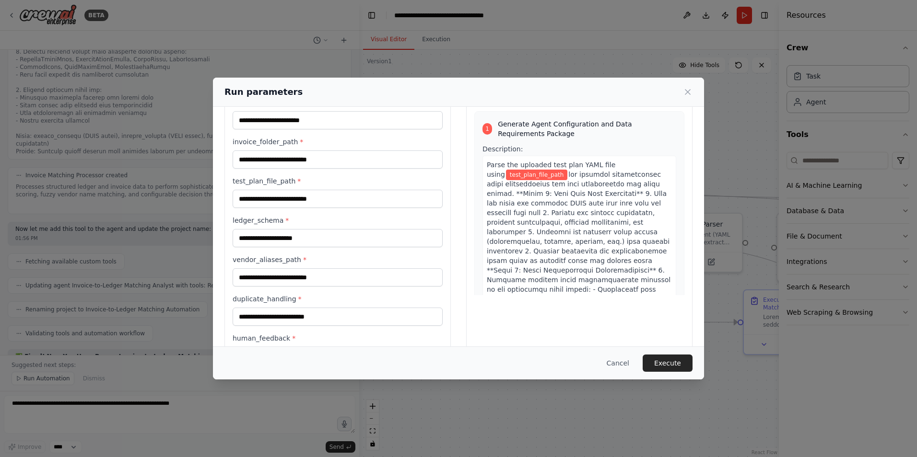
scroll to position [81, 0]
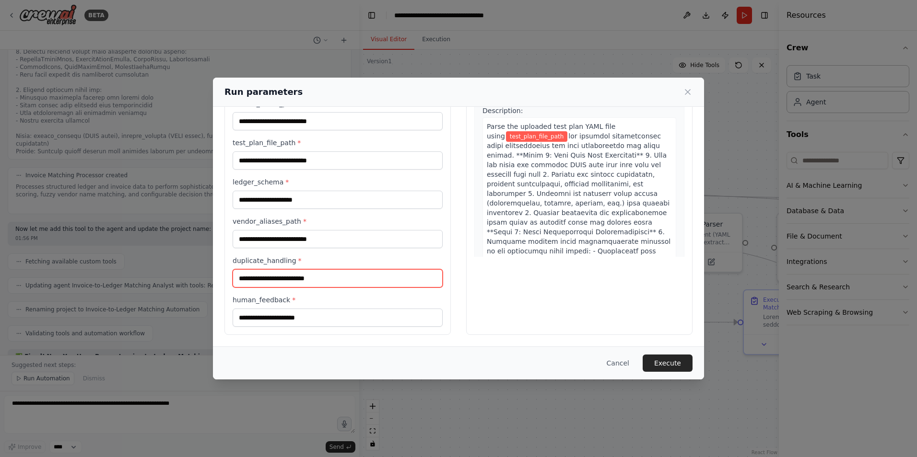
click at [324, 273] on input "duplicate_handling *" at bounding box center [337, 278] width 210 height 18
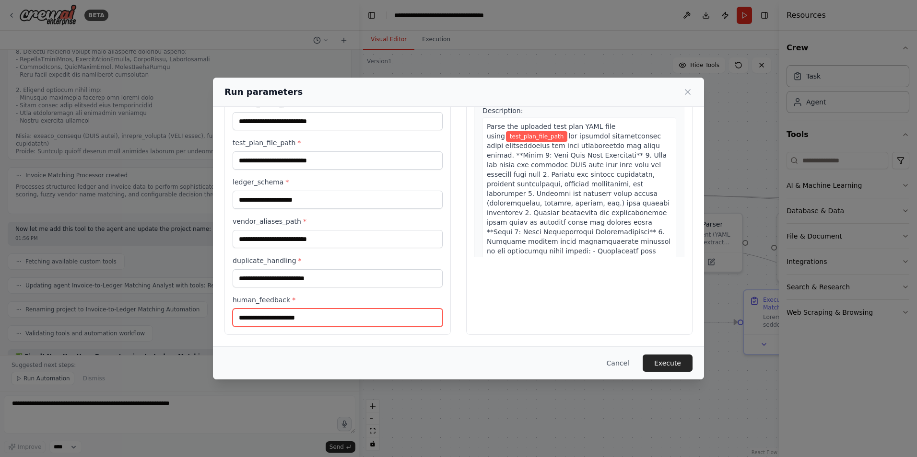
click at [266, 323] on input "human_feedback *" at bounding box center [337, 318] width 210 height 18
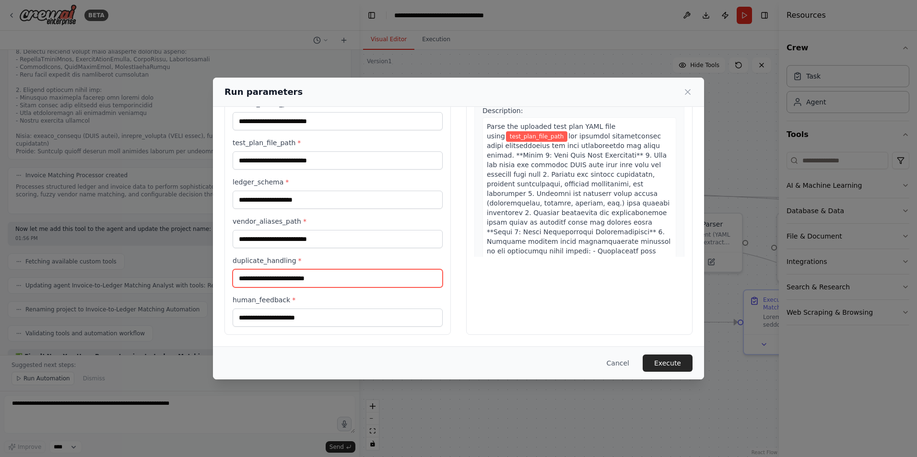
click at [302, 278] on input "duplicate_handling *" at bounding box center [337, 278] width 210 height 18
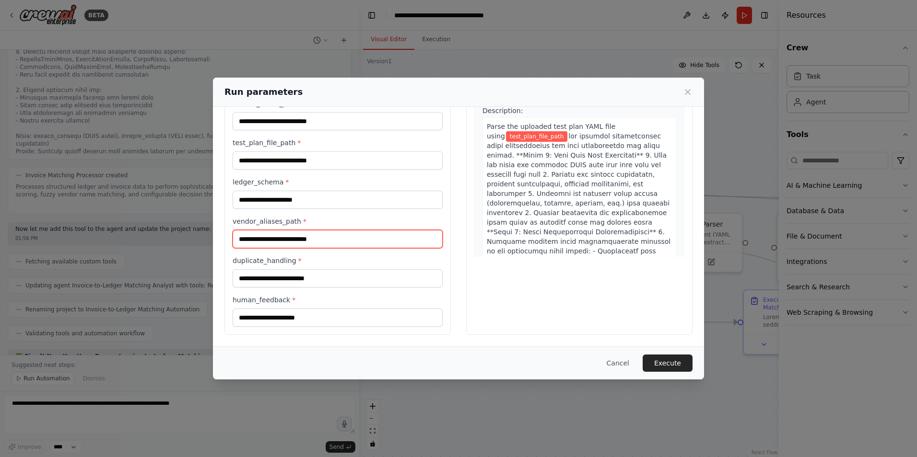
click at [314, 240] on input "vendor_aliases_path *" at bounding box center [337, 239] width 210 height 18
click at [686, 92] on icon at bounding box center [688, 92] width 10 height 10
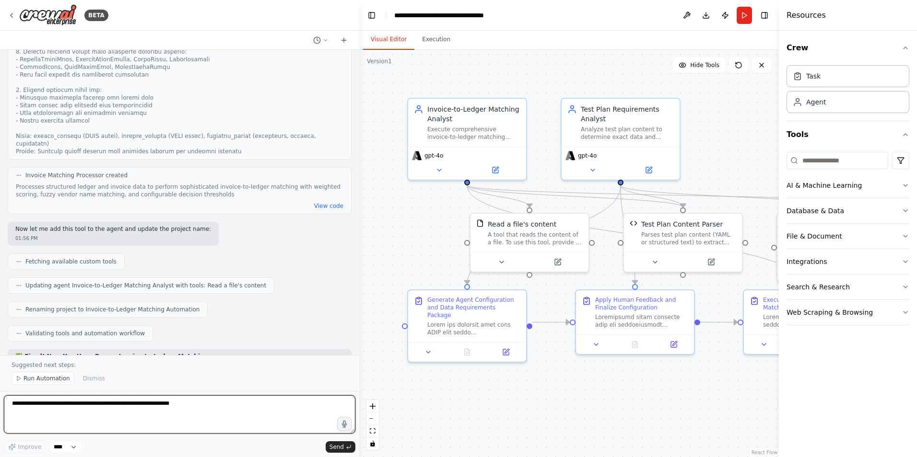
click at [51, 415] on textarea at bounding box center [179, 414] width 351 height 38
type textarea "**********"
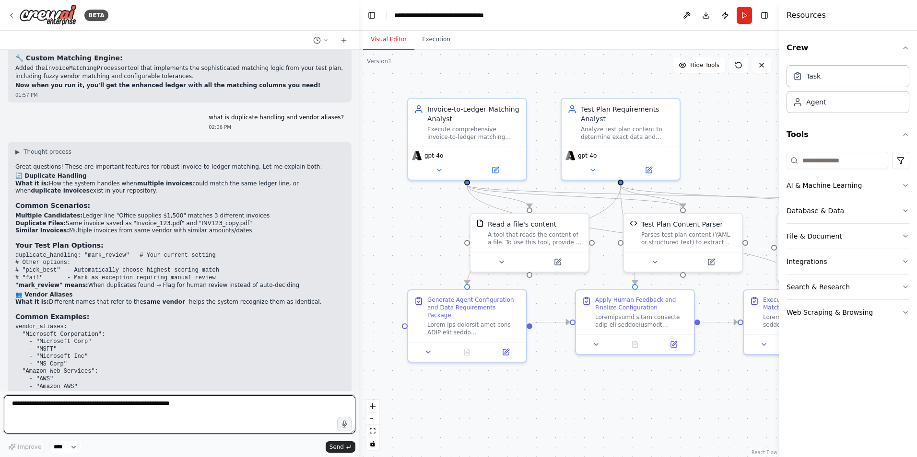
scroll to position [14953, 0]
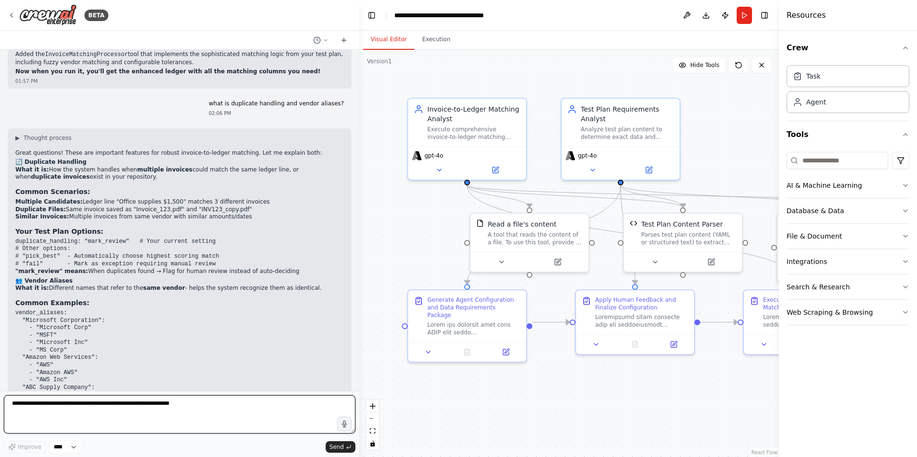
click at [169, 403] on textarea at bounding box center [179, 414] width 351 height 38
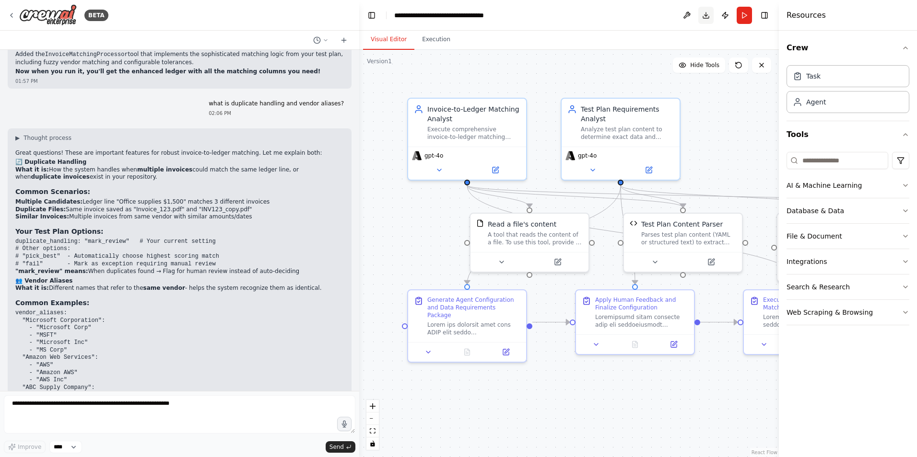
click at [704, 18] on button "Download" at bounding box center [705, 15] width 15 height 17
click at [706, 18] on button "Download" at bounding box center [705, 15] width 15 height 17
drag, startPoint x: 485, startPoint y: 57, endPoint x: 344, endPoint y: 57, distance: 140.9
click at [485, 57] on div ".deletable-edge-delete-btn { width: 20px; height: 20px; border: 0px solid #ffff…" at bounding box center [568, 253] width 419 height 407
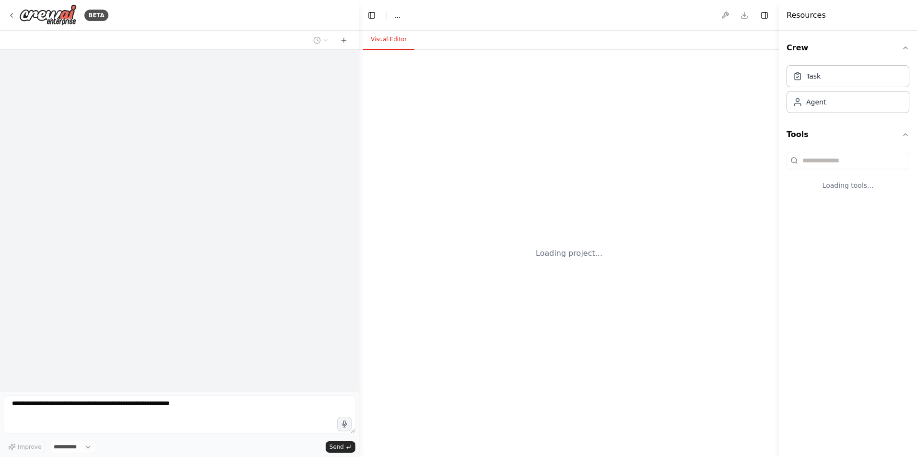
select select "****"
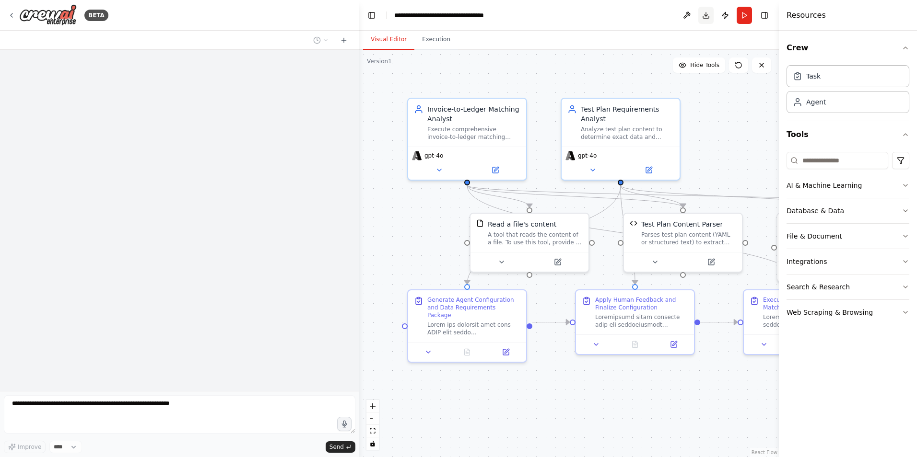
click at [707, 19] on button "Download" at bounding box center [705, 15] width 15 height 17
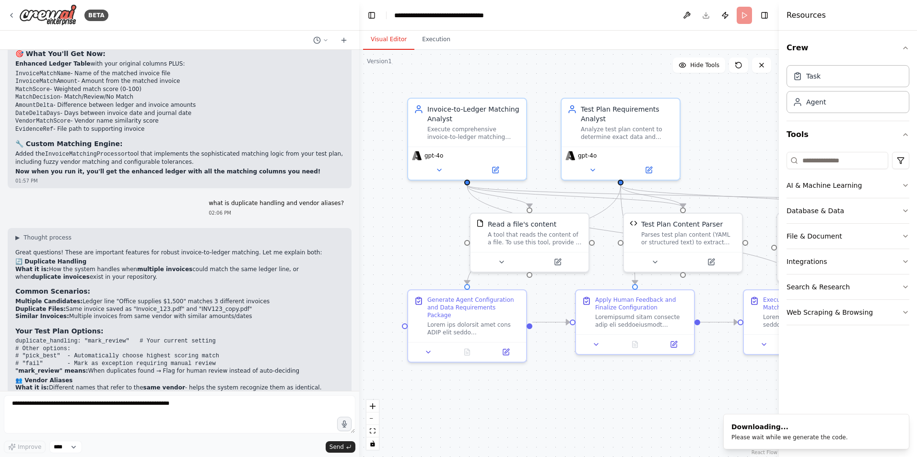
scroll to position [15079, 0]
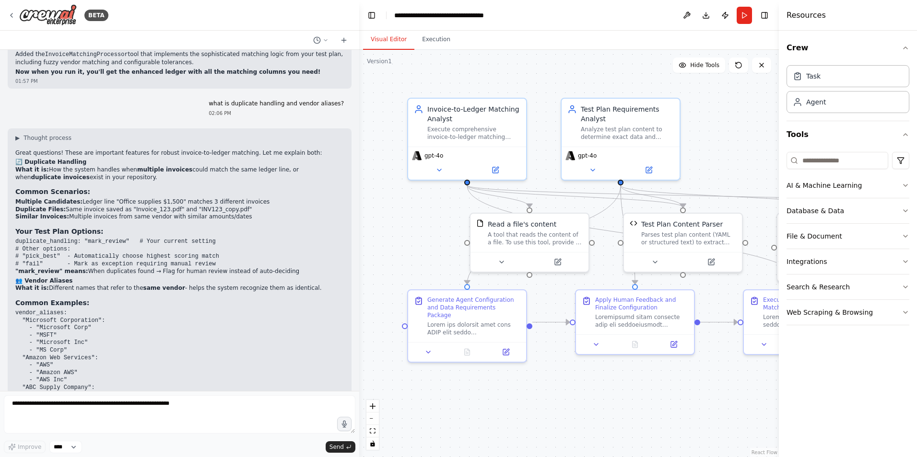
click at [595, 48] on div "Visual Editor Execution" at bounding box center [568, 40] width 419 height 19
click at [742, 15] on button "Run" at bounding box center [743, 15] width 15 height 17
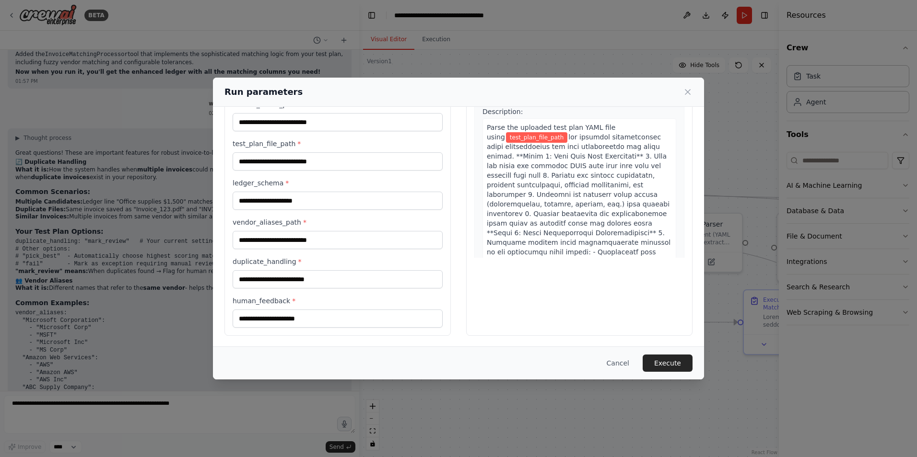
scroll to position [81, 0]
click at [272, 199] on input "ledger_schema *" at bounding box center [337, 200] width 210 height 18
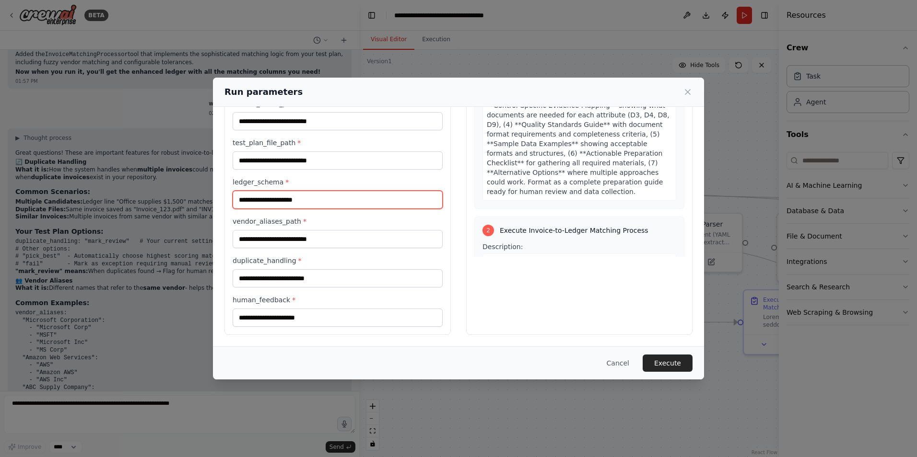
scroll to position [575, 0]
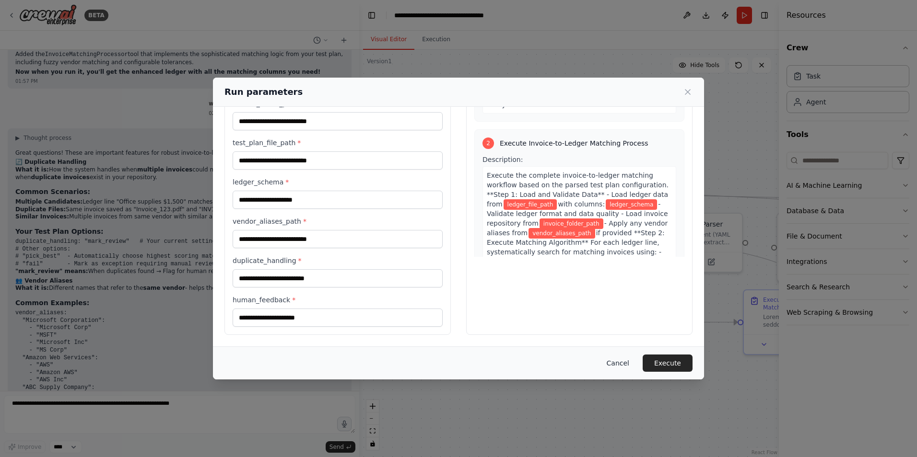
click at [623, 365] on button "Cancel" at bounding box center [618, 363] width 38 height 17
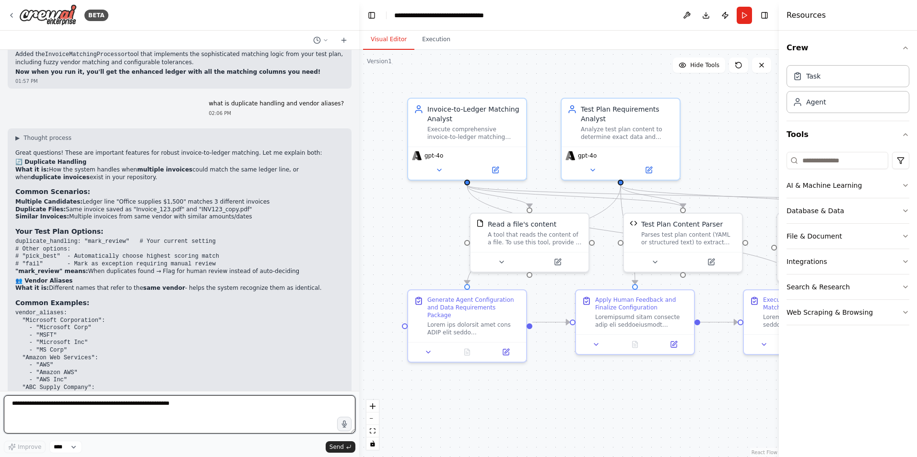
click at [45, 410] on textarea at bounding box center [179, 414] width 351 height 38
type textarea "**********"
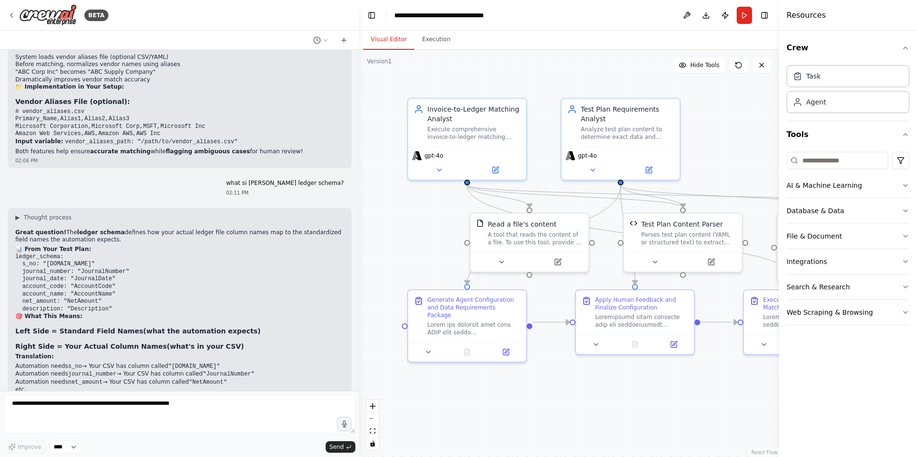
scroll to position [15574, 0]
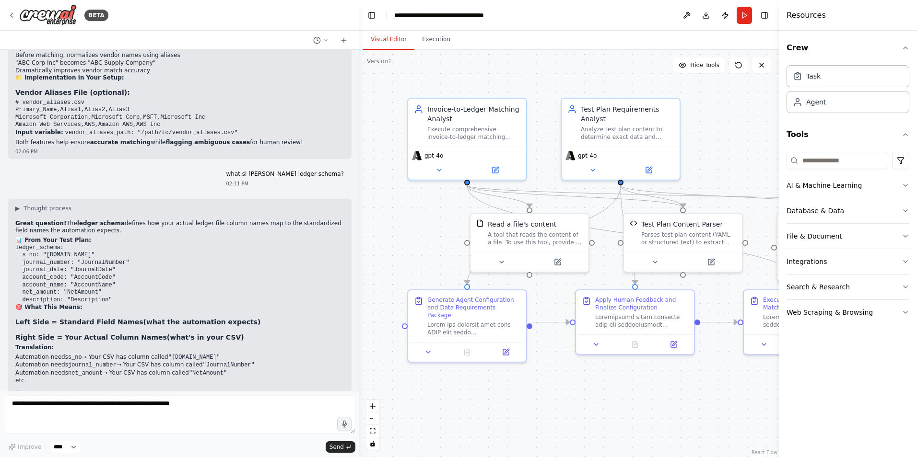
drag, startPoint x: 12, startPoint y: 208, endPoint x: 90, endPoint y: 196, distance: 79.1
drag, startPoint x: 90, startPoint y: 196, endPoint x: 75, endPoint y: 193, distance: 15.1
drag, startPoint x: 22, startPoint y: 197, endPoint x: 85, endPoint y: 238, distance: 75.3
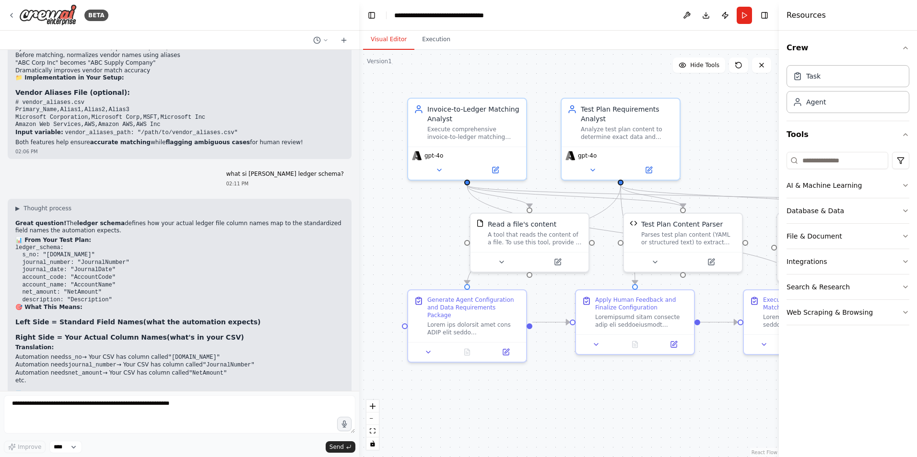
copy code "s_no: "Line_ID" # Your column is "Line_ID" not "S.no" journal_number: "Transact…"
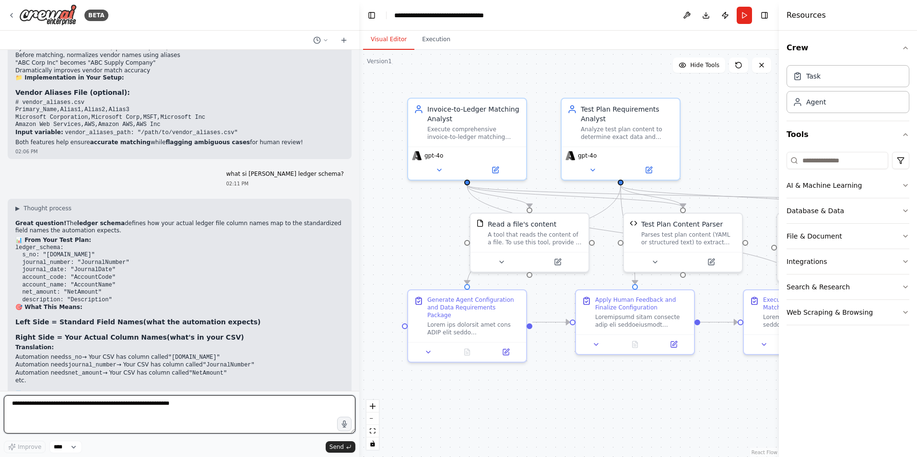
click at [105, 403] on textarea at bounding box center [179, 414] width 351 height 38
paste textarea "**********"
type textarea "**********"
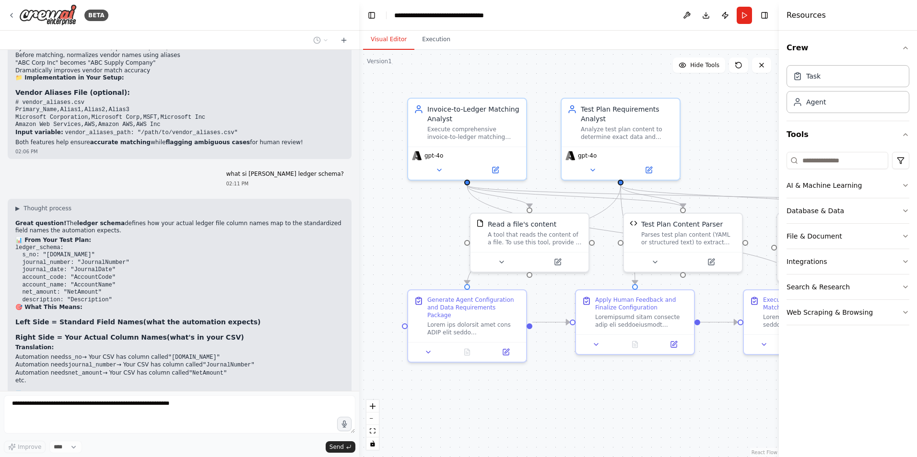
scroll to position [0, 0]
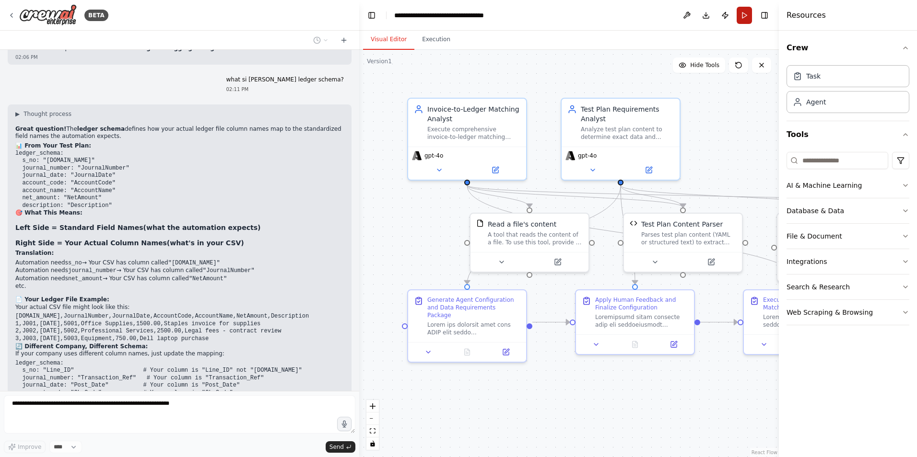
click at [745, 19] on button "Run" at bounding box center [743, 15] width 15 height 17
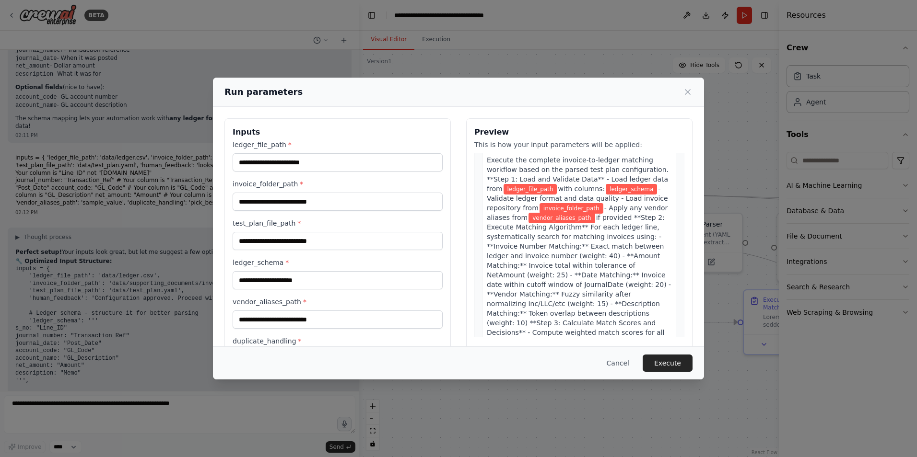
scroll to position [16102, 0]
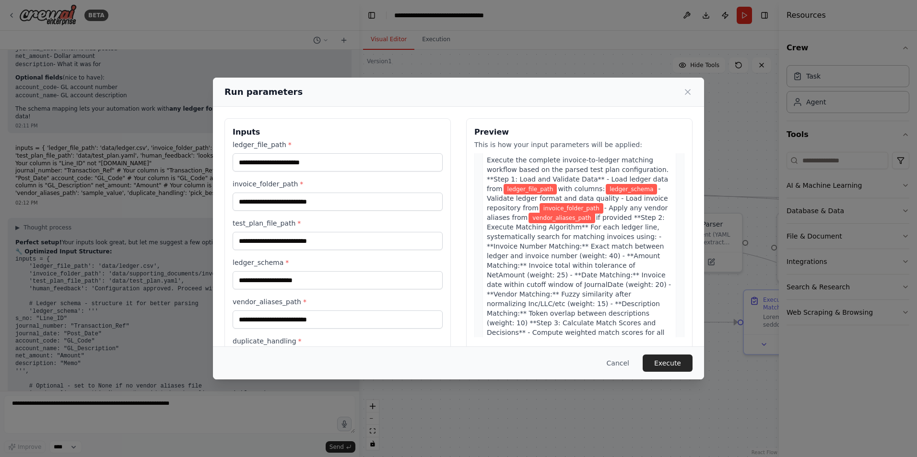
click at [97, 118] on div "Run parameters Inputs ledger_file_path * invoice_folder_path * test_plan_file_p…" at bounding box center [458, 228] width 917 height 457
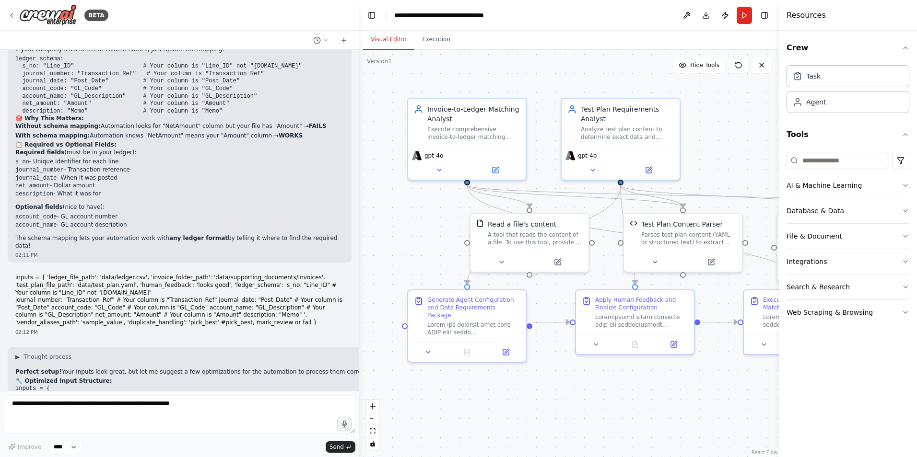
scroll to position [15958, 0]
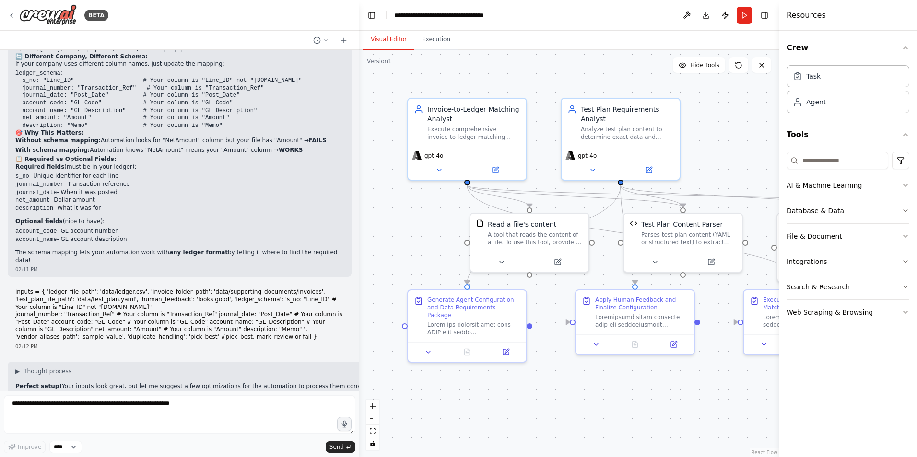
click at [743, 12] on button "Run" at bounding box center [743, 15] width 15 height 17
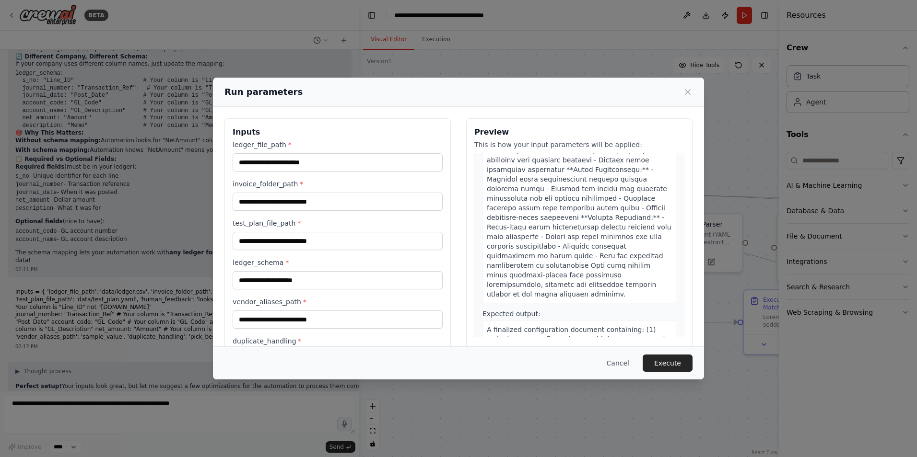
scroll to position [81, 0]
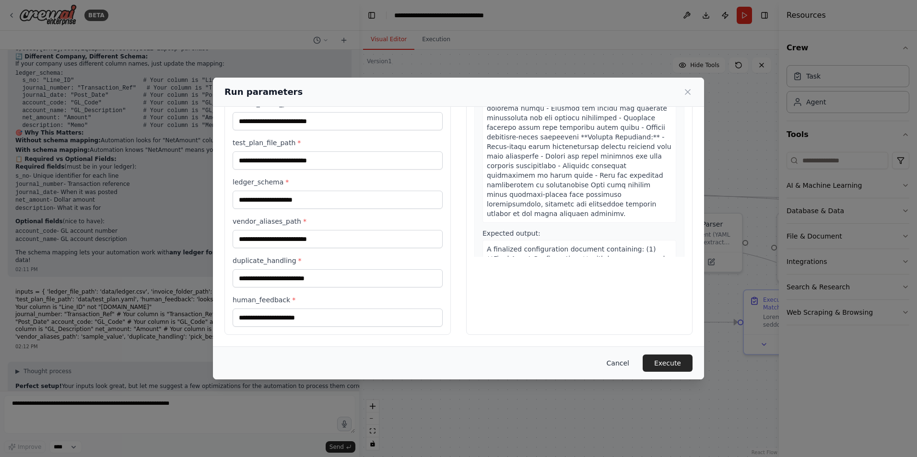
click at [617, 362] on button "Cancel" at bounding box center [618, 363] width 38 height 17
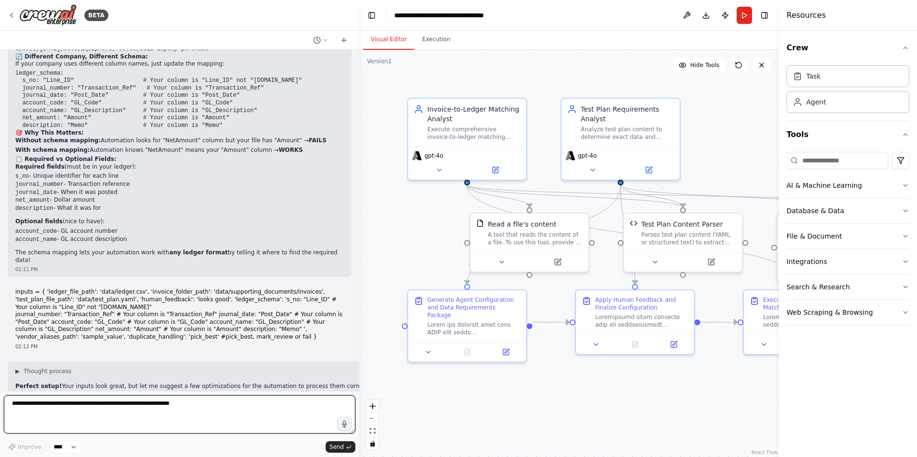
drag, startPoint x: 65, startPoint y: 412, endPoint x: 61, endPoint y: 408, distance: 5.4
click at [65, 412] on textarea at bounding box center [179, 414] width 351 height 38
type textarea "**********"
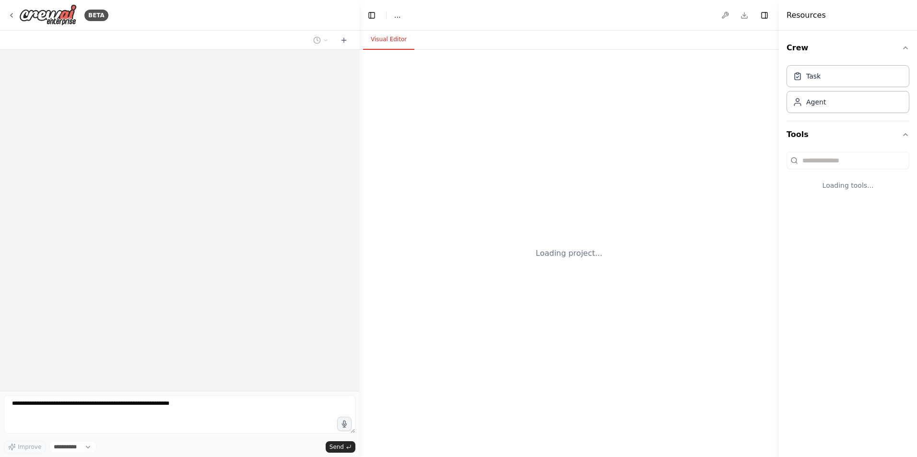
select select "****"
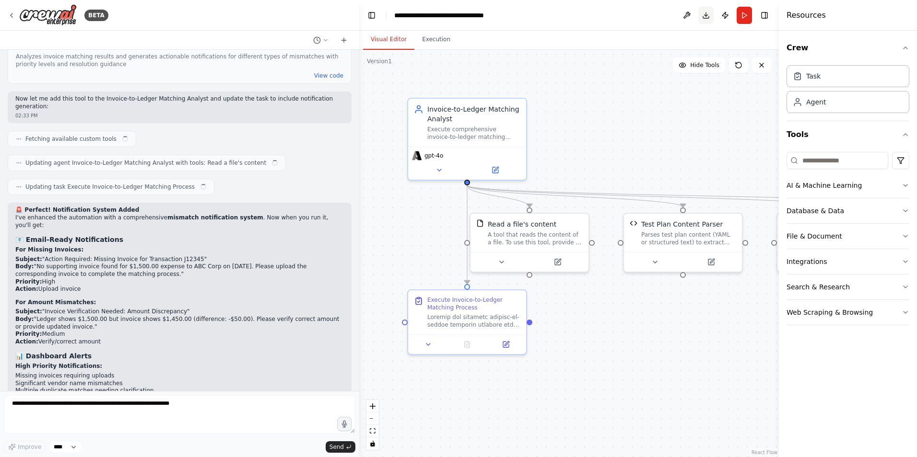
click at [706, 15] on button "Download" at bounding box center [705, 15] width 15 height 17
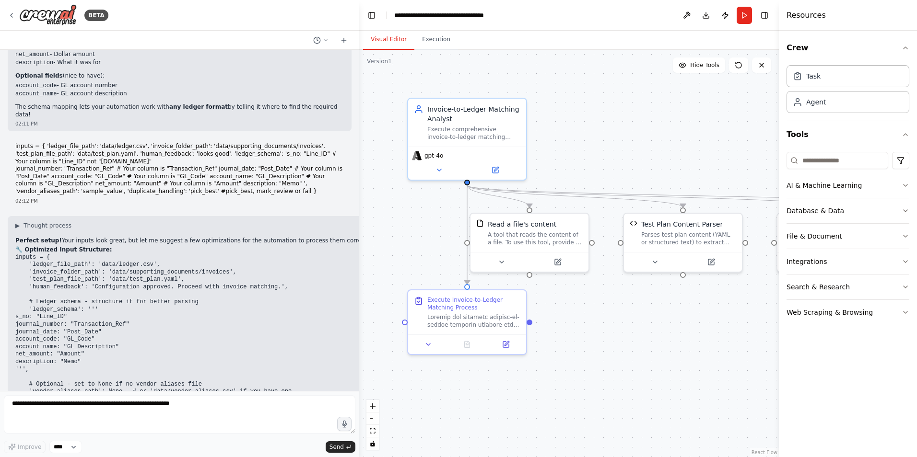
scroll to position [15943, 0]
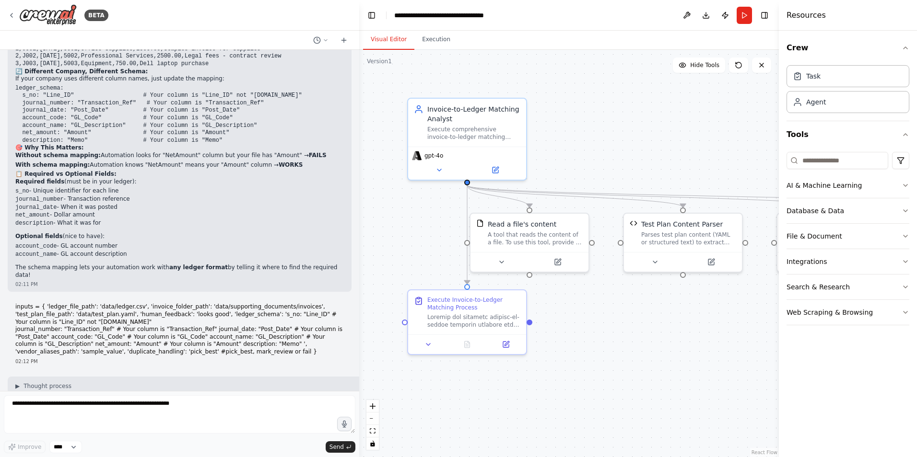
drag, startPoint x: 26, startPoint y: 246, endPoint x: 81, endPoint y: 187, distance: 80.4
copy code "''' s_no: "Line_ID" journal_number: "Transaction_Ref" journal_date: "Post_Date"…"
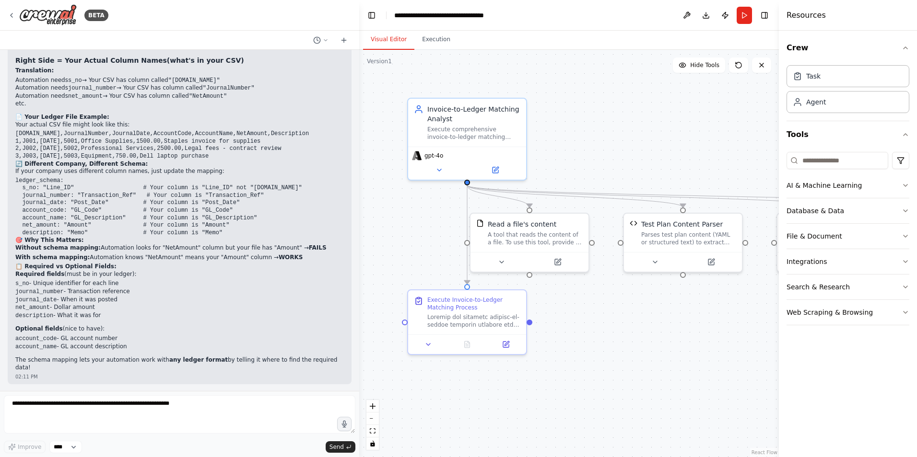
scroll to position [15847, 0]
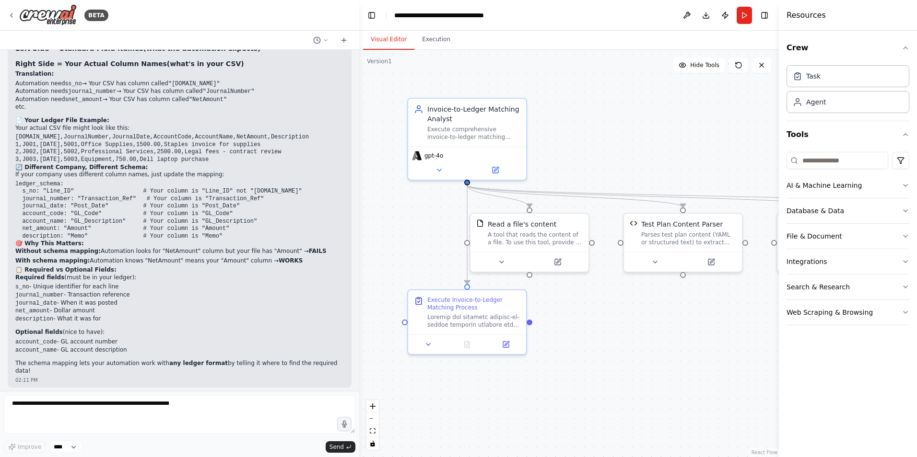
drag, startPoint x: 174, startPoint y: 163, endPoint x: 95, endPoint y: 163, distance: 78.6
click at [95, 399] on p "inputs = { 'ledger_file_path': 'data/ledger.csv', 'invoice_folder_path': 'data/…" at bounding box center [179, 425] width 328 height 52
drag, startPoint x: 123, startPoint y: 173, endPoint x: 140, endPoint y: 172, distance: 17.3
click at [124, 454] on div "02:12 PM" at bounding box center [179, 457] width 328 height 7
drag, startPoint x: 175, startPoint y: 161, endPoint x: 68, endPoint y: 163, distance: 106.9
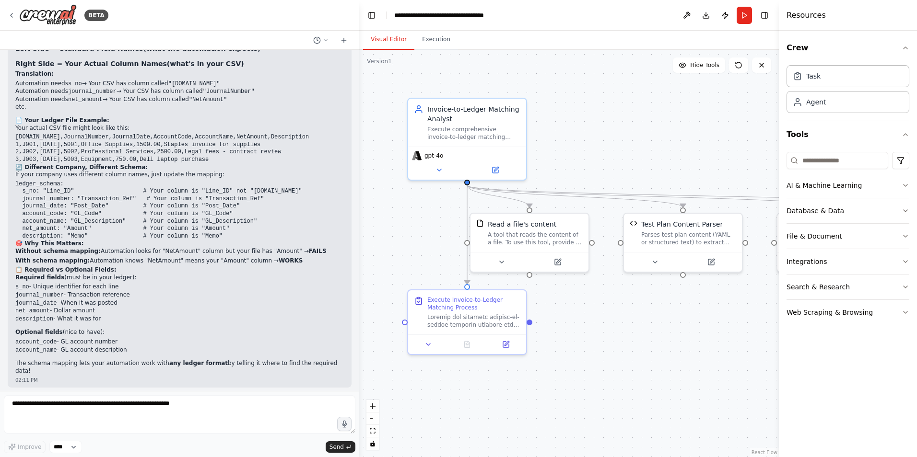
click at [68, 399] on p "inputs = { 'ledger_file_path': 'data/ledger.csv', 'invoice_folder_path': 'data/…" at bounding box center [179, 425] width 328 height 52
copy p "'pick_best' #pick_best, mark_review or fail"
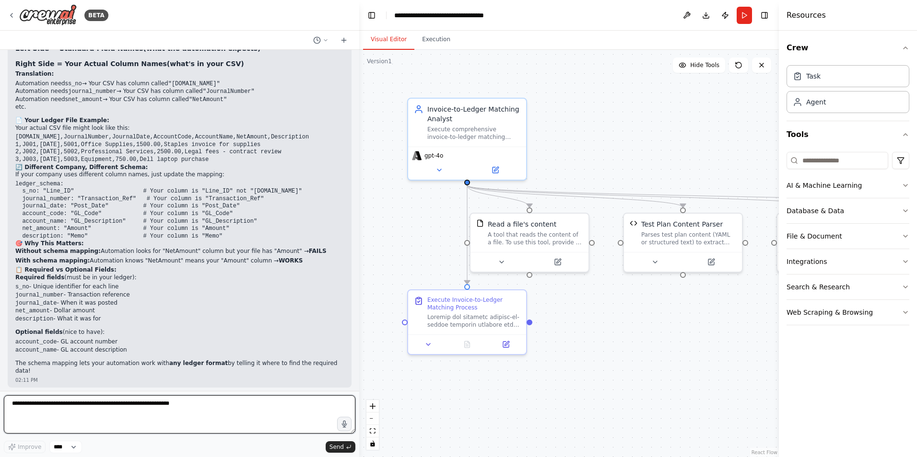
click at [64, 402] on textarea at bounding box center [179, 414] width 351 height 38
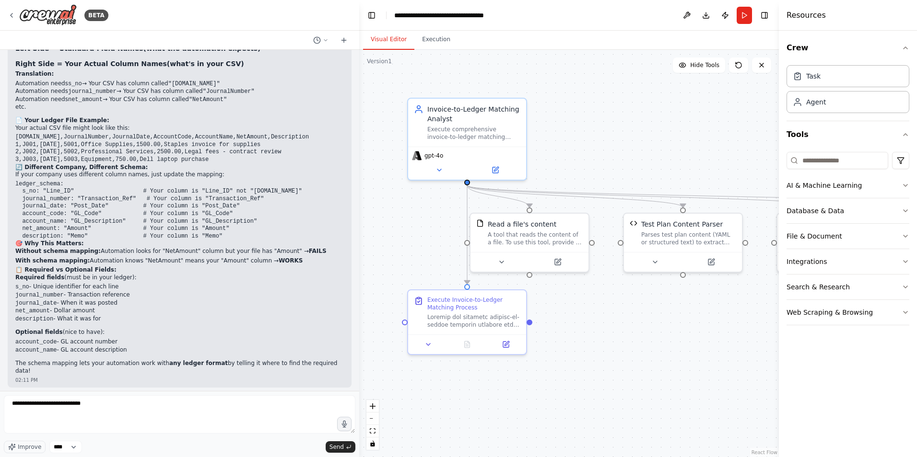
click at [741, 16] on button "Run" at bounding box center [743, 15] width 15 height 17
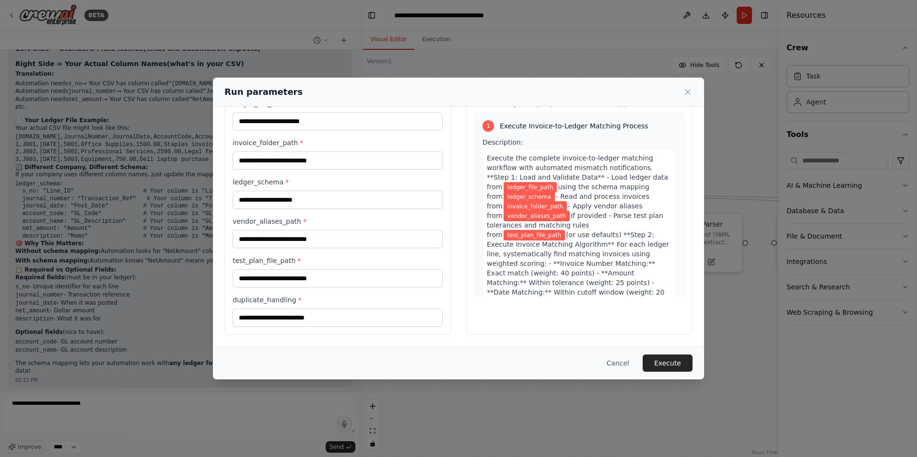
scroll to position [0, 0]
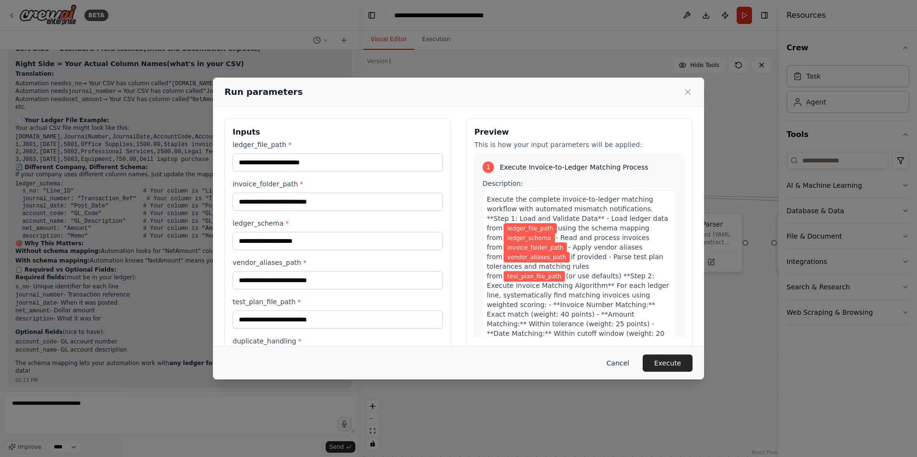
drag, startPoint x: 627, startPoint y: 362, endPoint x: 593, endPoint y: 366, distance: 33.8
click at [627, 362] on button "Cancel" at bounding box center [618, 363] width 38 height 17
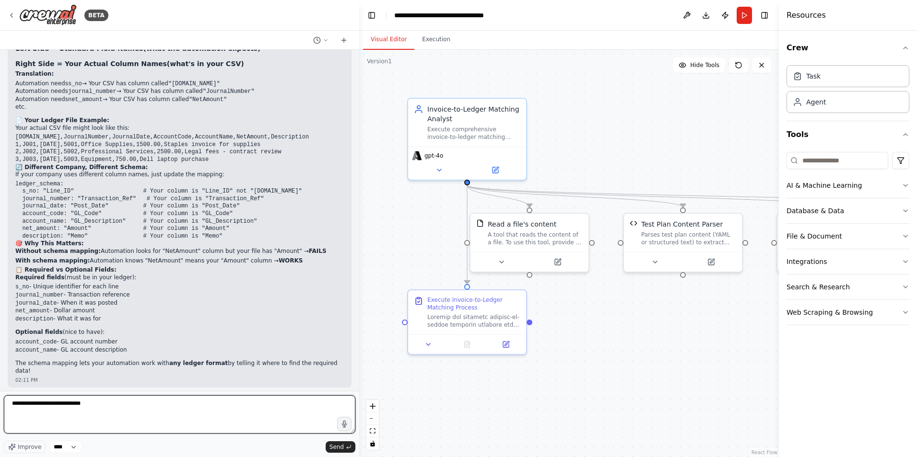
click at [115, 406] on textarea "**********" at bounding box center [179, 414] width 351 height 38
type textarea "**********"
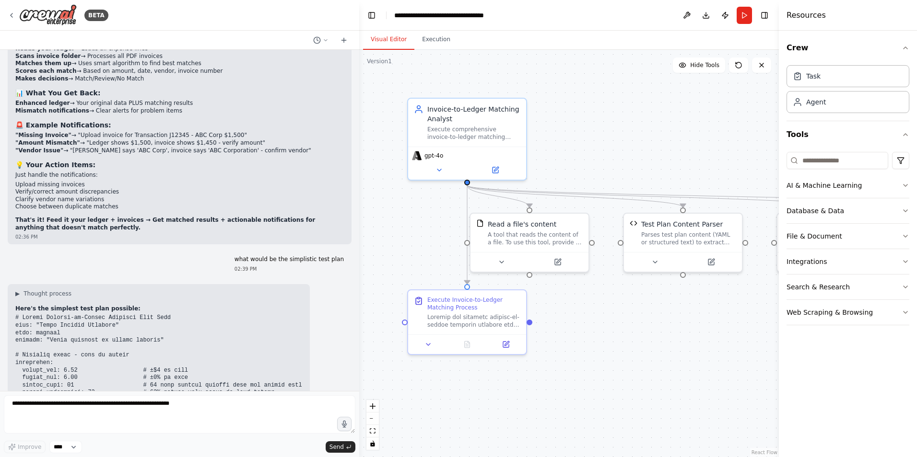
scroll to position [18855, 0]
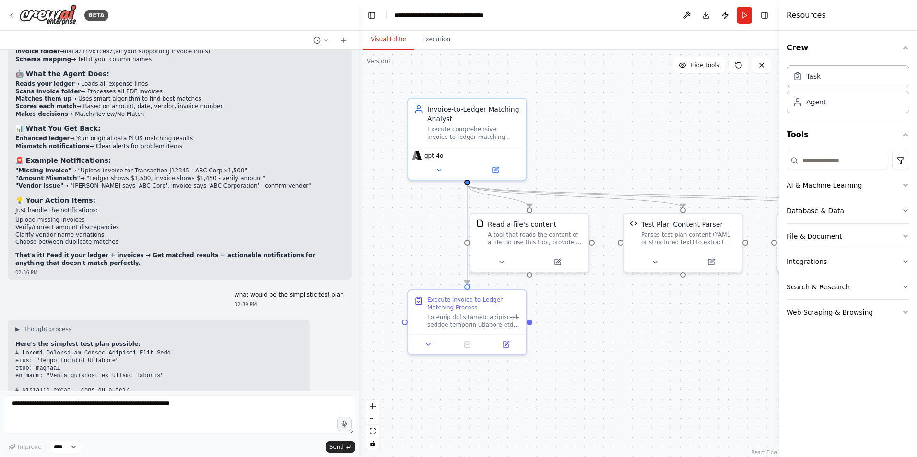
drag, startPoint x: 147, startPoint y: 271, endPoint x: 82, endPoint y: 227, distance: 78.3
drag, startPoint x: 82, startPoint y: 227, endPoint x: 155, endPoint y: 334, distance: 129.2
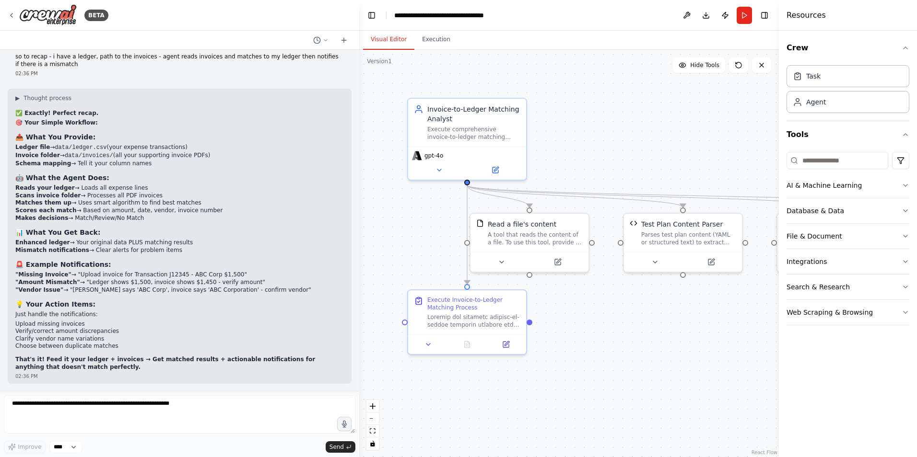
scroll to position [18711, 0]
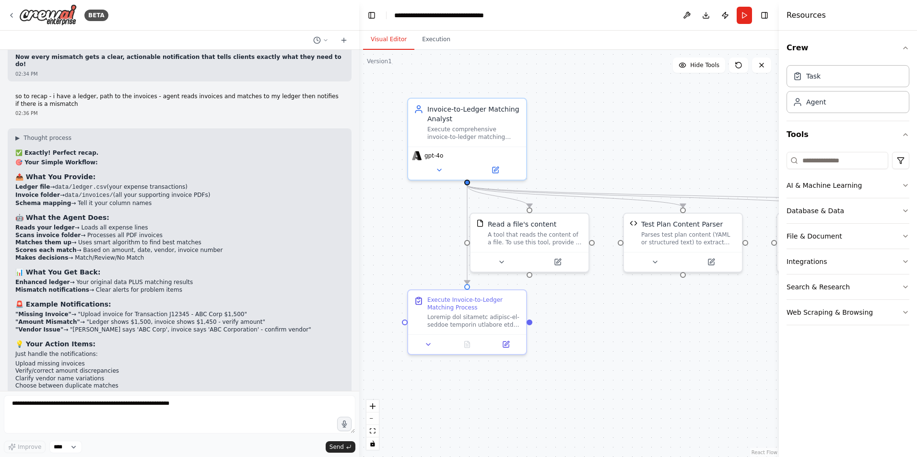
drag, startPoint x: 145, startPoint y: 322, endPoint x: 6, endPoint y: 188, distance: 193.3
click at [6, 188] on div "test of controls over disbursements (checks/ACH) with attributes D3, D4, D8, D9…" at bounding box center [179, 220] width 359 height 341
copy code "lore: "Ipsum Dolorsi Ametcons" adip: elitsed doeiusm: "Tempo incididu ut labore…"
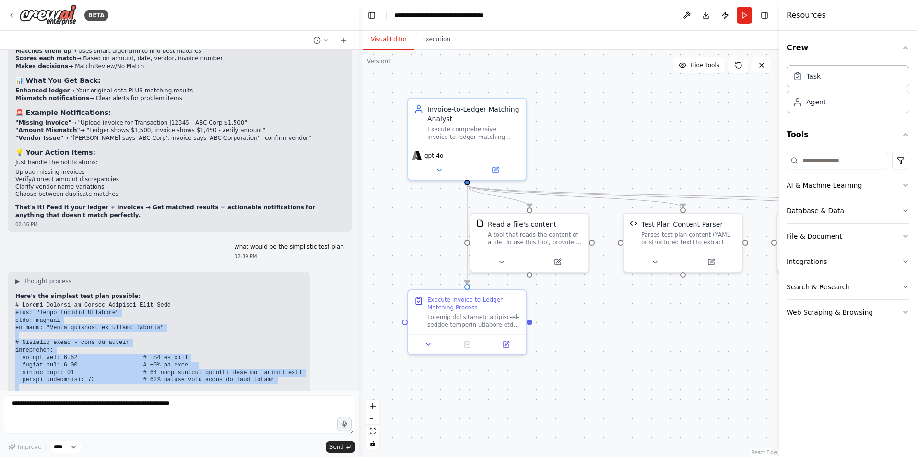
click at [142, 302] on pre at bounding box center [158, 447] width 287 height 291
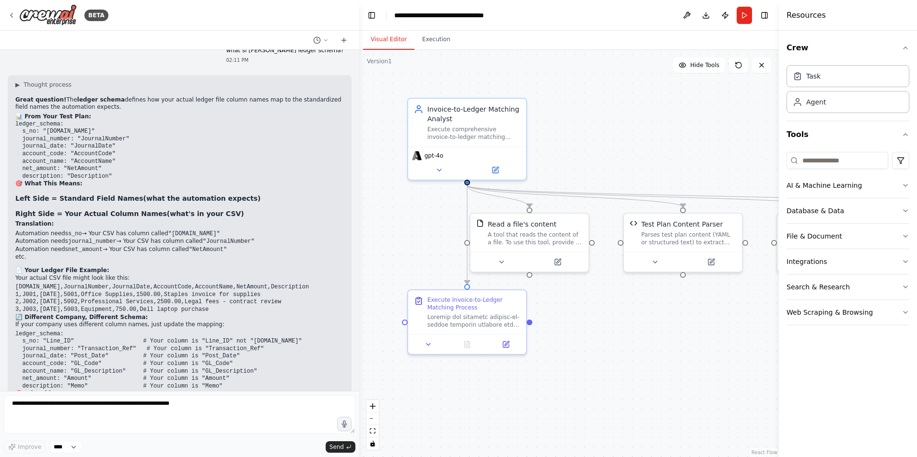
scroll to position [15883, 0]
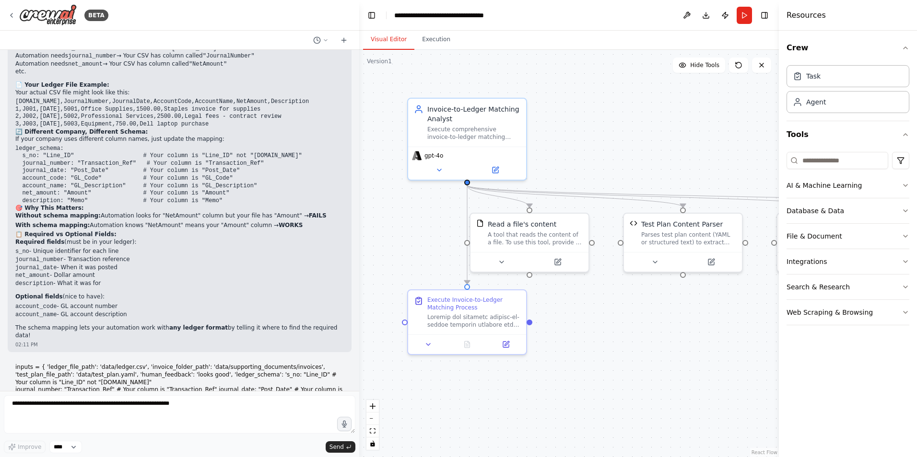
drag, startPoint x: 24, startPoint y: 303, endPoint x: 83, endPoint y: 245, distance: 82.7
copy code "''' s_no: "Line_ID" journal_number: "Transaction_Ref" journal_date: "Post_Date"…"
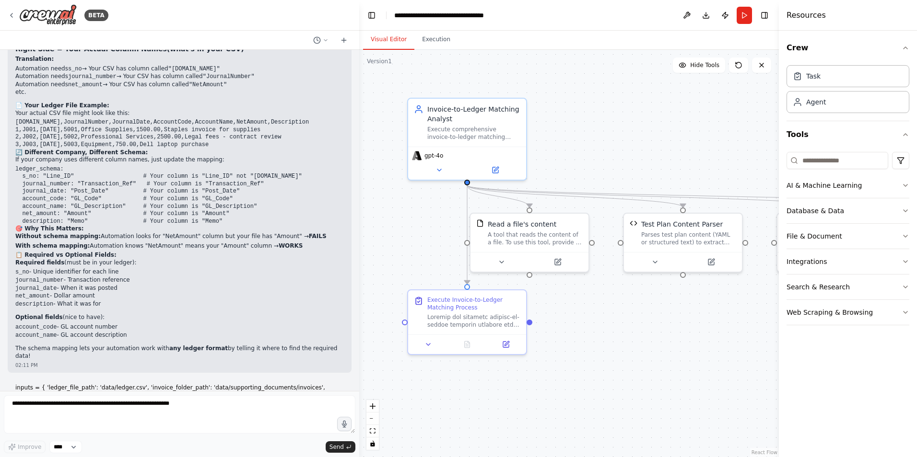
scroll to position [15835, 0]
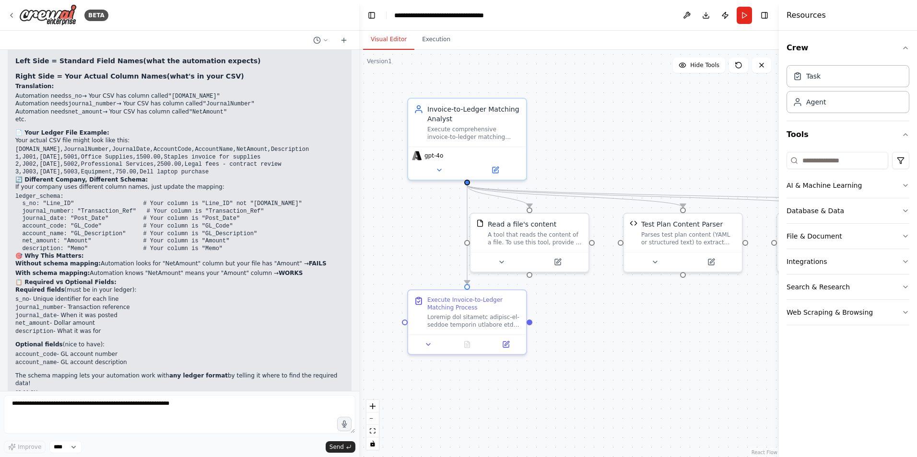
click at [170, 412] on p "inputs = { 'ledger_file_path': 'data/ledger.csv', 'invoice_folder_path': 'data/…" at bounding box center [179, 438] width 328 height 52
drag, startPoint x: 174, startPoint y: 175, endPoint x: 69, endPoint y: 177, distance: 105.5
click at [69, 412] on p "inputs = { 'ledger_file_path': 'data/ledger.csv', 'invoice_folder_path': 'data/…" at bounding box center [179, 438] width 328 height 52
copy p "'pick_best' #pick_best, mark_review or fail"
